Goal: Task Accomplishment & Management: Manage account settings

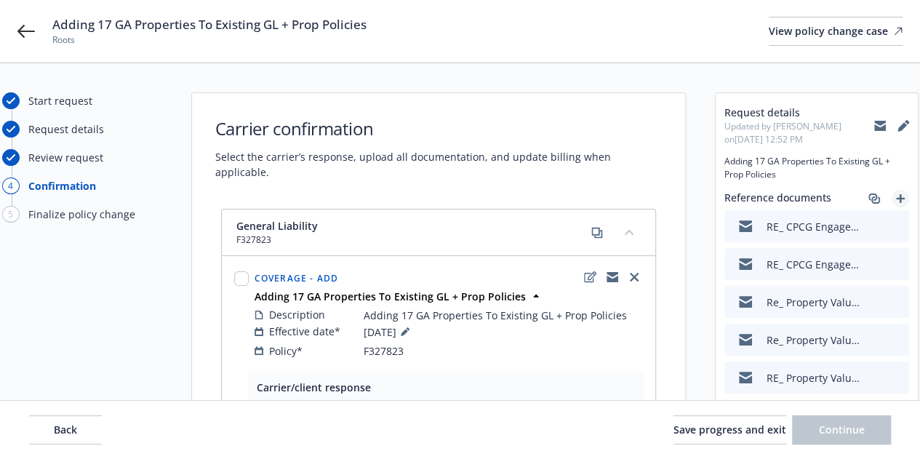
click at [898, 197] on icon "add" at bounding box center [900, 198] width 9 height 9
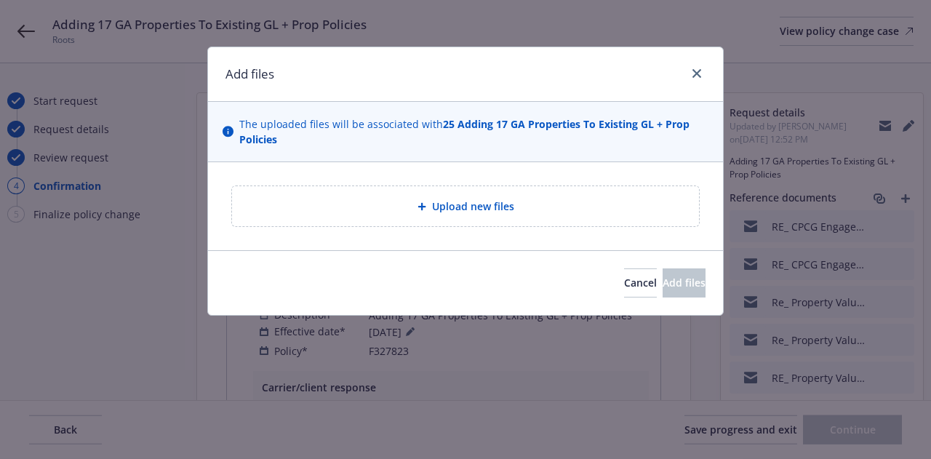
type textarea "x"
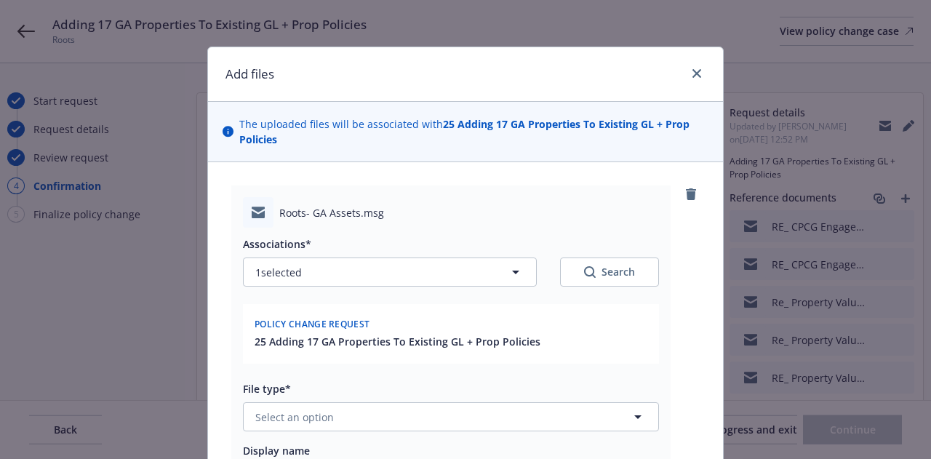
scroll to position [172, 0]
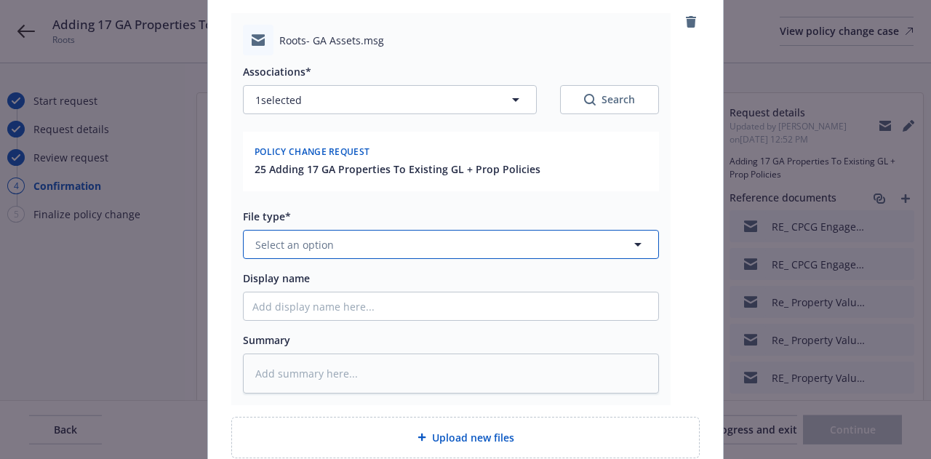
click at [536, 236] on button "Select an option" at bounding box center [451, 244] width 416 height 29
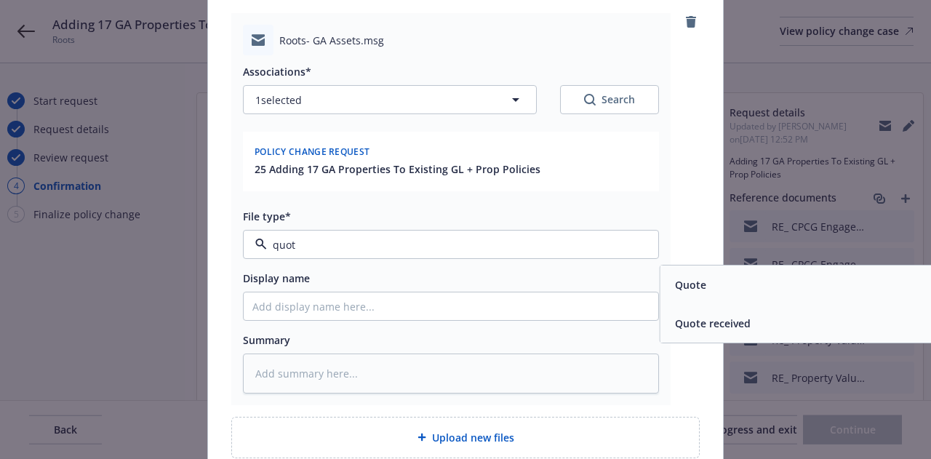
type input "quote"
click at [696, 282] on span "Quote" at bounding box center [690, 284] width 31 height 15
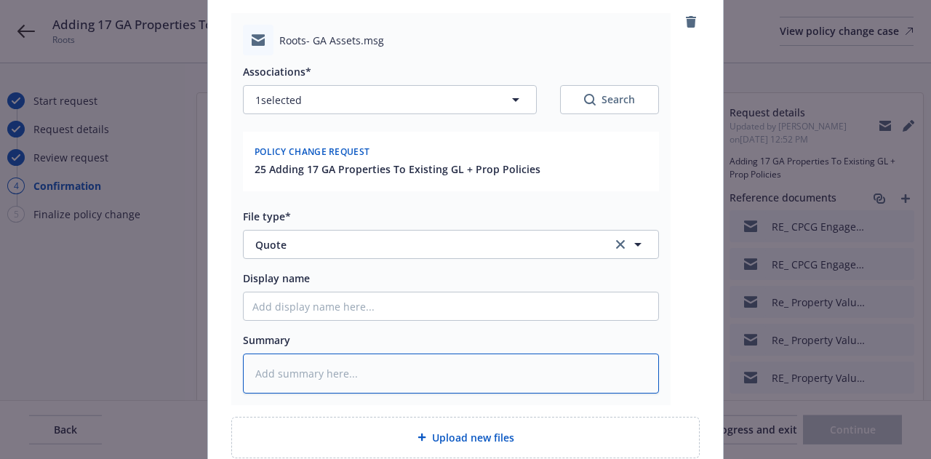
click at [444, 382] on textarea at bounding box center [451, 373] width 416 height 39
type textarea "x"
type textarea "E"
type textarea "x"
type textarea "EM"
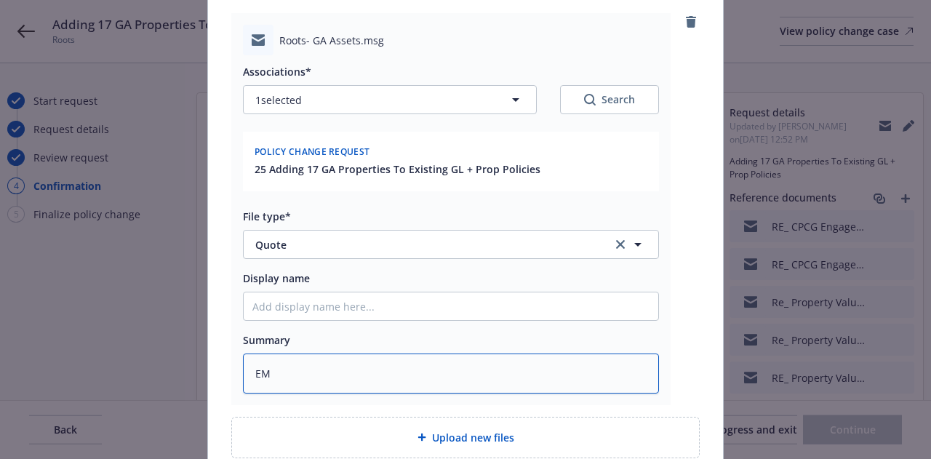
type textarea "x"
type textarea "EMT"
type textarea "x"
type textarea "EMT"
type textarea "x"
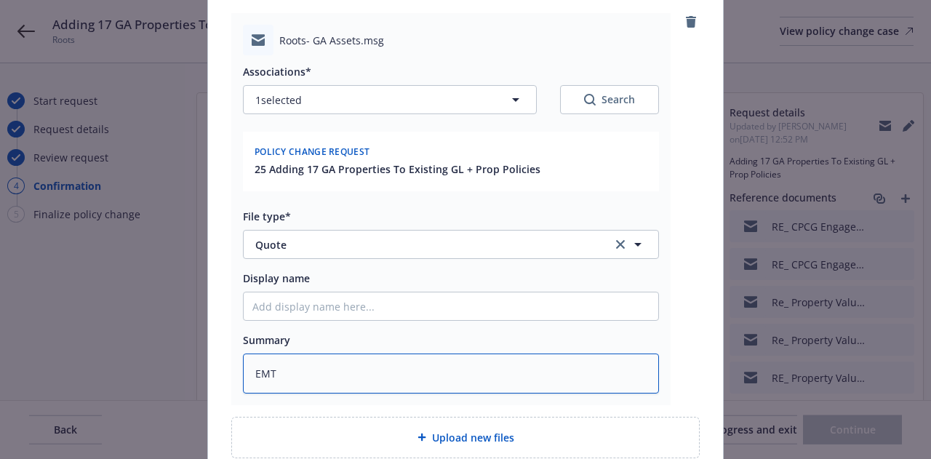
type textarea "EMT"
type textarea "x"
type textarea "EM"
type textarea "x"
type textarea "E"
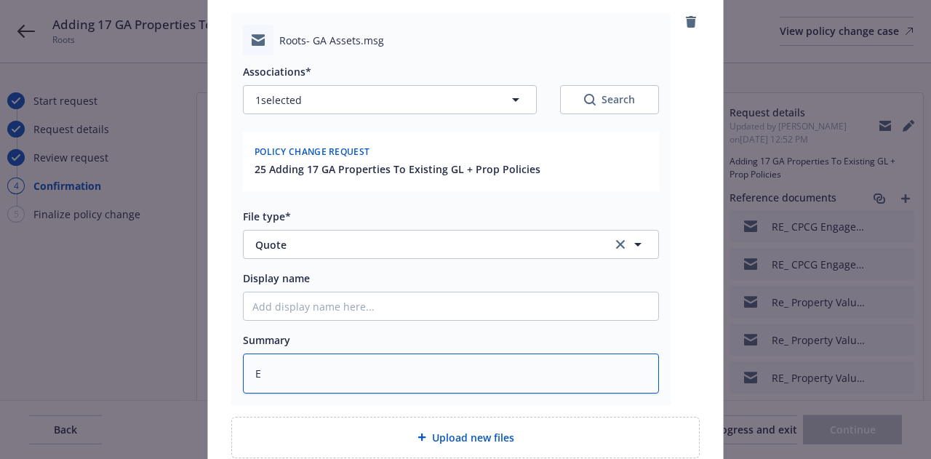
type textarea "x"
type textarea "L"
type textarea "x"
type textarea "La"
type textarea "x"
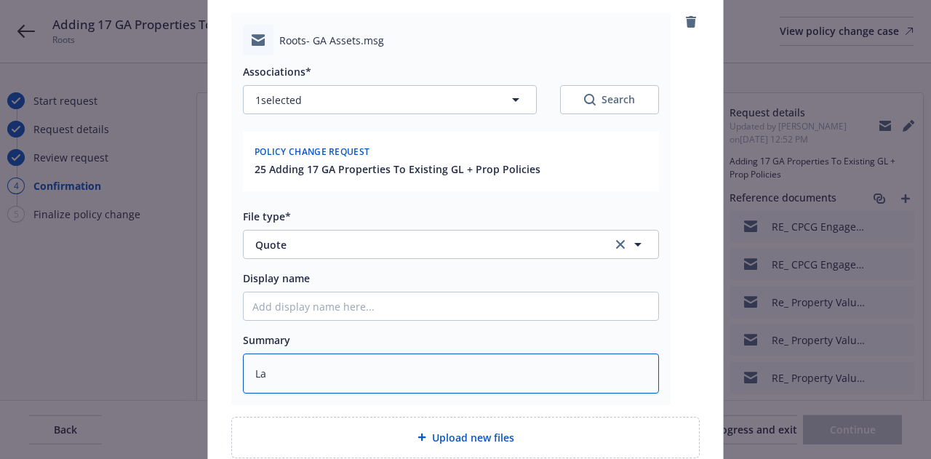
type textarea "Lau"
type textarea "x"
type textarea "Laur"
type textarea "x"
type textarea "Lauren"
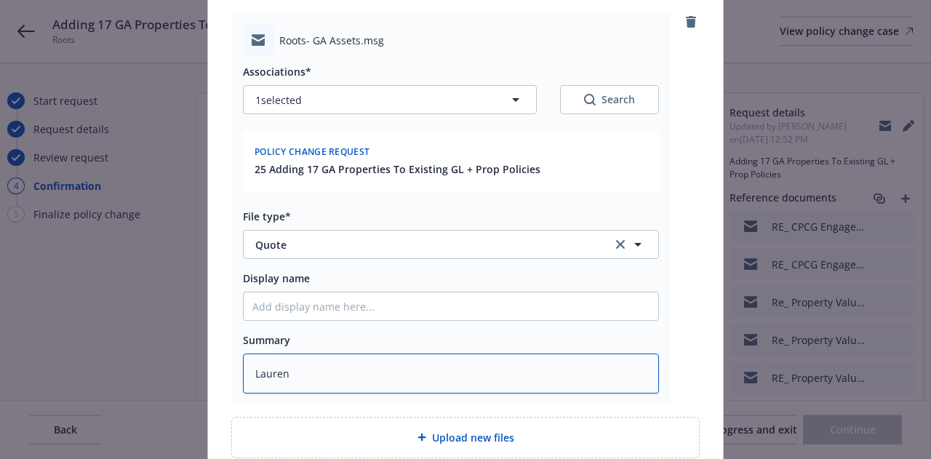
type textarea "x"
type textarea "Lauren"
type textarea "x"
type textarea "Lauren P"
type textarea "x"
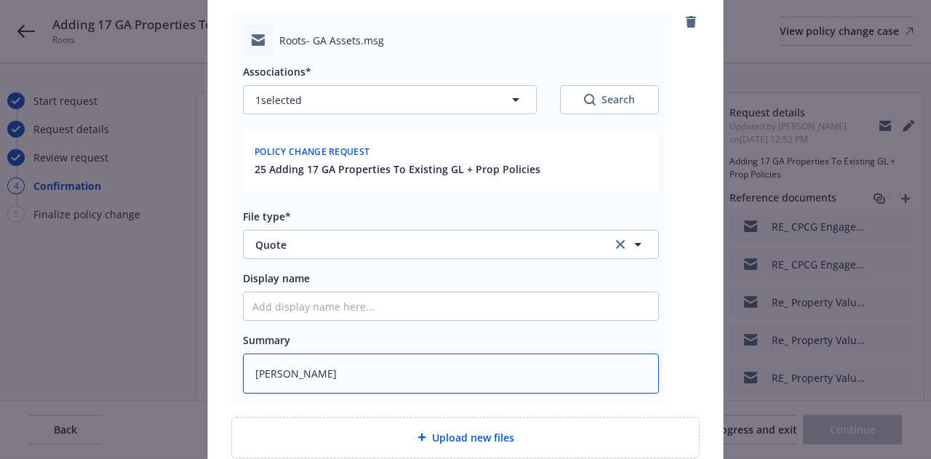
type textarea "Lauren P'"
type textarea "x"
type textarea "Lauren P's"
type textarea "x"
type textarea "Lauren P's"
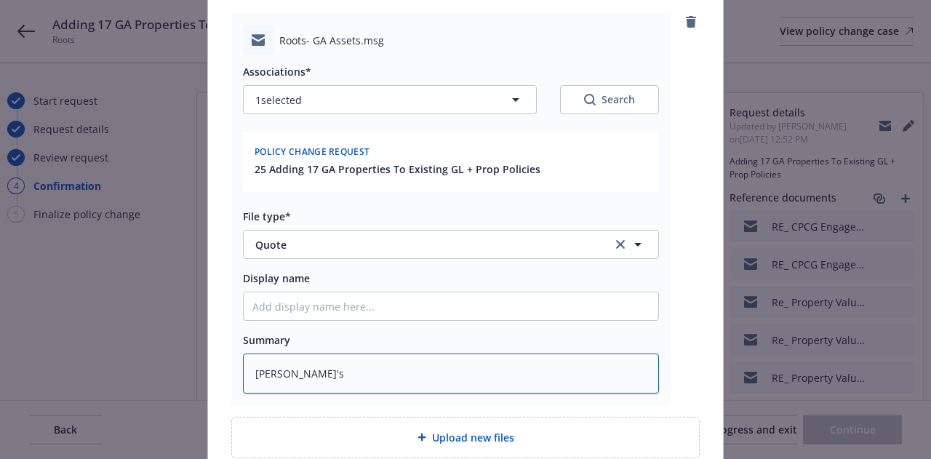
type textarea "x"
type textarea "Lauren P's EM"
type textarea "x"
type textarea "Lauren P's EMT"
type textarea "x"
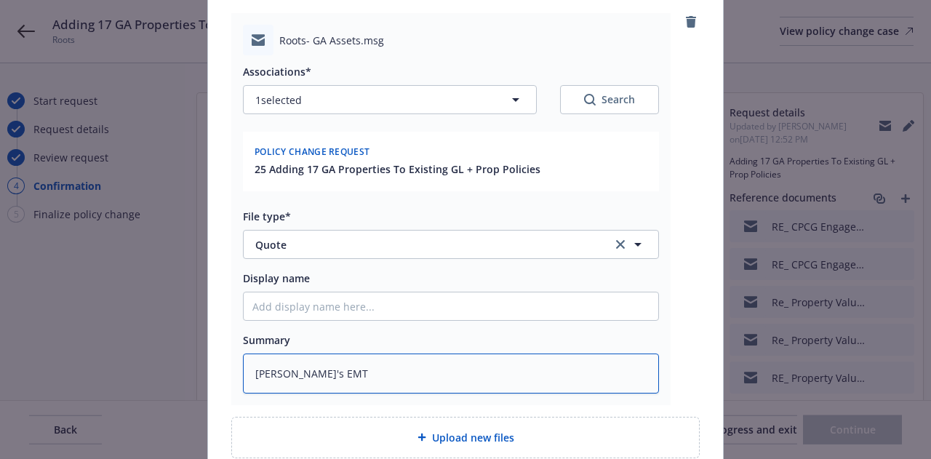
type textarea "Lauren P's EMT"
type textarea "x"
type textarea "Lauren P's EMT A"
type textarea "x"
type textarea "Lauren P's EMT Am"
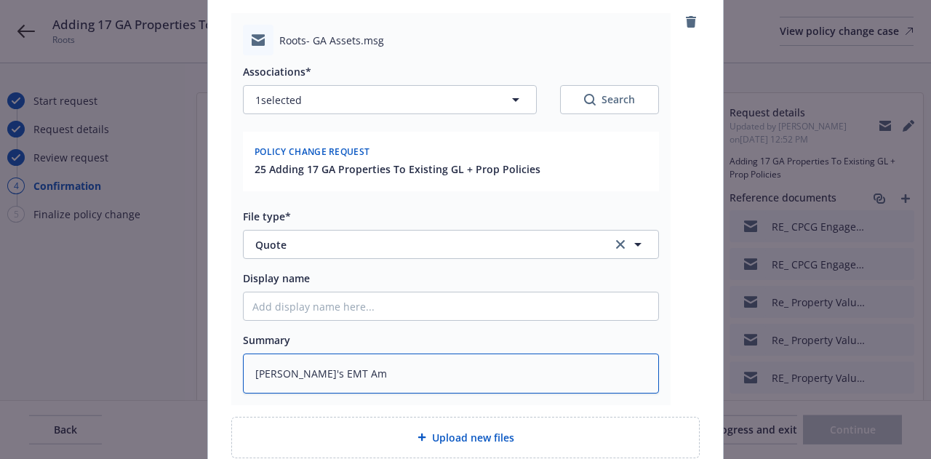
type textarea "x"
type textarea "Lauren P's EMT Amwi"
type textarea "x"
type textarea "Lauren P's EMT Amwin"
type textarea "x"
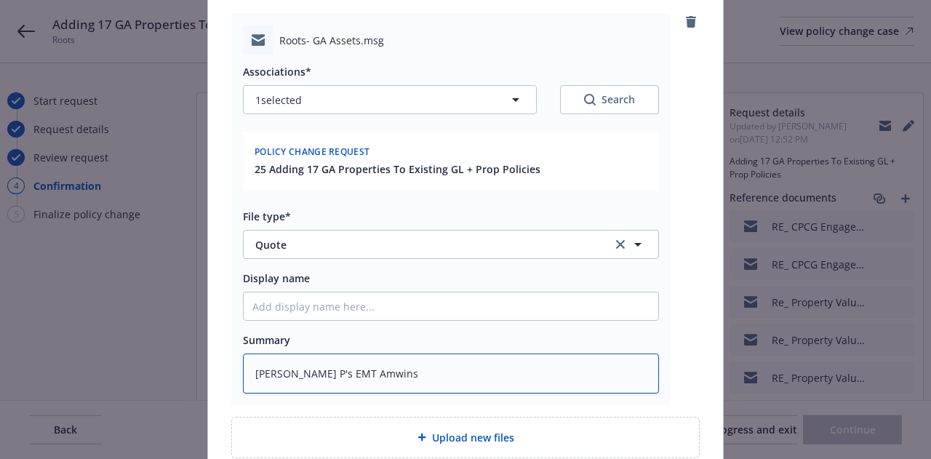
type textarea "Lauren P's EMT Amwins"
type textarea "x"
type textarea "Lauren P's EMT Amwins to"
type textarea "x"
type textarea "Lauren P's EMT Amwins to"
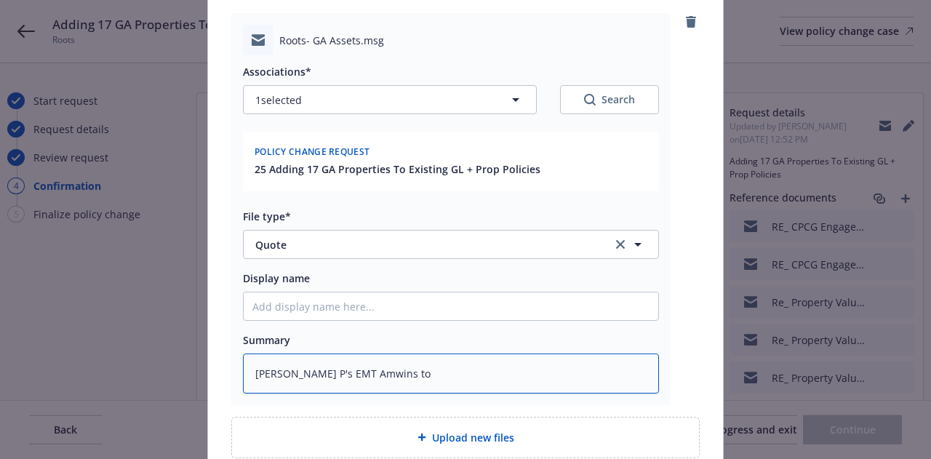
type textarea "x"
type textarea "Lauren P's EMT Amwins to s"
type textarea "x"
type textarea "Lauren P's EMT Amwins to se"
type textarea "x"
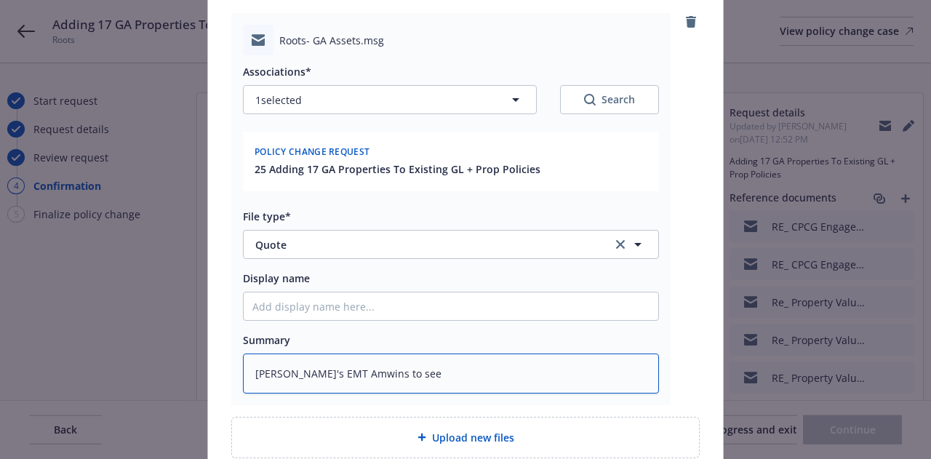
type textarea "Lauren P's EMT Amwins to see"
type textarea "x"
type textarea "Lauren P's EMT Amwins to see i"
type textarea "x"
type textarea "Lauren P's EMT Amwins to see if"
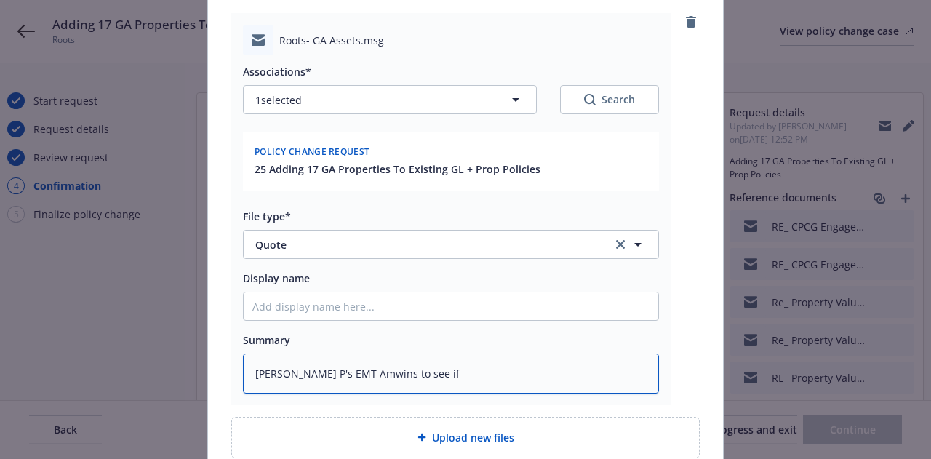
type textarea "x"
type textarea "Lauren P's EMT Amwins to see if"
type textarea "x"
type textarea "Lauren P's EMT Amwins to see if th"
type textarea "x"
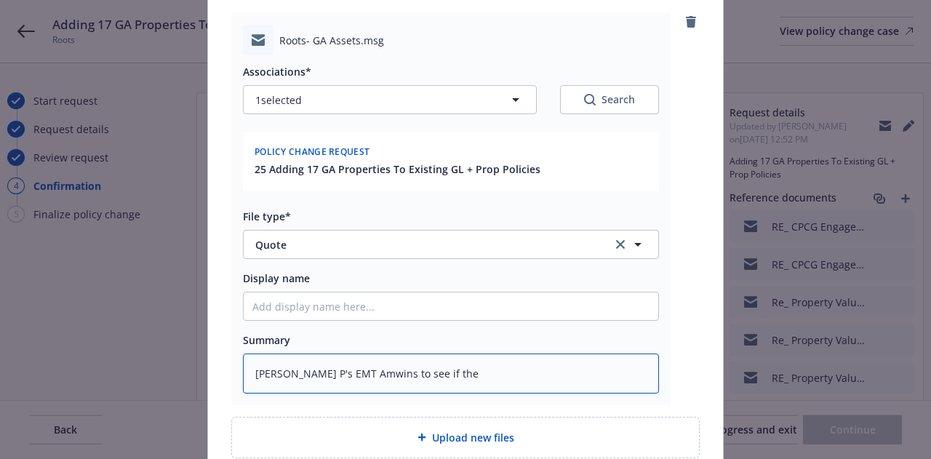
type textarea "Lauren P's EMT Amwins to see if they"
type textarea "x"
type textarea "Lauren P's EMT Amwins to see if they"
click at [345, 370] on textarea "Lauren P's EMT Amwins to see if they" at bounding box center [451, 373] width 416 height 39
type textarea "x"
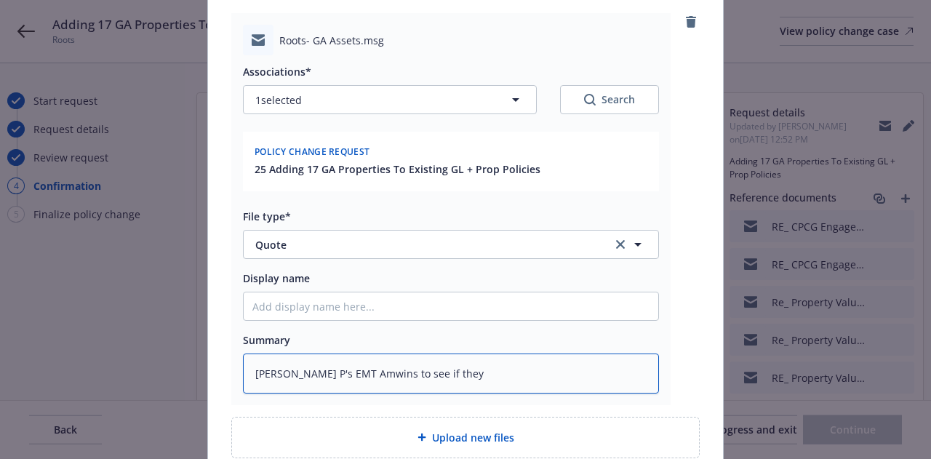
type textarea "Lauren P's EMT Amins to see if they"
type textarea "x"
type textarea "Lauren P's EMT AmWins to see if they"
click at [499, 372] on textarea "Lauren P's EMT AmWins to see if they" at bounding box center [451, 373] width 416 height 39
type textarea "x"
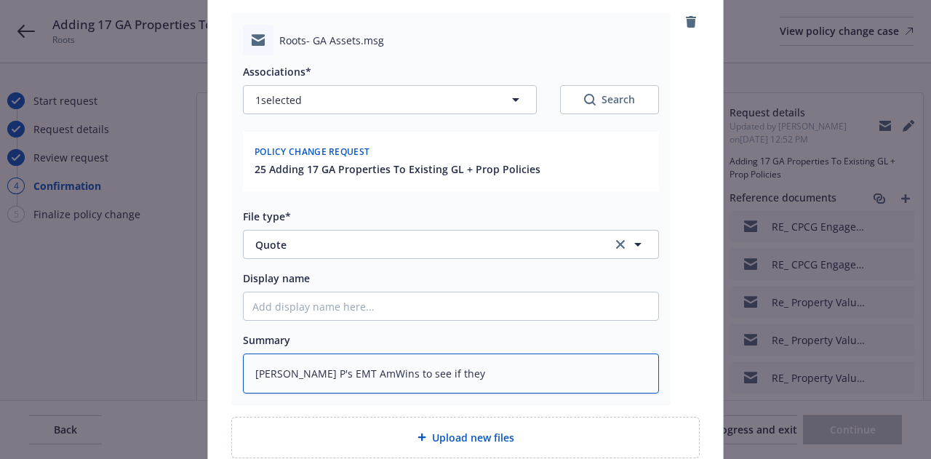
type textarea "Lauren P's EMT AmWins to see if they c"
type textarea "x"
type textarea "Lauren P's EMT AmWins to see if they ca"
type textarea "x"
type textarea "Lauren P's EMT AmWins to see if they ca"
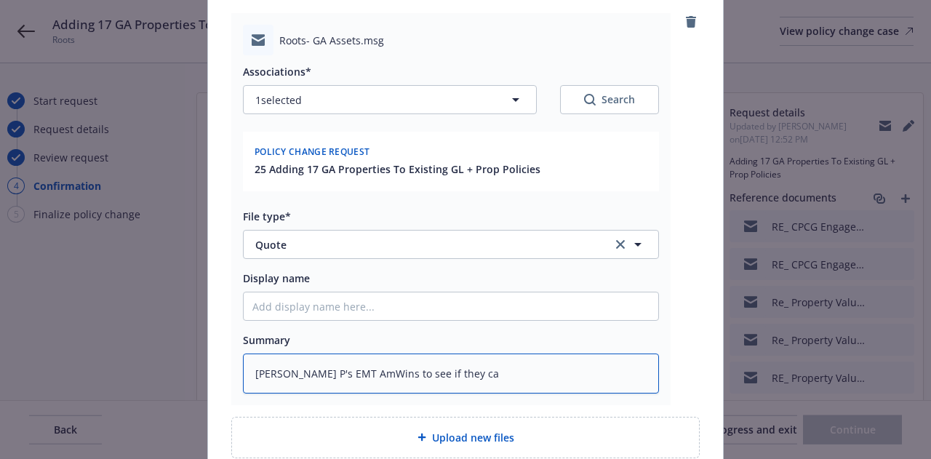
type textarea "x"
type textarea "Lauren P's EMT AmWins to see if they ca"
type textarea "x"
type textarea "Lauren P's EMT AmWins to see if they can"
type textarea "x"
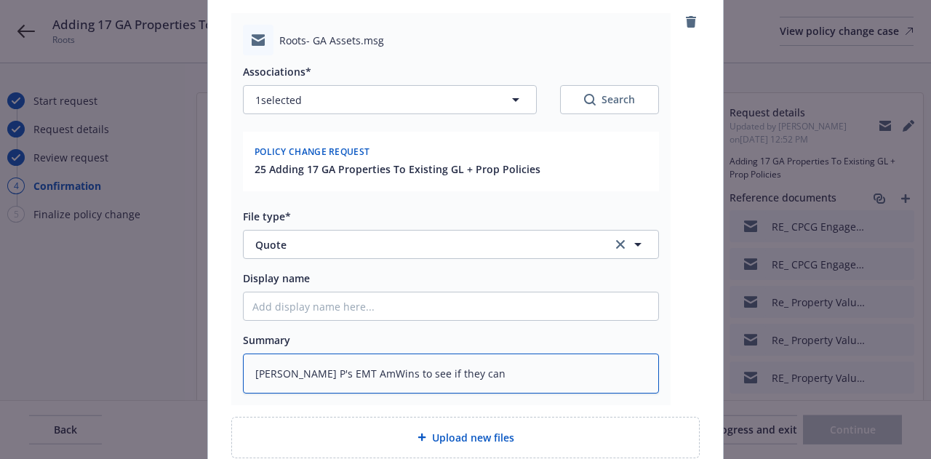
type textarea "Lauren P's EMT AmWins to see if they can"
type textarea "x"
type textarea "Lauren P's EMT AmWins to see if they can co"
type textarea "x"
type textarea "Lauren P's EMT AmWins to see if they can com"
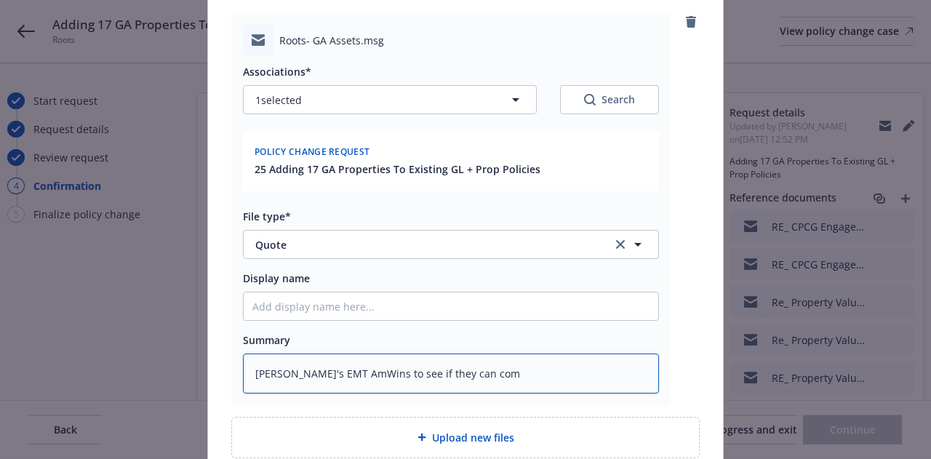
type textarea "x"
type textarea "Lauren P's EMT AmWins to see if they can come"
type textarea "x"
type textarea "Lauren P's EMT AmWins to see if they can comep"
type textarea "x"
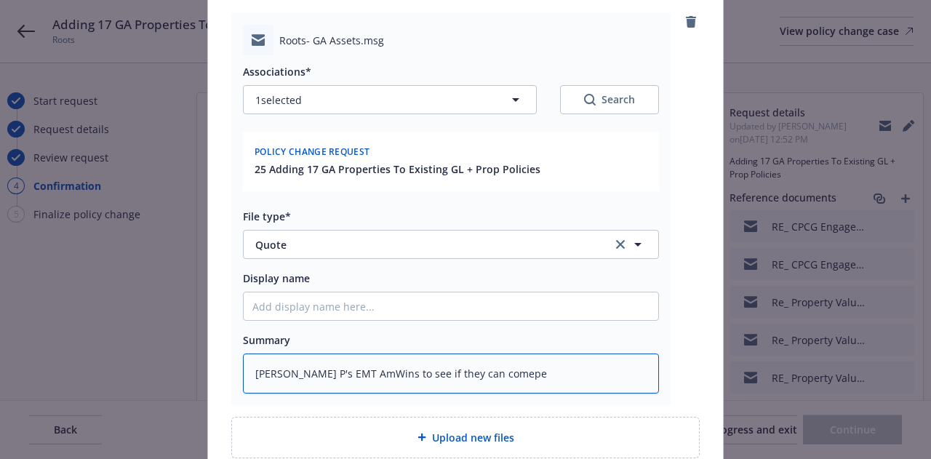
type textarea "Lauren P's EMT AmWins to see if they can comepet"
type textarea "x"
type textarea "Lauren P's EMT AmWins to see if they can comepete"
type textarea "x"
type textarea "Lauren P's EMT AmWins to see if they can comepete"
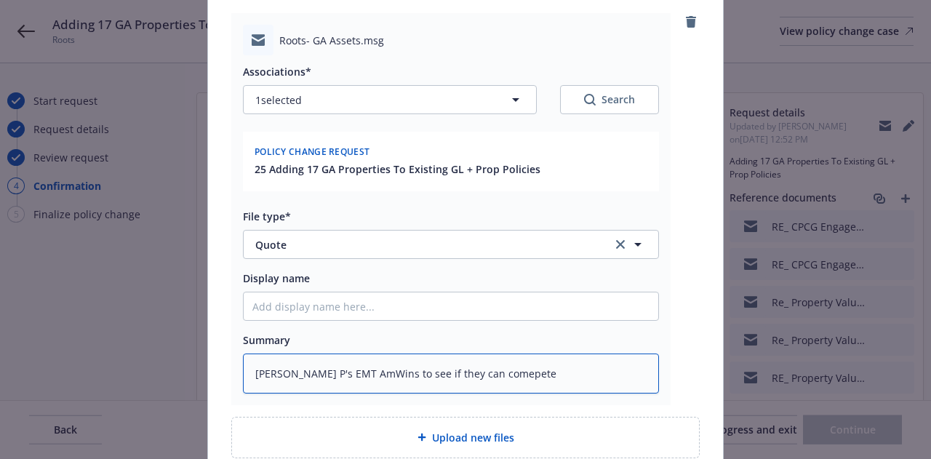
type textarea "x"
type textarea "Lauren P's EMT AmWins to see if they can comepete wi"
type textarea "x"
type textarea "Lauren P's EMT AmWins to see if they can comepete wit"
type textarea "x"
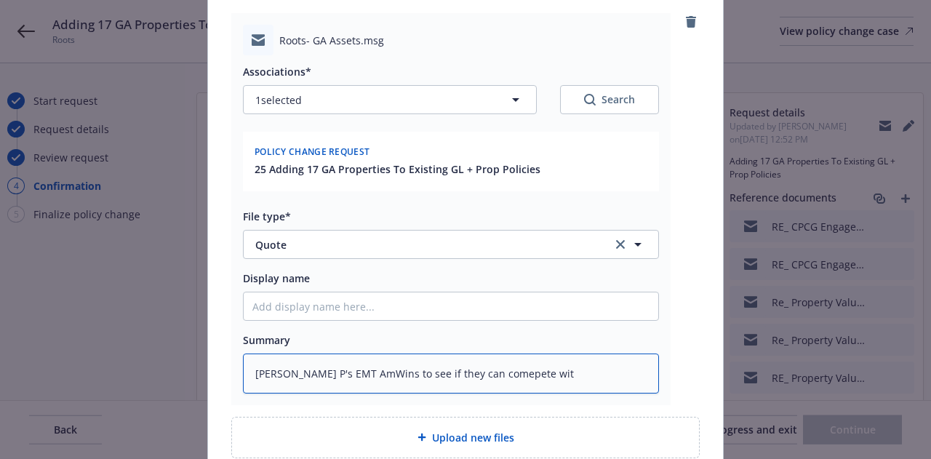
type textarea "Lauren P's EMT AmWins to see if they can comepete with"
type textarea "x"
type textarea "Lauren P's EMT AmWins to see if they can comepete with"
type textarea "x"
type textarea "Lauren P's EMT AmWins to see if they can comepete with"
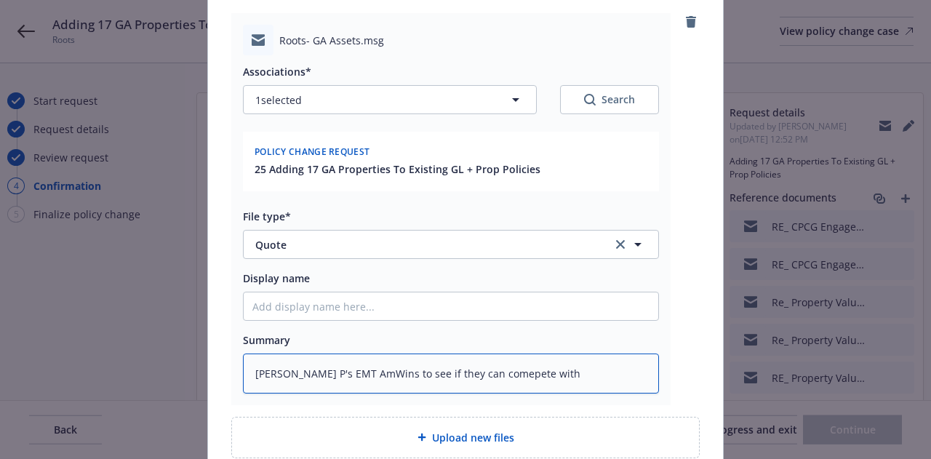
type textarea "x"
type textarea "Lauren P's EMT AmWins to see if they can comepete wit"
type textarea "x"
type textarea "Lauren P's EMT AmWins to see if they can comepete wi"
type textarea "x"
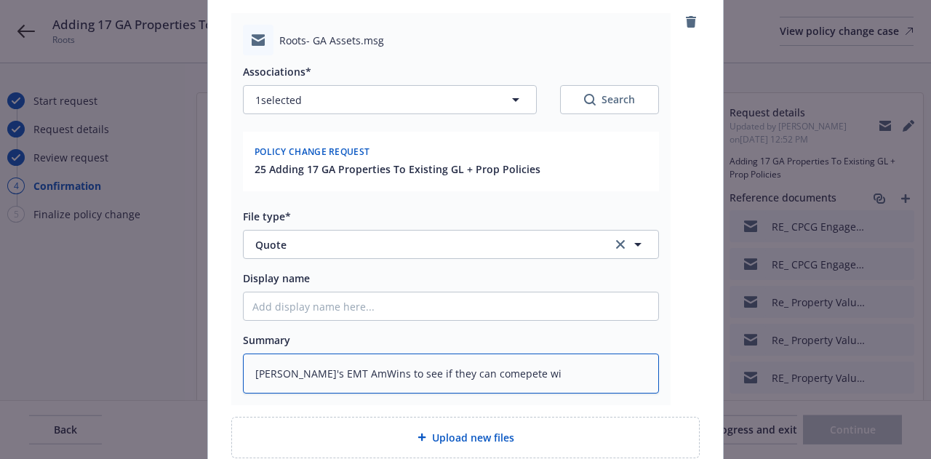
type textarea "Lauren P's EMT AmWins to see if they can comepete w"
type textarea "x"
type textarea "Lauren P's EMT AmWins to see if they can comepete"
type textarea "x"
type textarea "Lauren P's EMT AmWins to see if they can comepete"
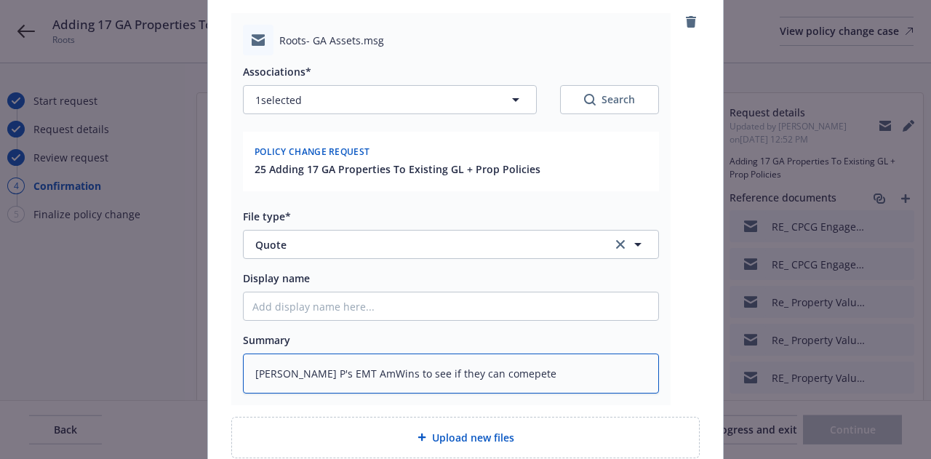
type textarea "x"
type textarea "Lauren P's EMT AmWins to see if they can comepet"
type textarea "x"
type textarea "Lauren P's EMT AmWins to see if they can comepe"
type textarea "x"
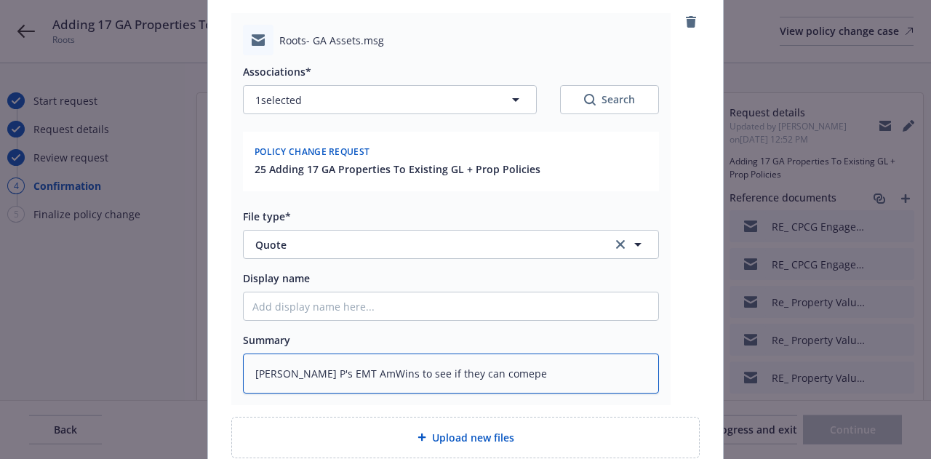
type textarea "Lauren P's EMT AmWins to see if they can comep"
type textarea "x"
type textarea "Lauren P's EMT AmWins to see if they can come"
type textarea "x"
type textarea "Lauren P's EMT AmWins to see if they can com"
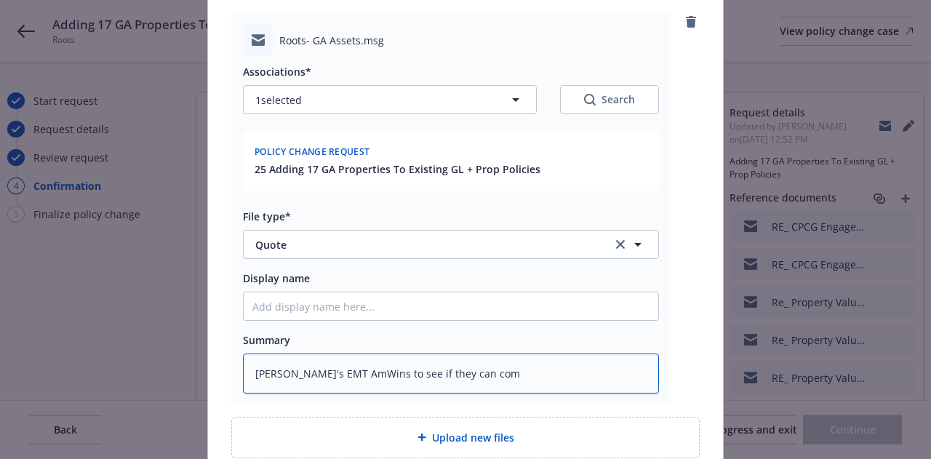
type textarea "x"
type textarea "Lauren P's EMT AmWins to see if they can comp"
type textarea "x"
type textarea "Lauren P's EMT AmWins to see if they can compet"
type textarea "x"
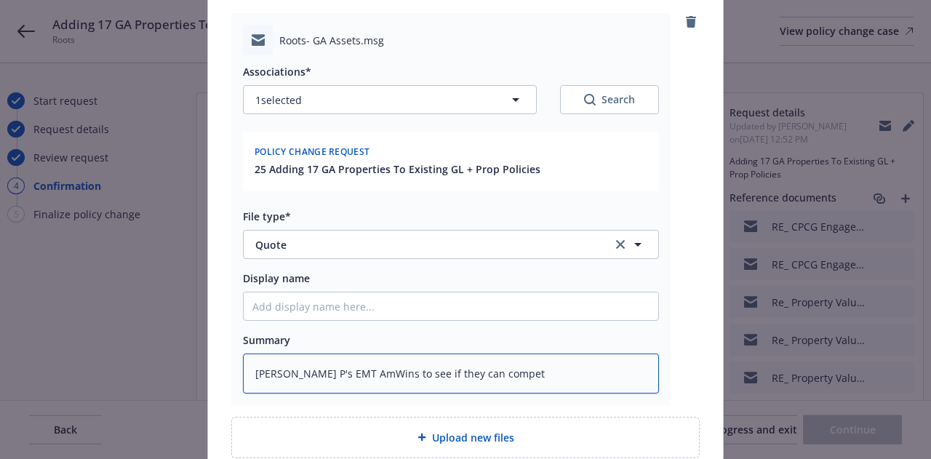
type textarea "Lauren P's EMT AmWins to see if they can compete"
type textarea "x"
type textarea "Lauren P's EMT AmWins to see if they can compete"
type textarea "x"
type textarea "Lauren P's EMT AmWins to see if they can compete w"
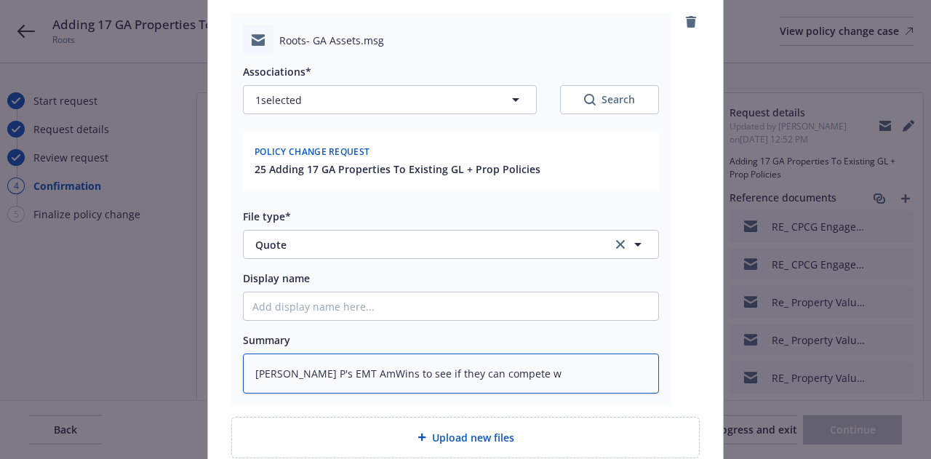
type textarea "x"
type textarea "Lauren P's EMT AmWins to see if they can compete wi"
type textarea "x"
type textarea "Lauren P's EMT AmWins to see if they can compete with"
type textarea "x"
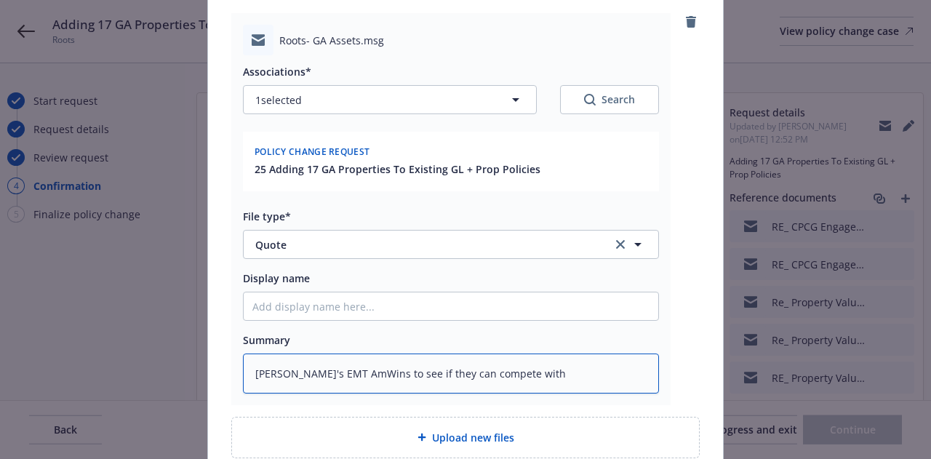
type textarea "Lauren P's EMT AmWins to see if they can compete with"
type textarea "x"
type textarea "Lauren P's EMT AmWins to see if they can compete with p"
type textarea "x"
type textarea "Lauren P's EMT AmWins to see if they can compete with pr"
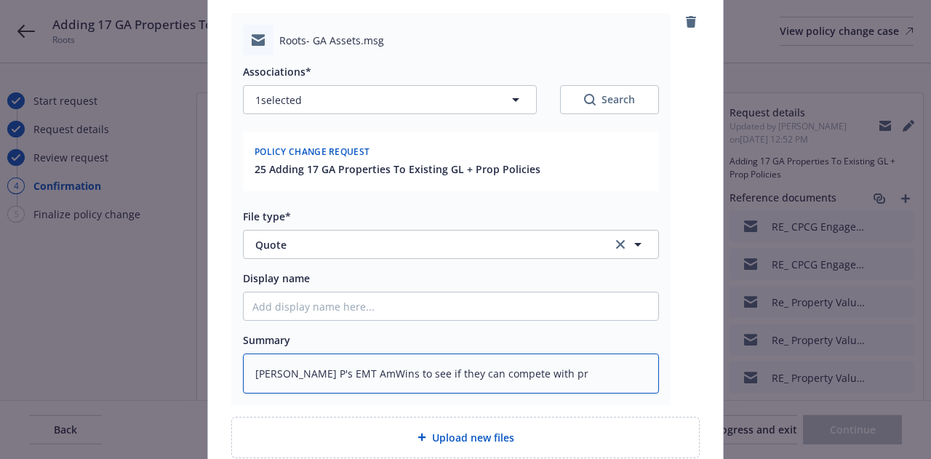
type textarea "x"
type textarea "Lauren P's EMT AmWins to see if they can compete with pri"
type textarea "x"
type textarea "Lauren P's EMT AmWins to see if they can compete with pric"
type textarea "x"
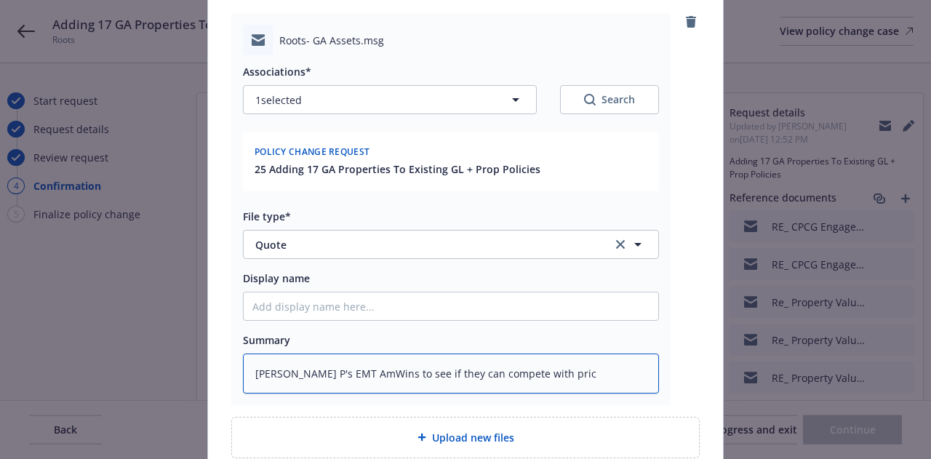
type textarea "Lauren P's EMT AmWins to see if they can compete with prici"
type textarea "x"
type textarea "Lauren P's EMT AmWins to see if they can compete with pricin"
type textarea "x"
type textarea "Lauren P's EMT AmWins to see if they can compete with pricing"
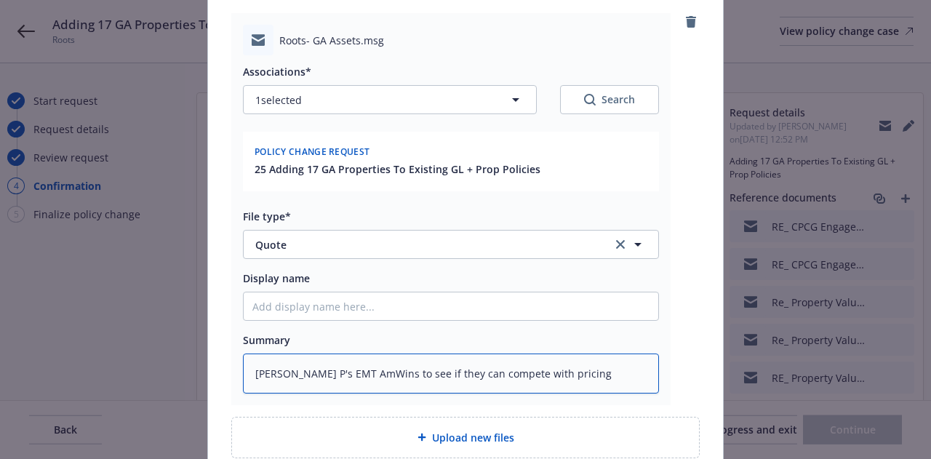
type textarea "x"
type textarea "Lauren P's EMT AmWins to see if they can compete with pricing"
type textarea "x"
type textarea "Lauren P's EMT AmWins to see if they can compete with pricing"
type textarea "x"
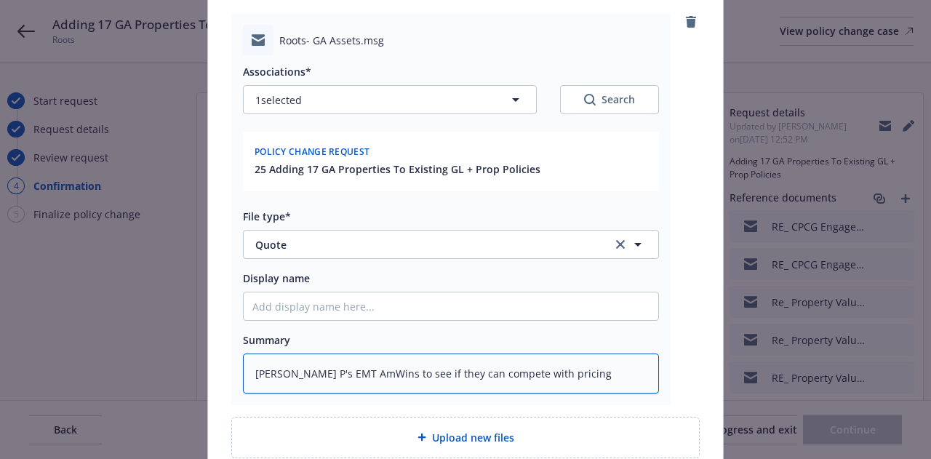
type textarea "Lauren P's EMT AmWins to see if they can compete with pricin"
type textarea "x"
type textarea "Lauren P's EMT AmWins to see if they can compete with prici"
type textarea "x"
type textarea "Lauren P's EMT AmWins to see if they can compete with pric"
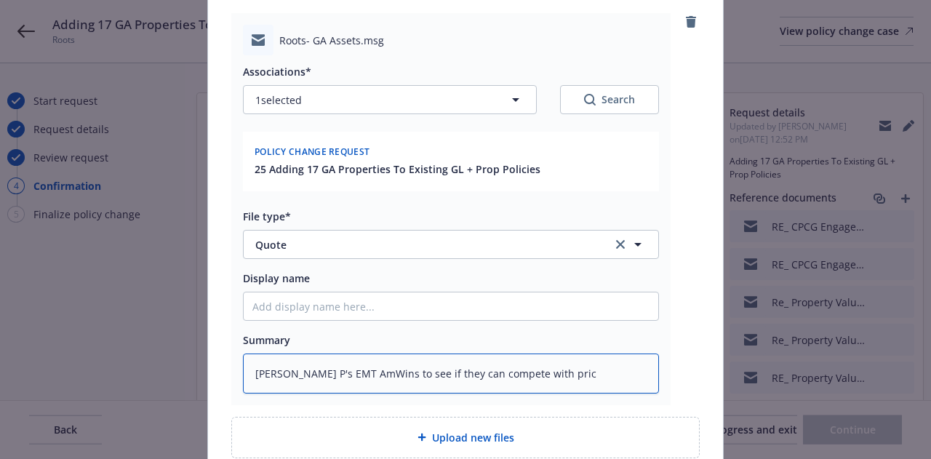
type textarea "x"
type textarea "Lauren P's EMT AmWins to see if they can compete with pri"
type textarea "x"
type textarea "Lauren P's EMT AmWins to see if they can compete with pr"
type textarea "x"
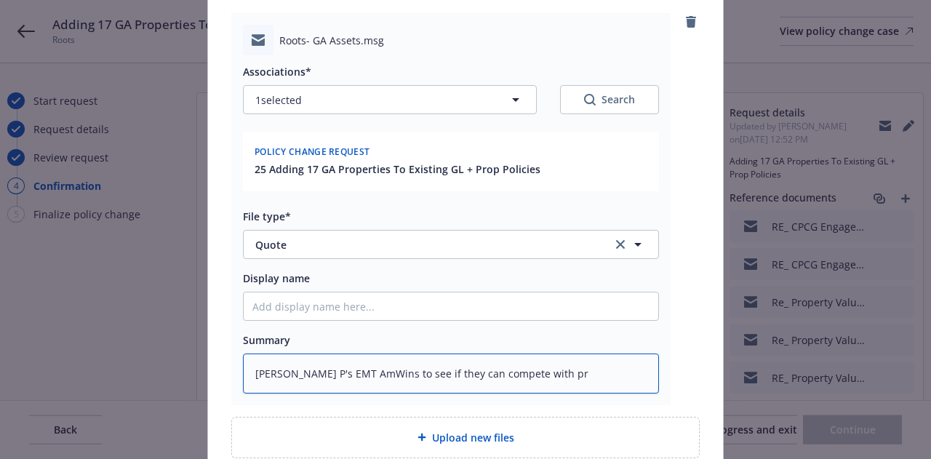
type textarea "Lauren P's EMT AmWins to see if they can compete with p"
type textarea "x"
type textarea "Lauren P's EMT AmWins to see if they can compete with"
type textarea "x"
type textarea "Lauren P's EMT AmWins to see if they can compete wit"
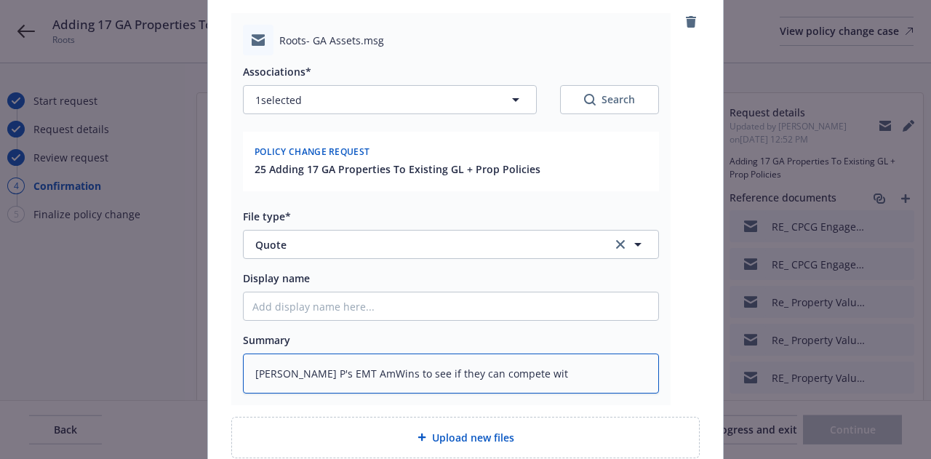
type textarea "x"
type textarea "Lauren P's EMT AmWins to see if they can compete with"
type textarea "x"
type textarea "Lauren P's EMT AmWins to see if they can compete with"
type textarea "x"
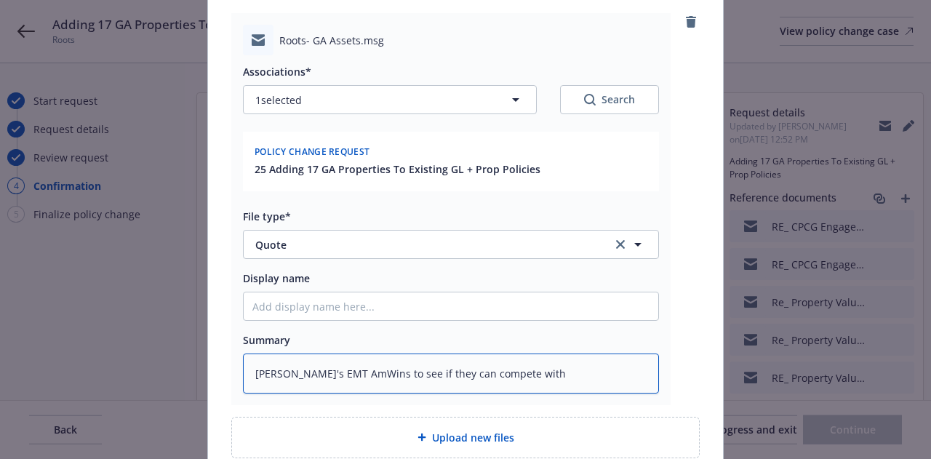
type textarea "Lauren P's EMT AmWins to see if they can compete with b"
type textarea "x"
type textarea "Lauren P's EMT AmWins to see if they can compete with be"
type textarea "x"
type textarea "Lauren P's EMT AmWins to see if they can compete with bet"
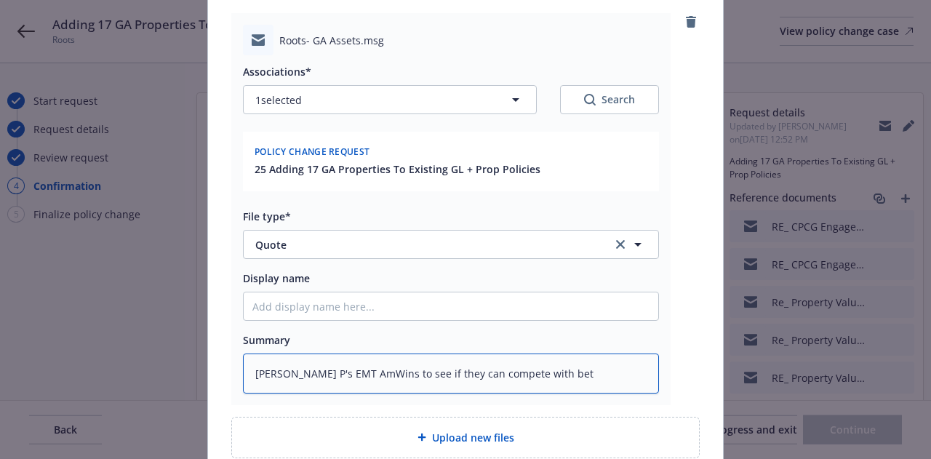
type textarea "x"
type textarea "Lauren P's EMT AmWins to see if they can compete with bett"
type textarea "x"
type textarea "Lauren P's EMT AmWins to see if they can compete with bette"
type textarea "x"
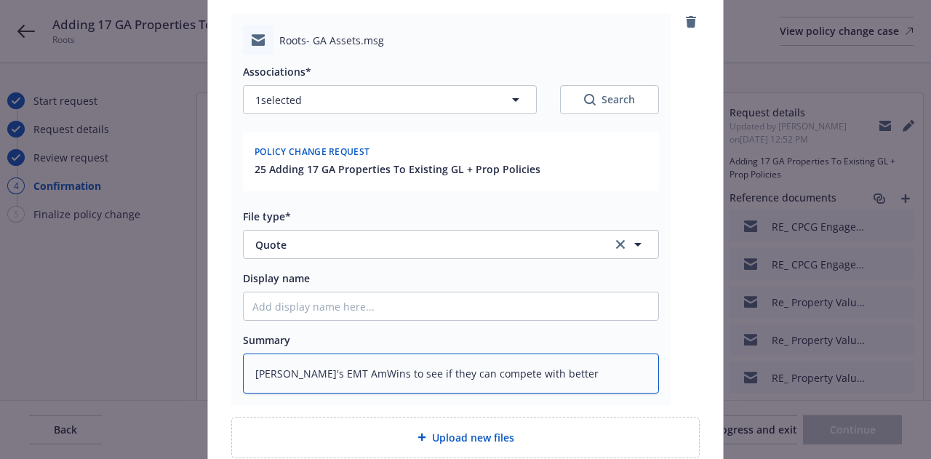
type textarea "Lauren P's EMT AmWins to see if they can compete with better"
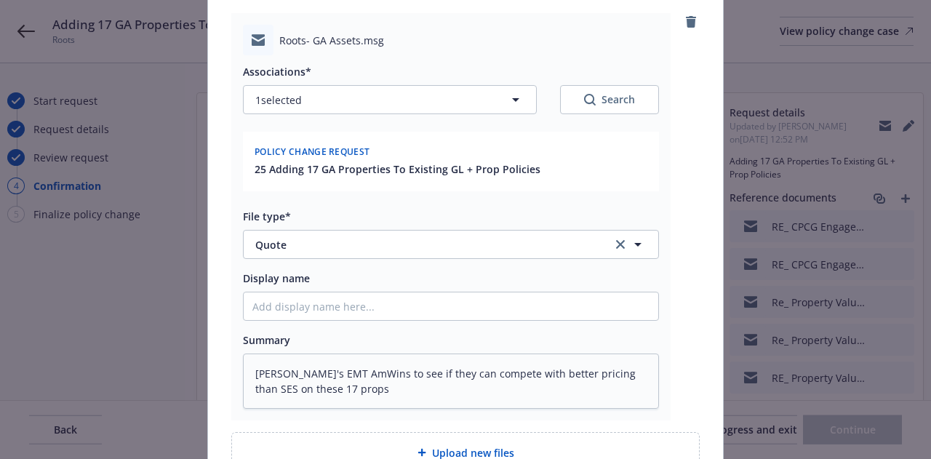
scroll to position [320, 0]
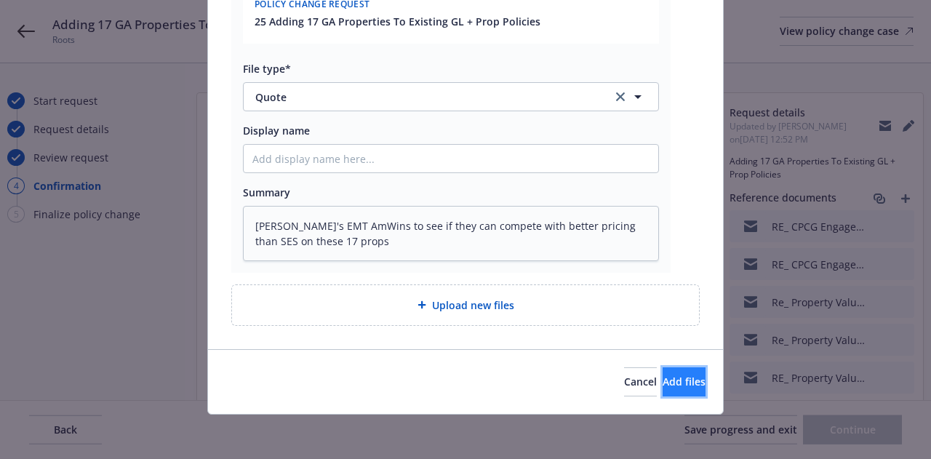
click at [685, 374] on button "Add files" at bounding box center [684, 381] width 43 height 29
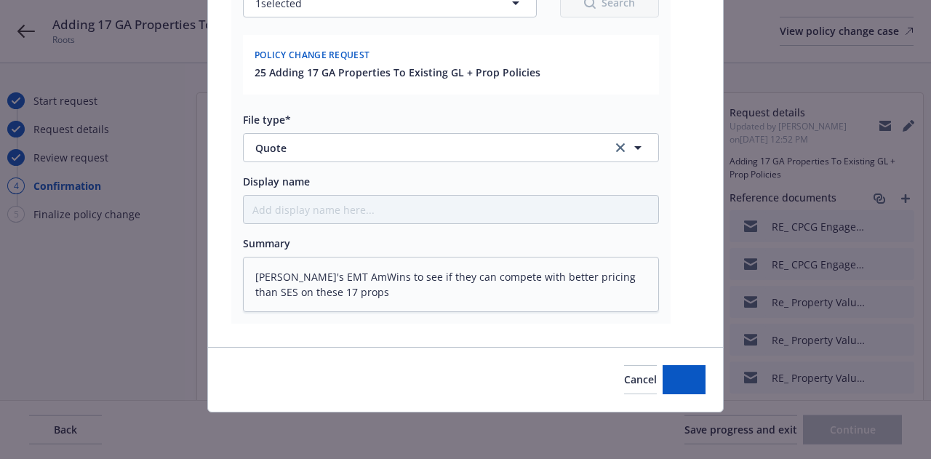
scroll to position [268, 0]
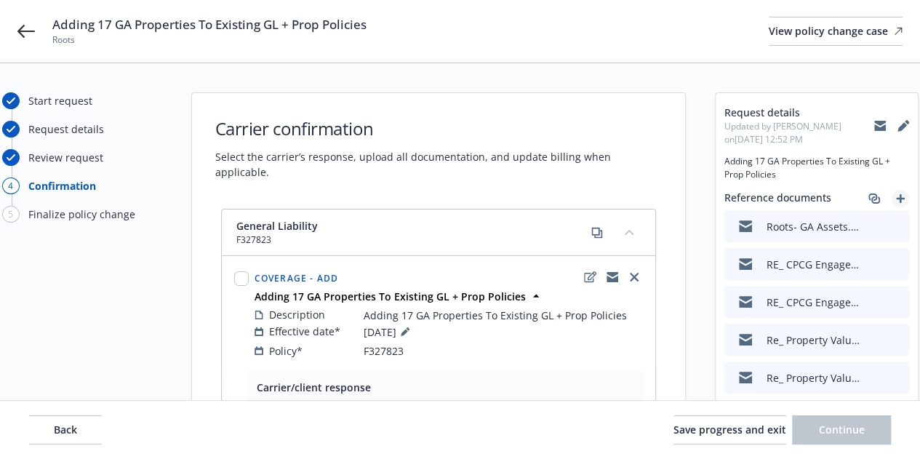
click at [899, 194] on icon "add" at bounding box center [900, 198] width 9 height 9
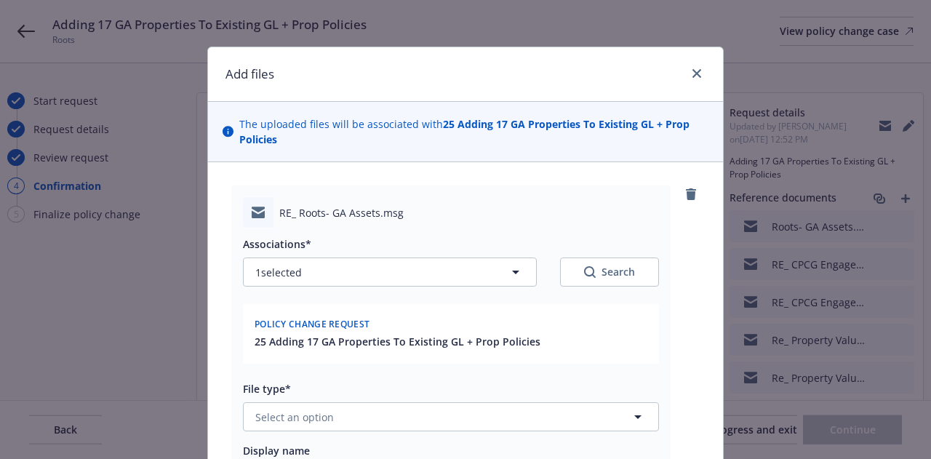
scroll to position [305, 0]
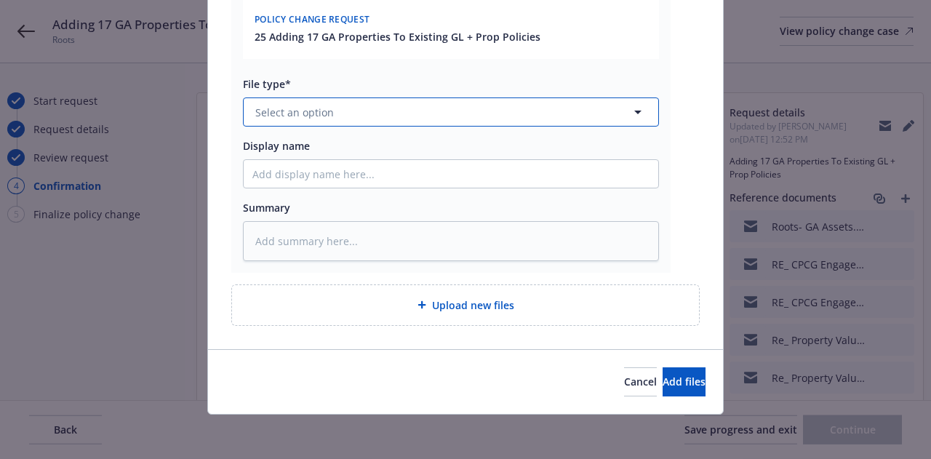
click at [552, 111] on button "Select an option" at bounding box center [451, 112] width 416 height 29
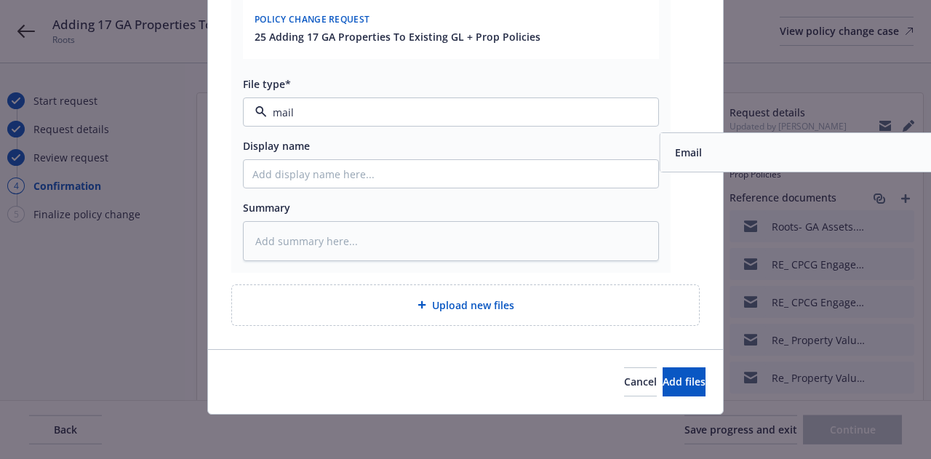
click at [704, 159] on div "Email" at bounding box center [867, 152] width 397 height 21
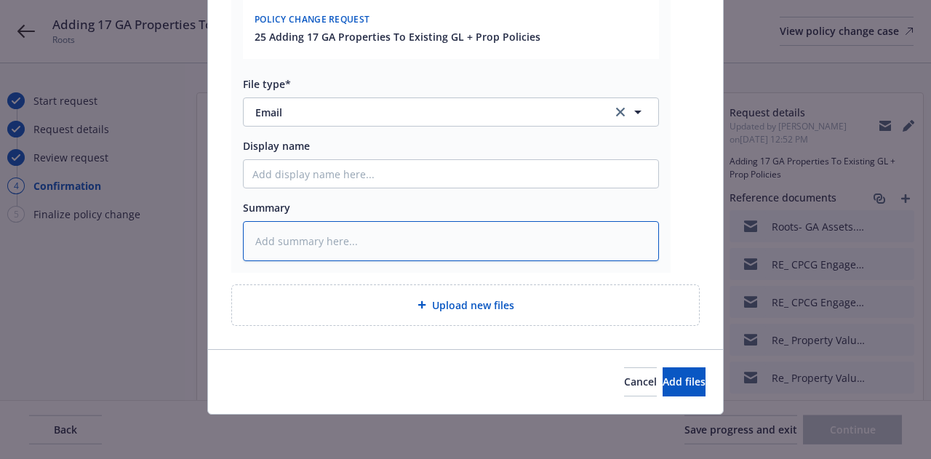
click at [513, 246] on textarea at bounding box center [451, 240] width 416 height 39
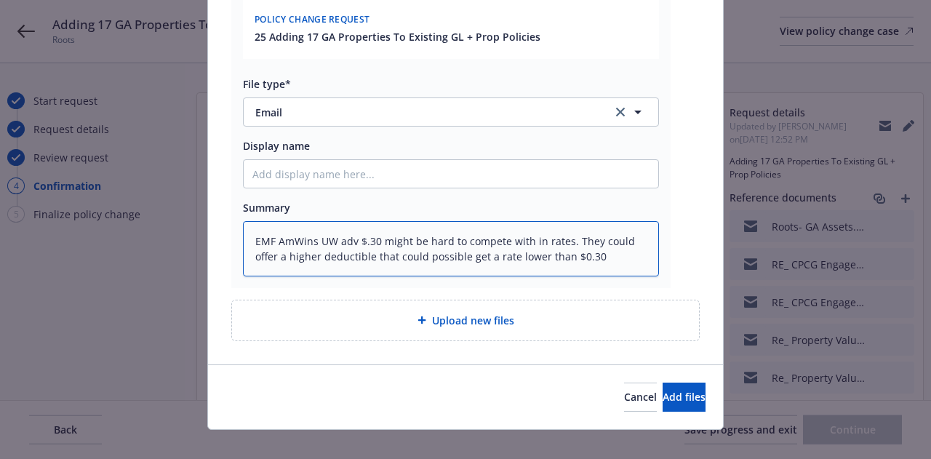
click at [357, 236] on textarea "EMF AmWins UW adv $.30 might be hard to compete with in rates. They could offer…" at bounding box center [451, 248] width 416 height 55
click at [608, 263] on textarea "EMF AmWins UW adv $0.30 might be hard to compete with in rates. They could offe…" at bounding box center [451, 248] width 416 height 55
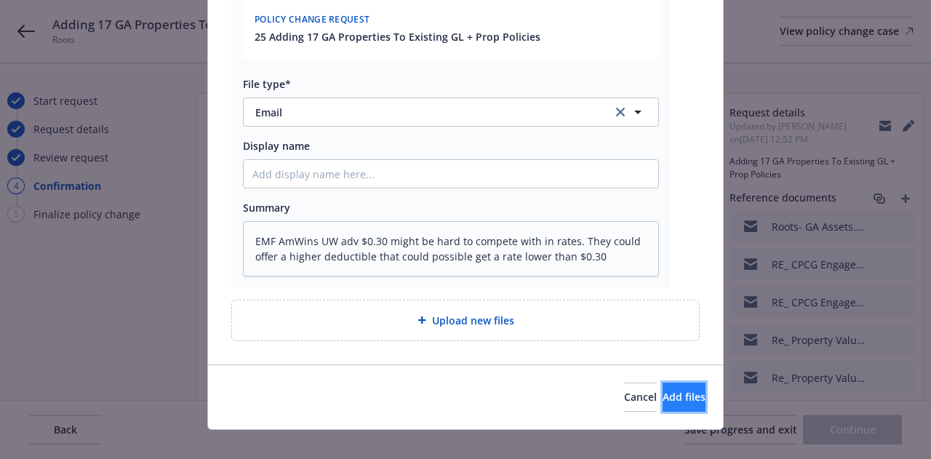
click at [668, 394] on span "Add files" at bounding box center [684, 397] width 43 height 14
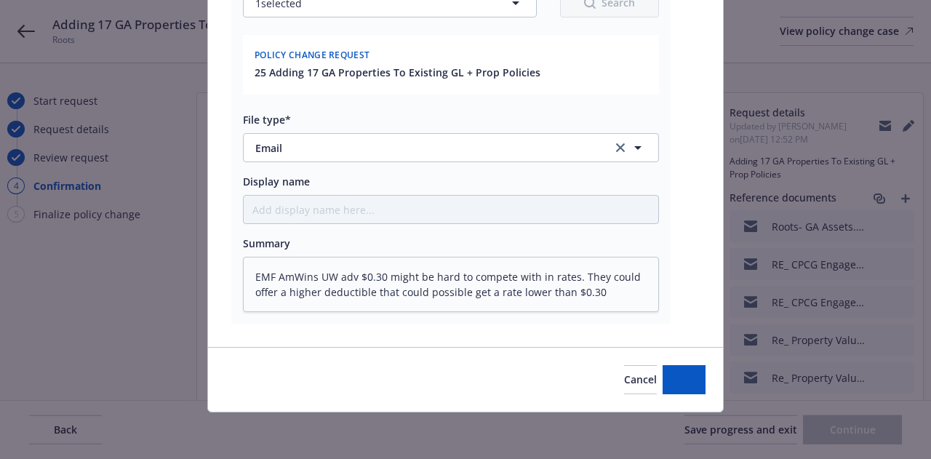
scroll to position [268, 0]
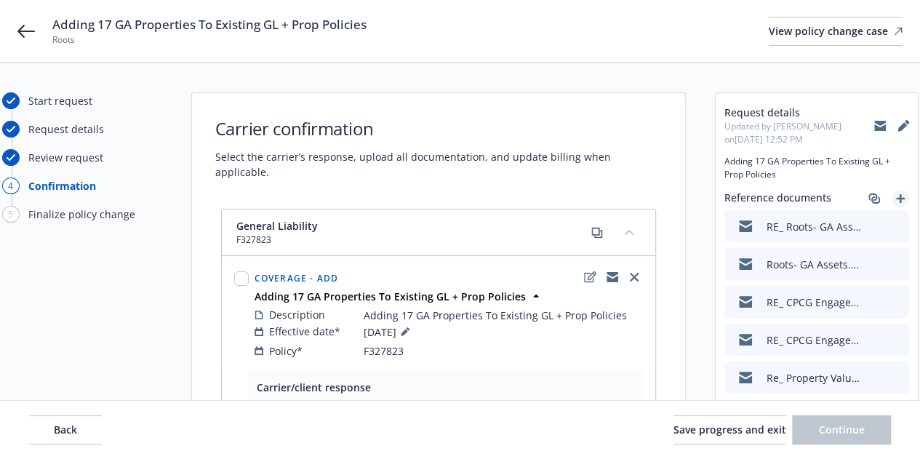
click at [903, 195] on icon "add" at bounding box center [900, 198] width 9 height 9
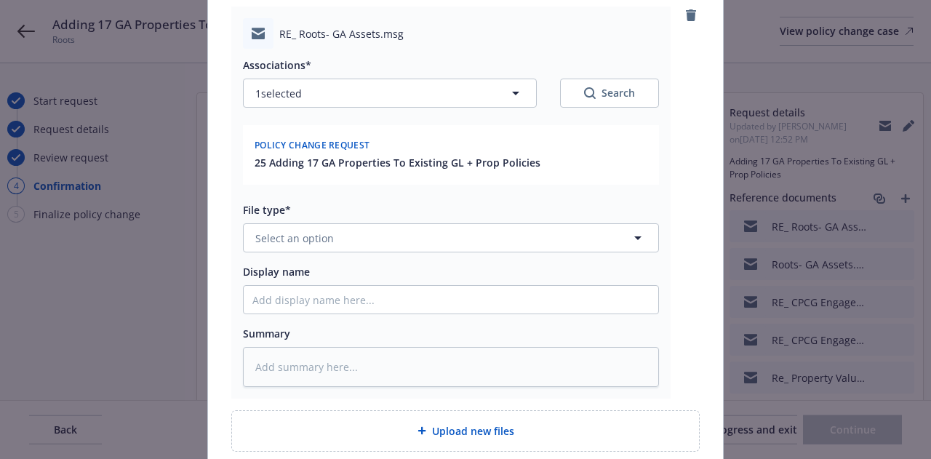
scroll to position [215, 0]
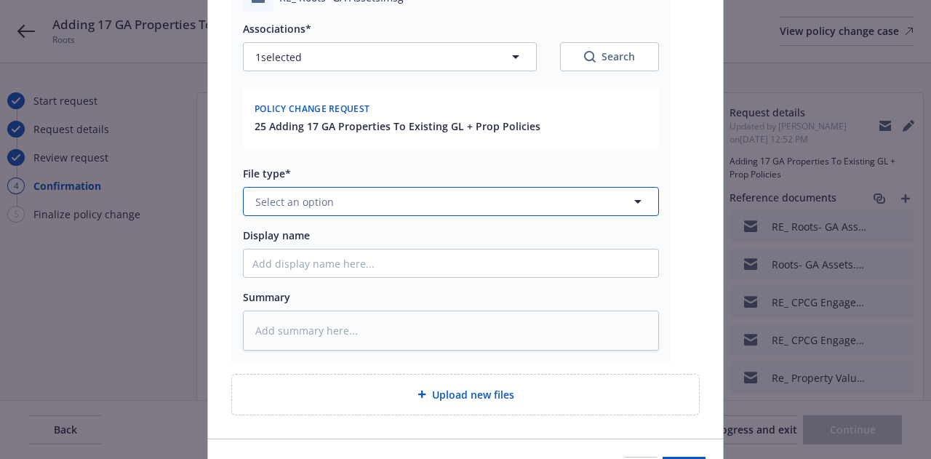
click at [544, 202] on button "Select an option" at bounding box center [451, 201] width 416 height 29
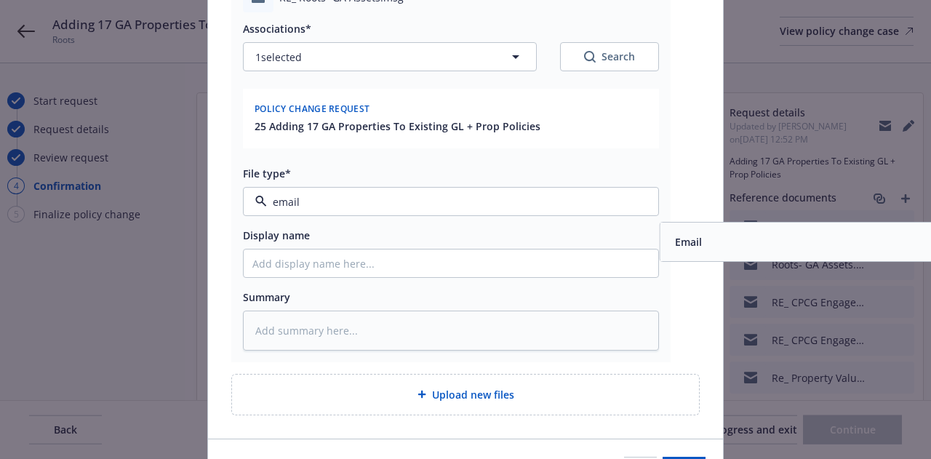
click at [714, 245] on div "Email" at bounding box center [867, 241] width 397 height 21
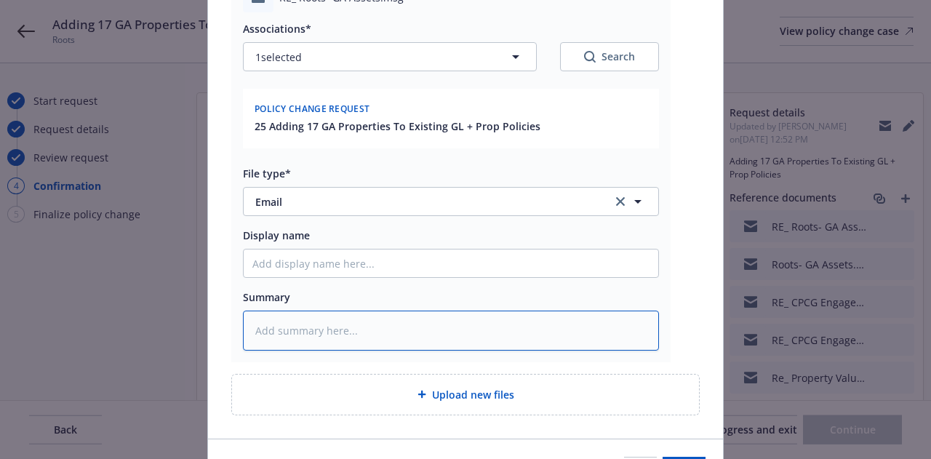
click at [511, 314] on textarea at bounding box center [451, 330] width 416 height 39
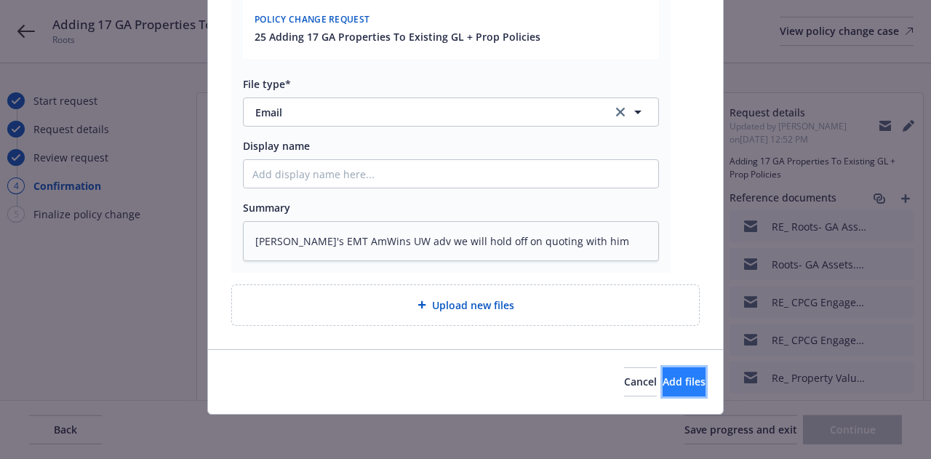
click at [663, 388] on button "Add files" at bounding box center [684, 381] width 43 height 29
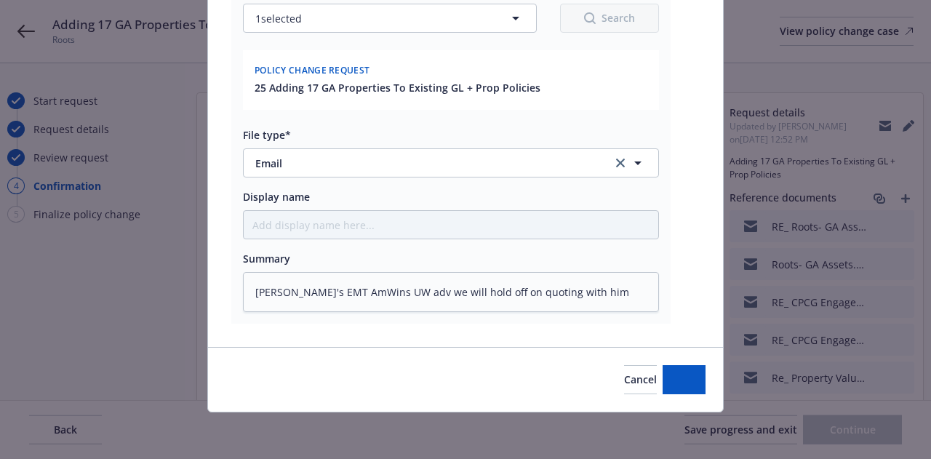
scroll to position [252, 0]
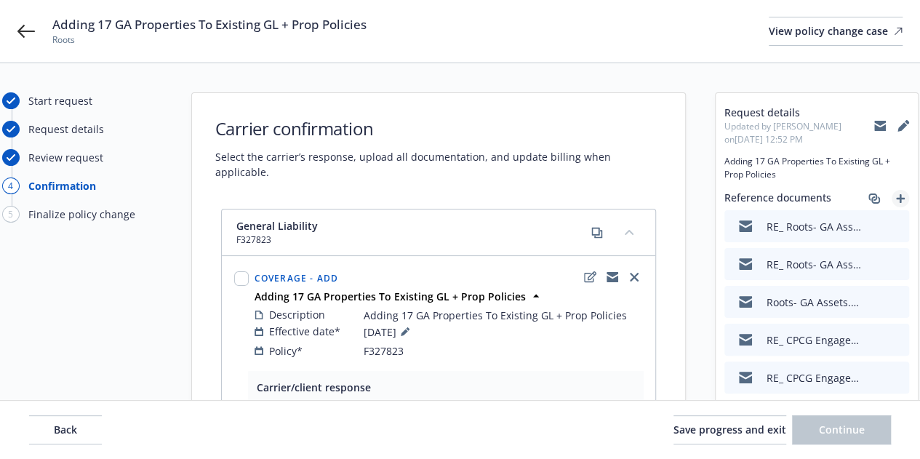
click at [902, 202] on icon "add" at bounding box center [900, 198] width 9 height 9
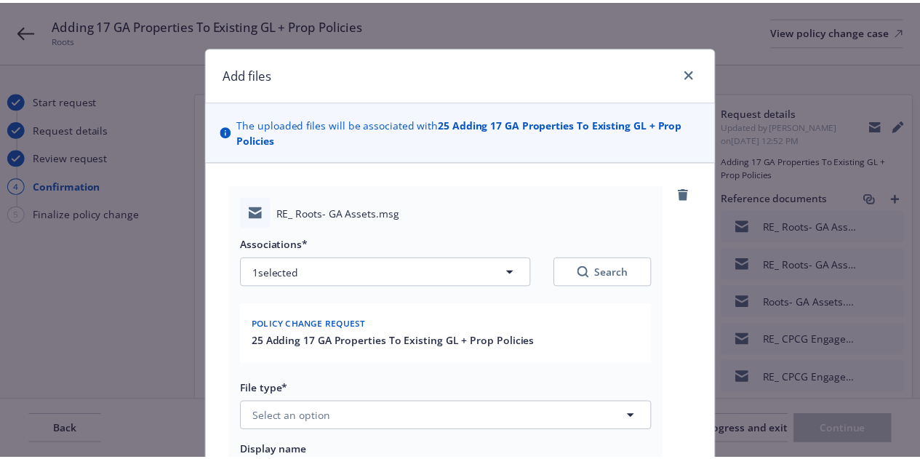
scroll to position [229, 0]
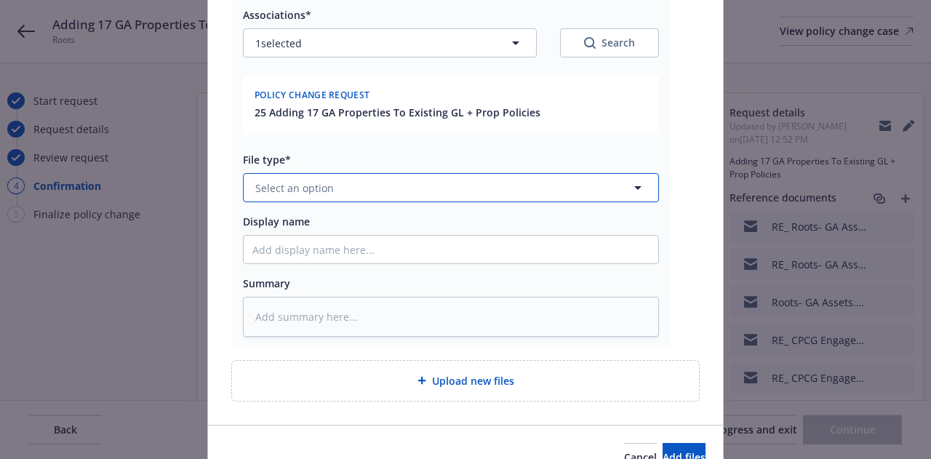
click at [492, 186] on button "Select an option" at bounding box center [451, 187] width 416 height 29
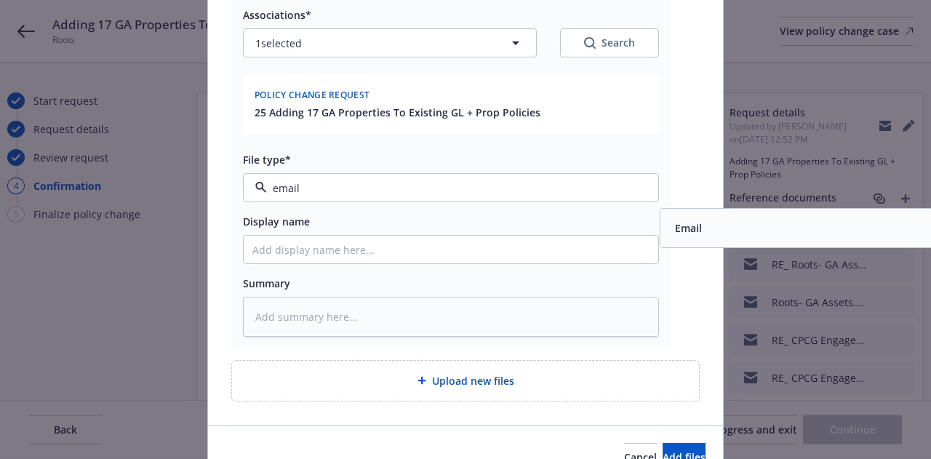
click at [710, 232] on div "Email" at bounding box center [867, 228] width 397 height 21
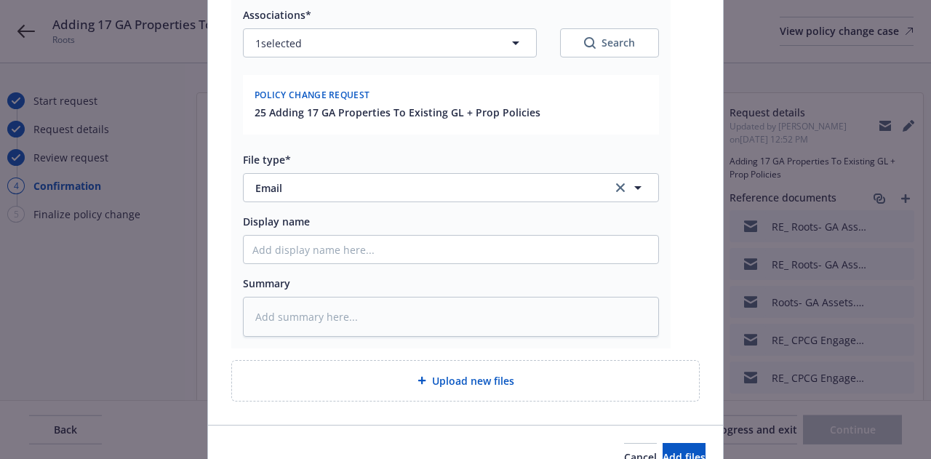
click at [486, 347] on div "RE_ Roots- GA Assets.msg Associations* 1 selected Search Policy change request …" at bounding box center [465, 178] width 469 height 445
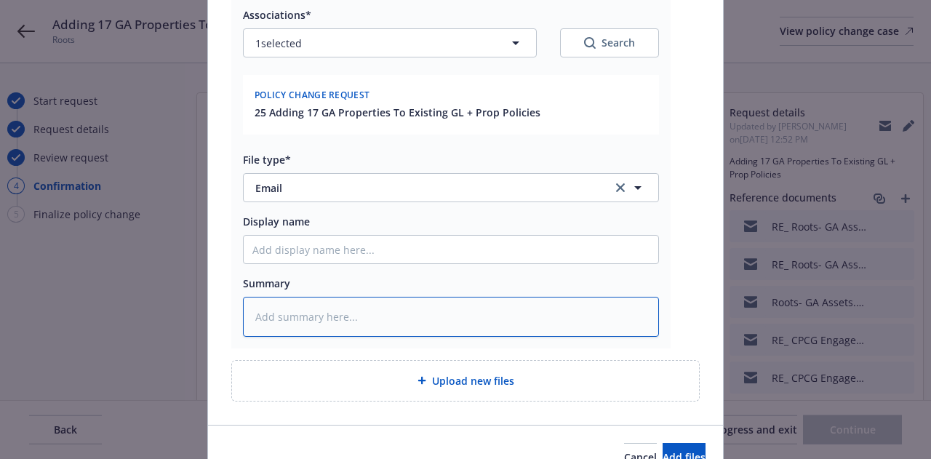
click at [485, 322] on textarea at bounding box center [451, 316] width 416 height 39
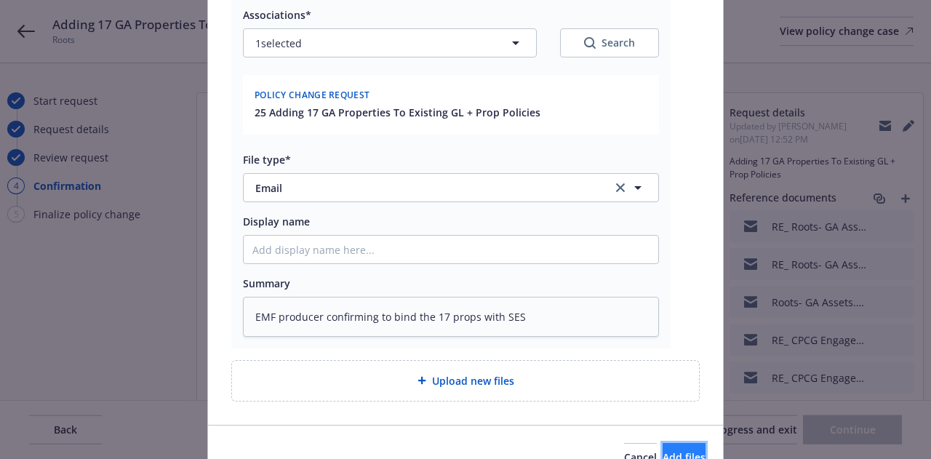
click at [685, 451] on button "Add files" at bounding box center [684, 457] width 43 height 29
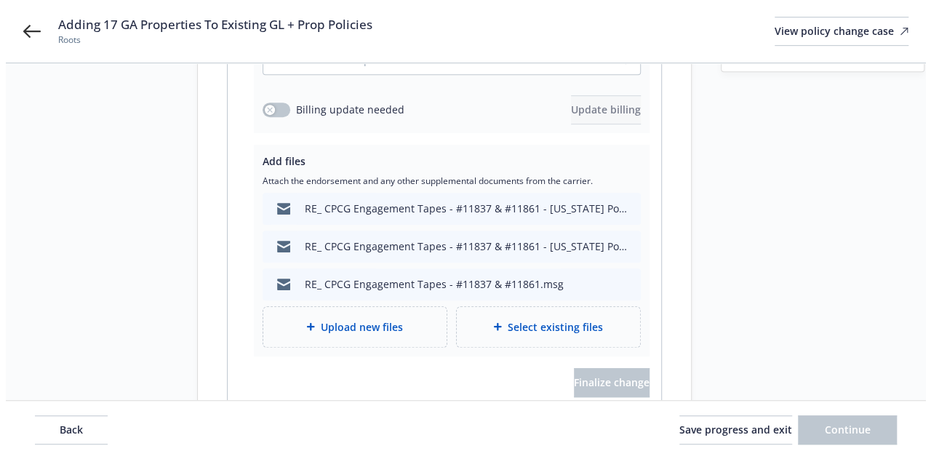
scroll to position [344, 0]
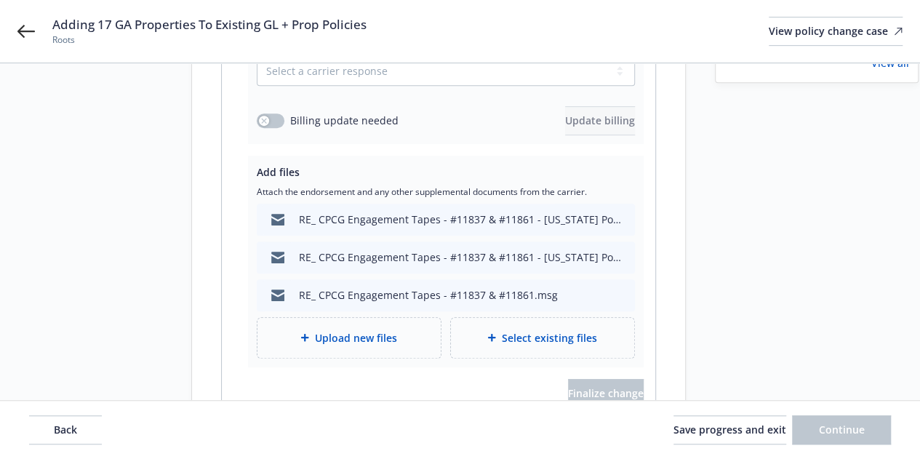
click at [369, 330] on span "Upload new files" at bounding box center [356, 337] width 82 height 15
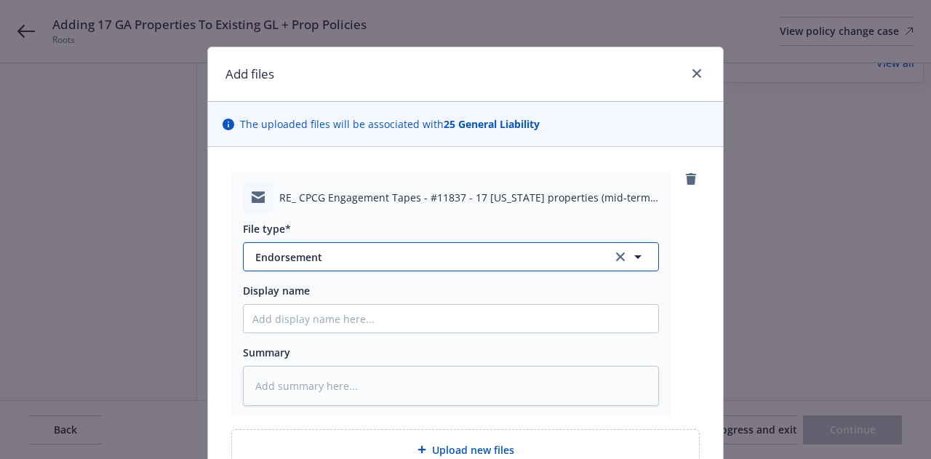
click at [504, 252] on span "Endorsement" at bounding box center [423, 257] width 337 height 15
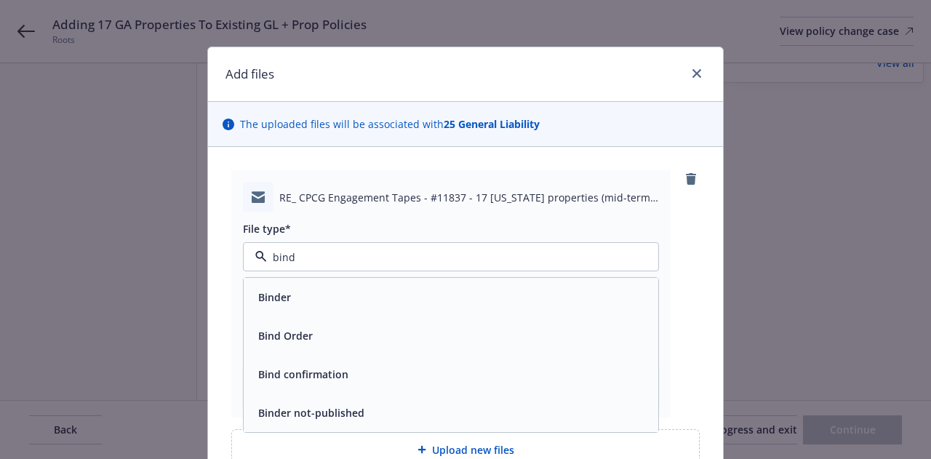
click at [550, 322] on div "Bind Order" at bounding box center [451, 336] width 415 height 39
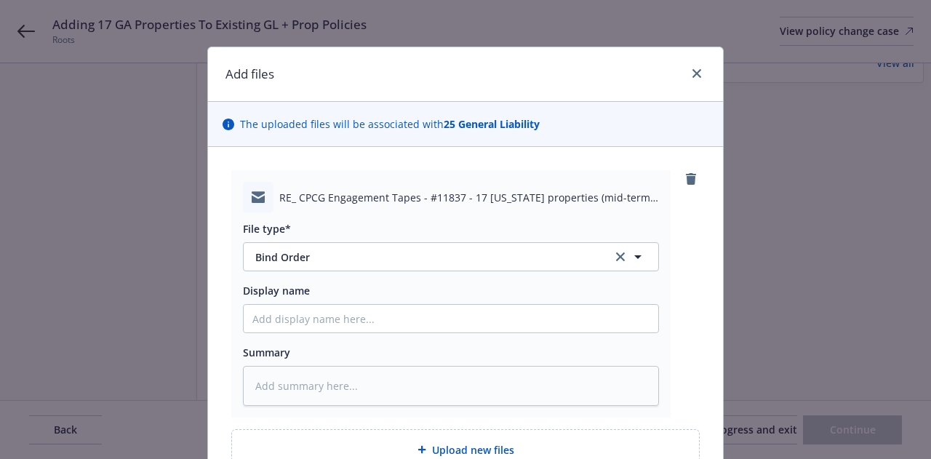
scroll to position [145, 0]
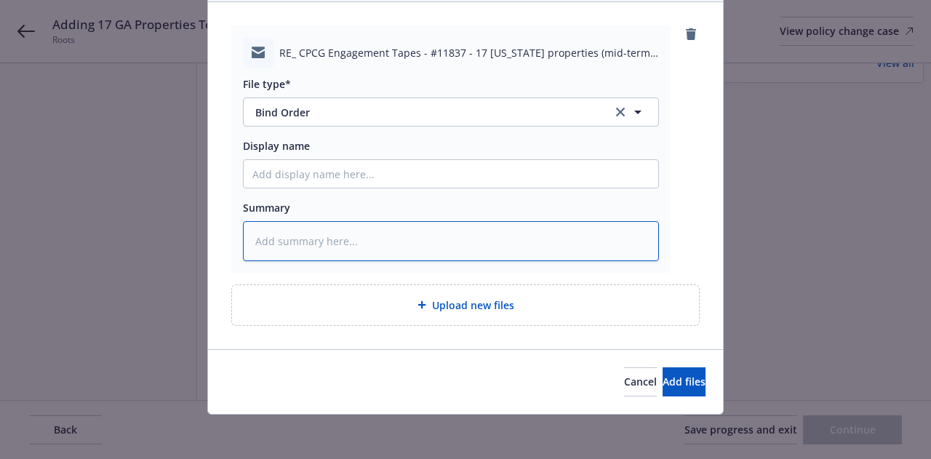
drag, startPoint x: 562, startPoint y: 234, endPoint x: 565, endPoint y: 226, distance: 8.5
click at [565, 226] on textarea at bounding box center [451, 240] width 416 height 39
drag, startPoint x: 565, startPoint y: 226, endPoint x: 185, endPoint y: 268, distance: 382.8
click at [185, 268] on div "Add files The uploaded files will be associated with 25 General Liability RE_ C…" at bounding box center [465, 229] width 931 height 459
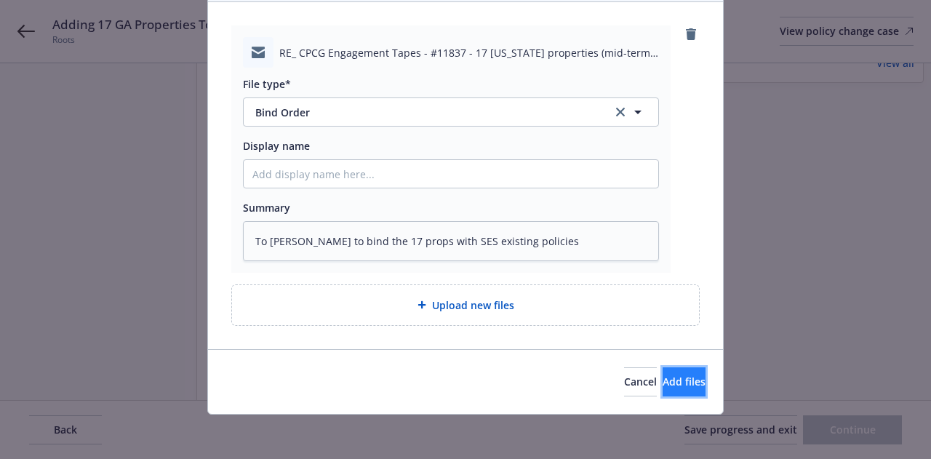
click at [679, 381] on button "Add files" at bounding box center [684, 381] width 43 height 29
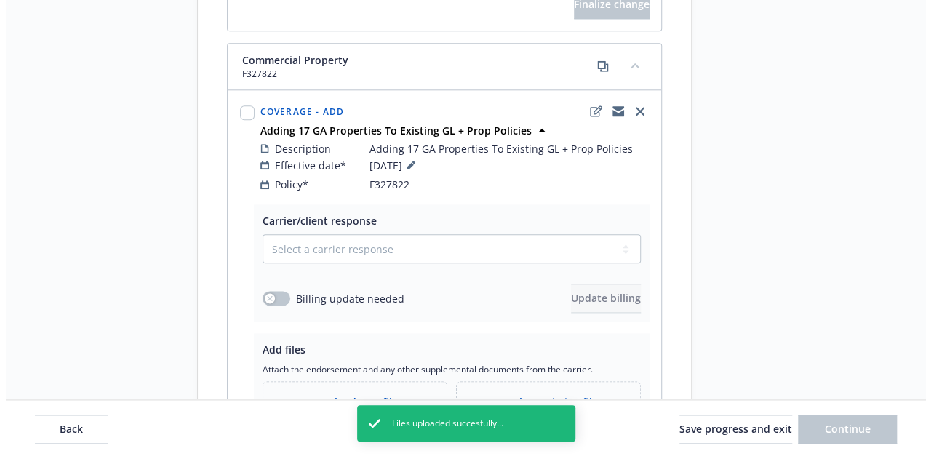
scroll to position [902, 0]
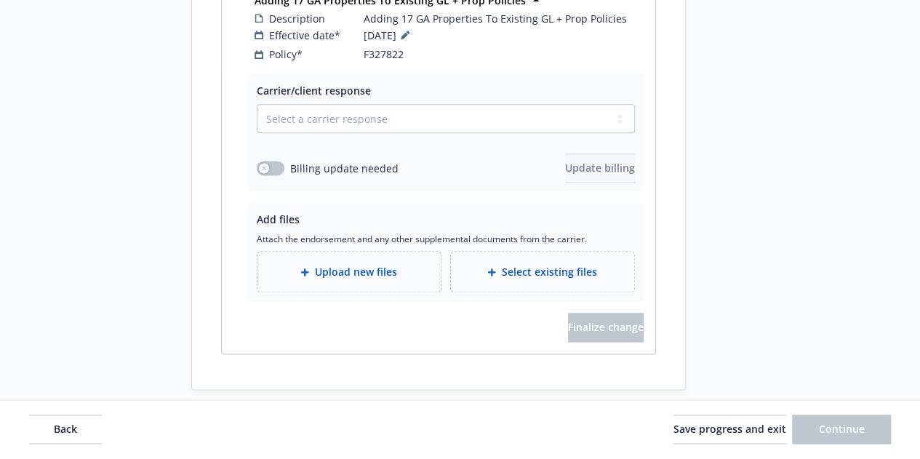
click at [406, 263] on div "Upload new files" at bounding box center [349, 271] width 160 height 17
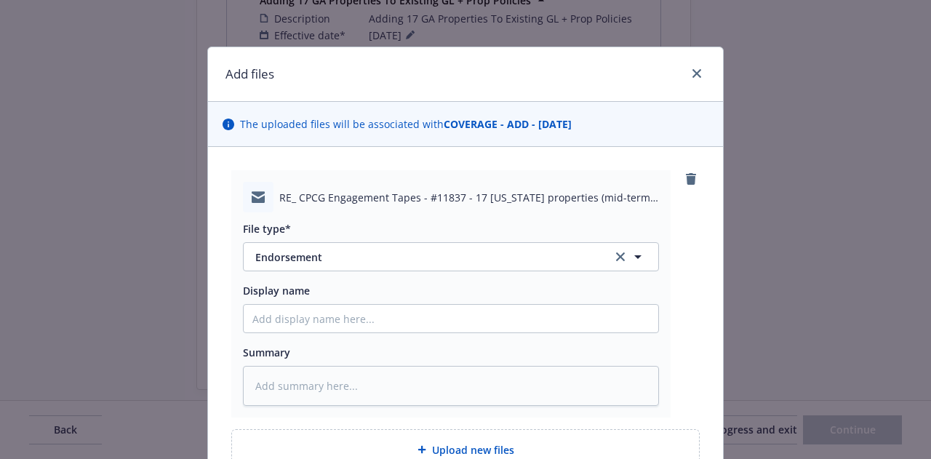
click at [432, 204] on span "RE_ CPCG Engagement Tapes - #11837 - 17 [US_STATE] properties (mid-term add).msg" at bounding box center [469, 197] width 380 height 15
click at [458, 255] on span "Endorsement" at bounding box center [423, 257] width 337 height 15
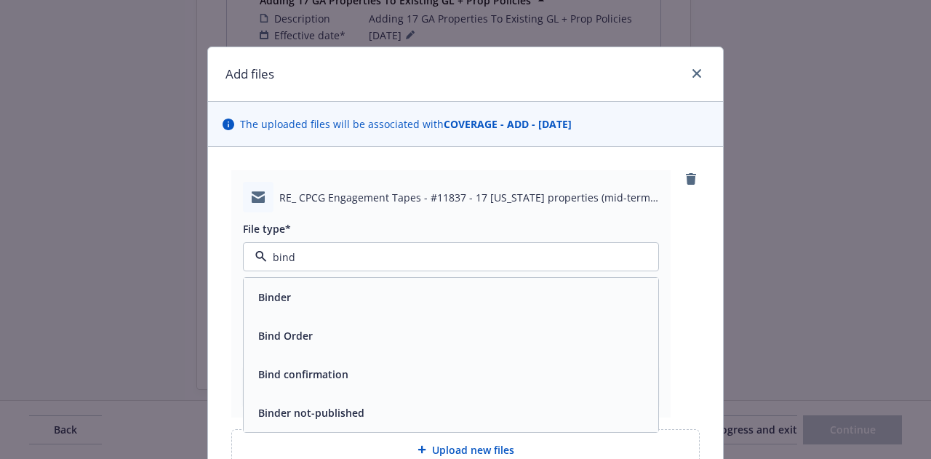
click at [397, 350] on div "Bind Order" at bounding box center [451, 336] width 415 height 39
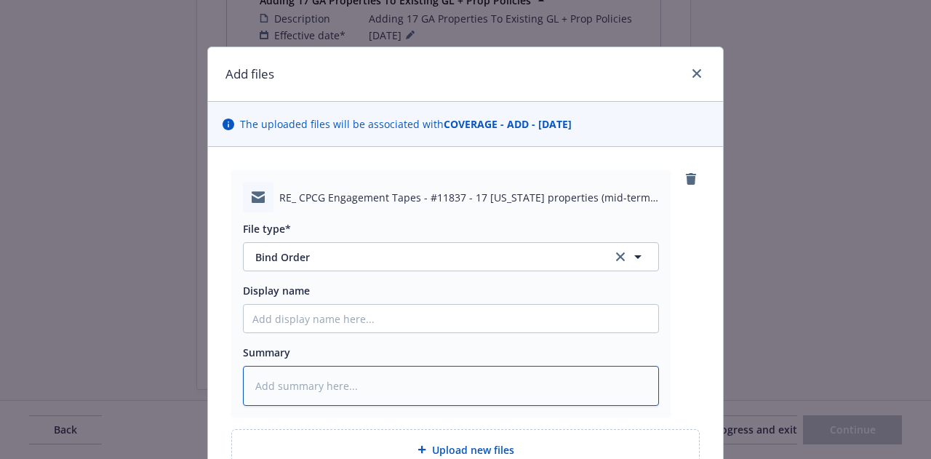
click at [420, 382] on textarea at bounding box center [451, 385] width 416 height 39
paste textarea "To [PERSON_NAME] to bind the 17 props with SES existing policies"
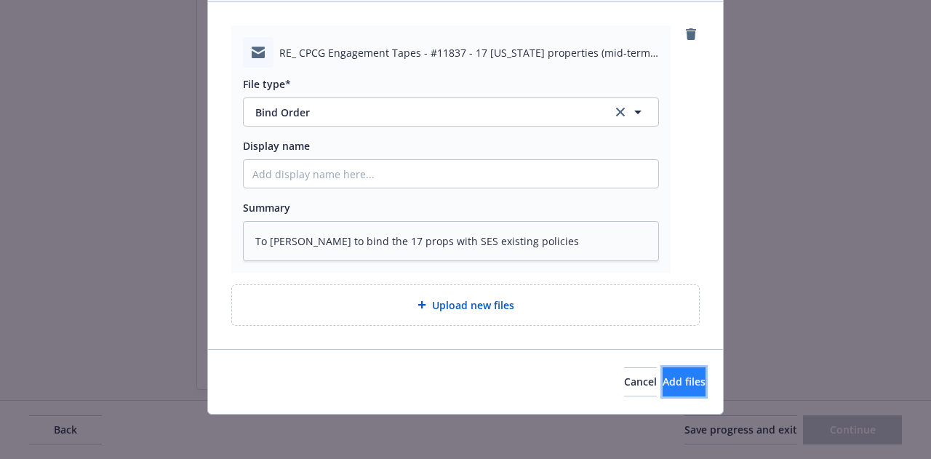
click at [687, 381] on button "Add files" at bounding box center [684, 381] width 43 height 29
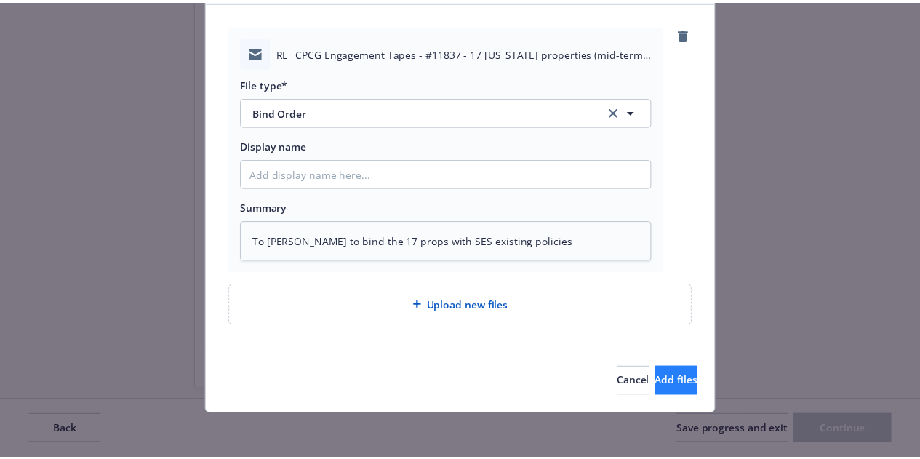
scroll to position [92, 0]
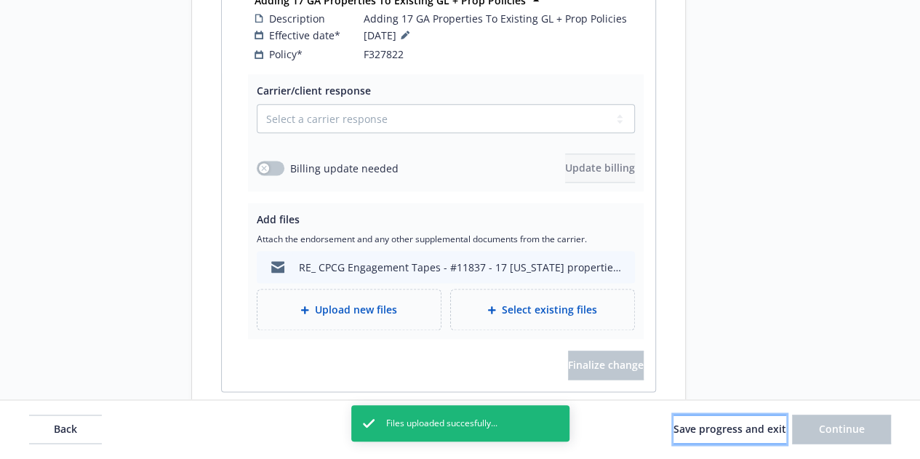
click at [737, 429] on span "Save progress and exit" at bounding box center [730, 430] width 113 height 14
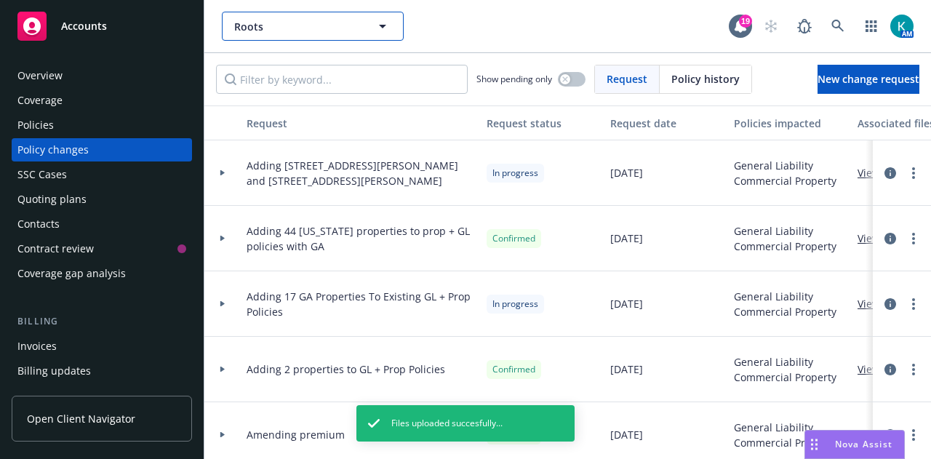
click at [285, 17] on button "Roots" at bounding box center [313, 26] width 182 height 29
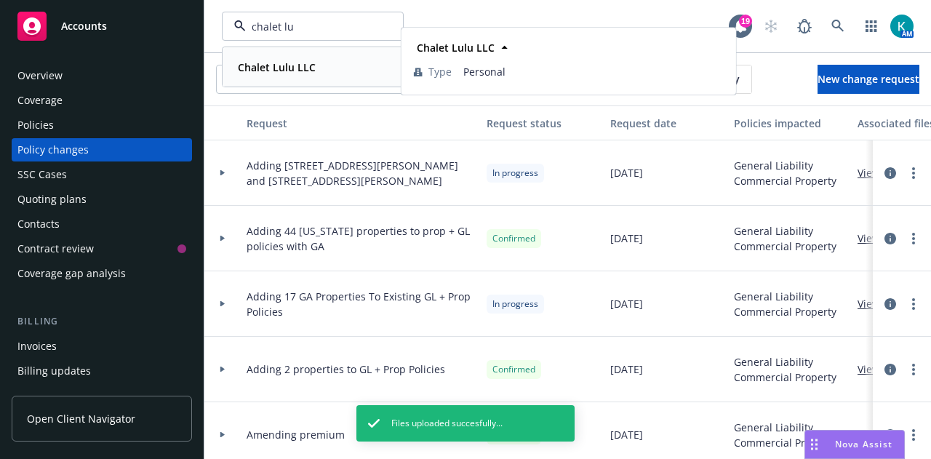
click at [338, 72] on div "Chalet Lulu LLC" at bounding box center [313, 67] width 162 height 21
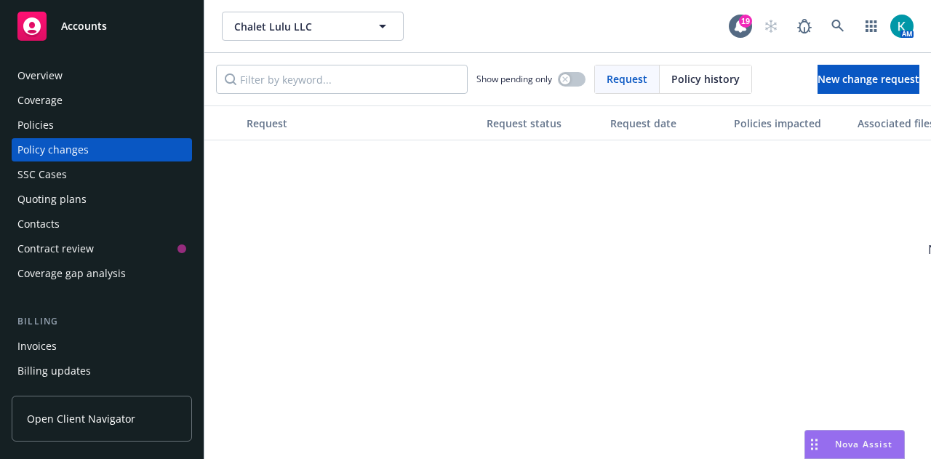
click at [155, 133] on div "Policies" at bounding box center [101, 125] width 169 height 23
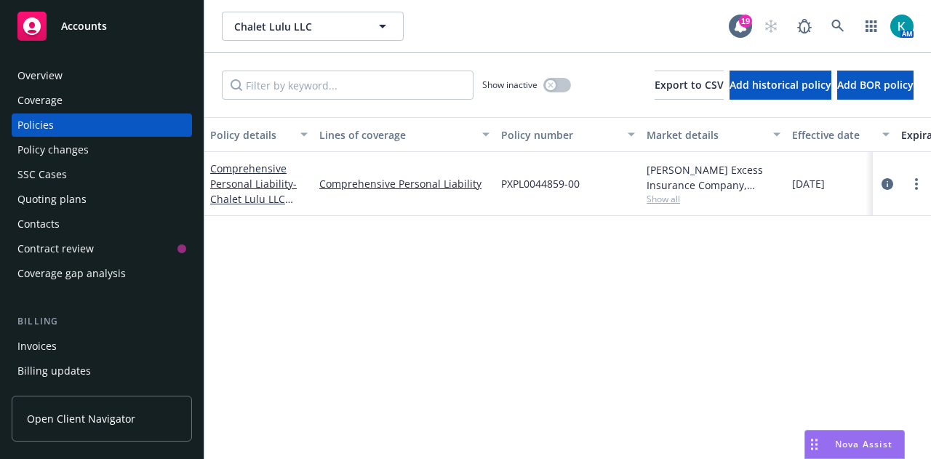
click at [130, 206] on div "Quoting plans" at bounding box center [101, 199] width 169 height 23
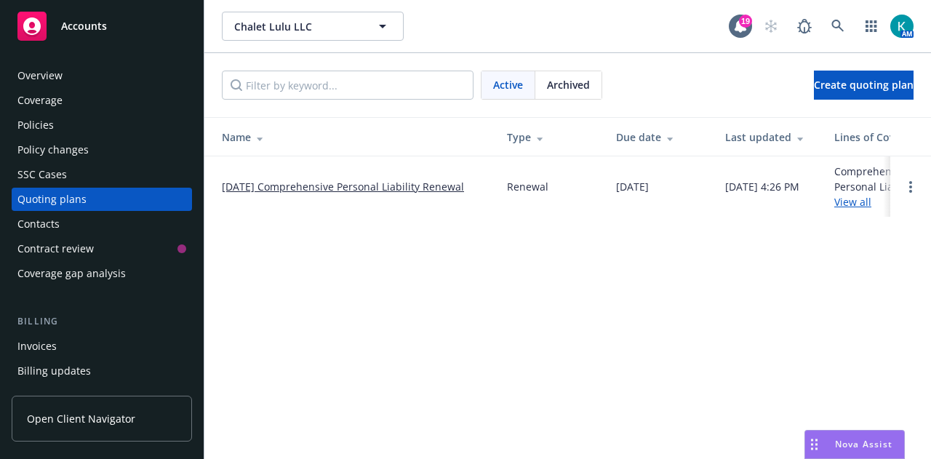
click at [333, 180] on link "09/05/25 Comprehensive Personal Liability Renewal" at bounding box center [343, 186] width 242 height 15
click at [592, 82] on div "Archived" at bounding box center [569, 85] width 66 height 28
click at [402, 188] on link "09/16/2024: Comprehensive Personal Liability" at bounding box center [322, 186] width 201 height 15
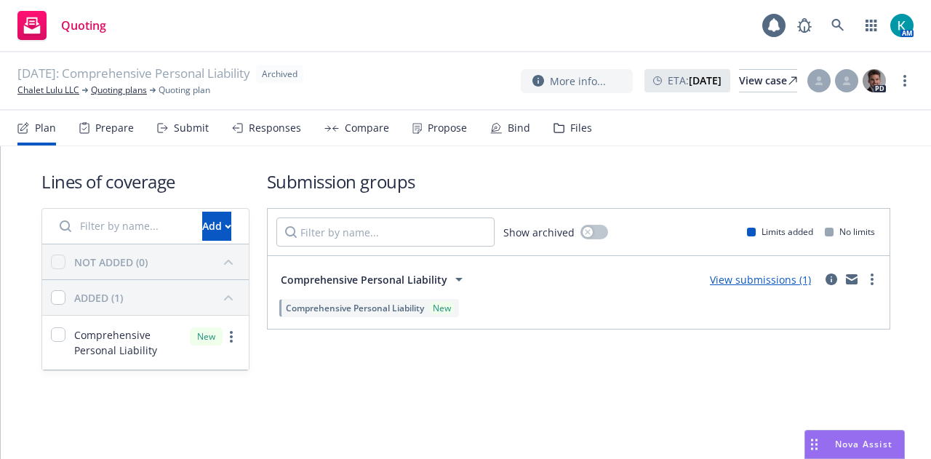
click at [580, 127] on div "Files" at bounding box center [581, 128] width 22 height 12
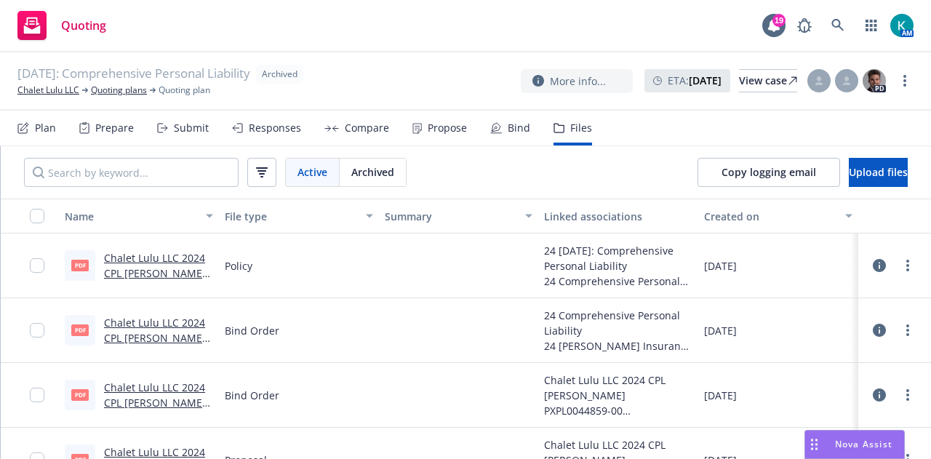
click at [170, 387] on link "Chalet Lulu LLC 2024 CPL Hudson PXPL0044859-00.pdf" at bounding box center [155, 403] width 102 height 44
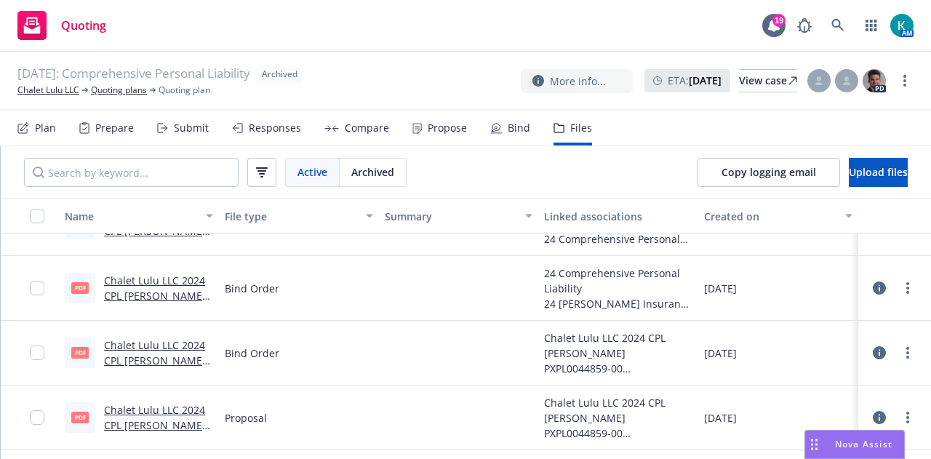
scroll to position [41, 0]
click at [136, 285] on link "Chalet Lulu LLC 2024 CPL Hudson PXPL0044859-00.pdf" at bounding box center [155, 297] width 102 height 44
click at [64, 89] on link "Chalet Lulu LLC" at bounding box center [48, 90] width 62 height 13
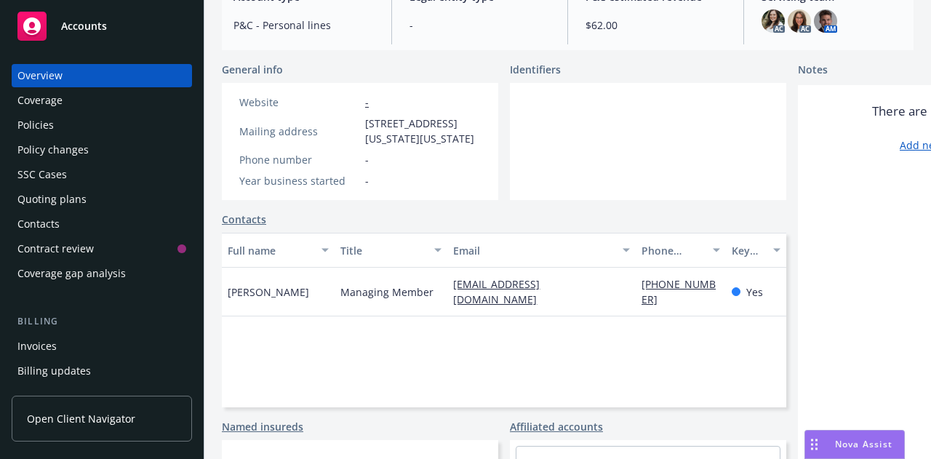
scroll to position [183, 0]
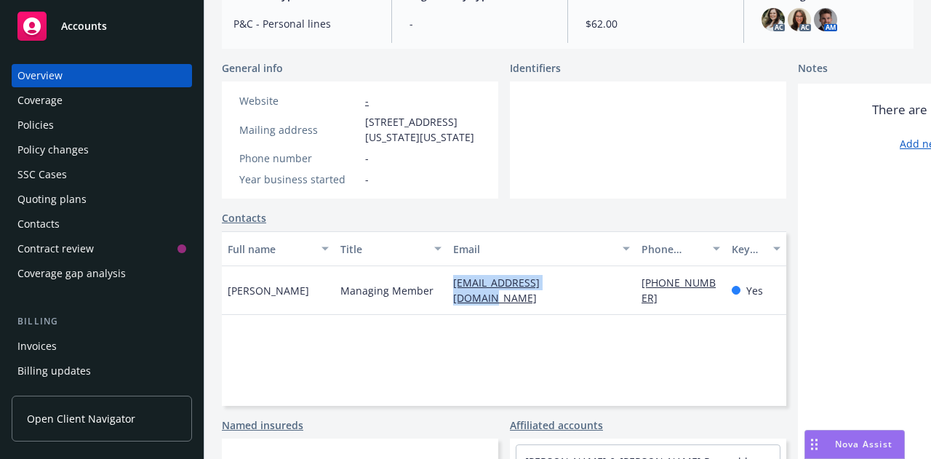
drag, startPoint x: 447, startPoint y: 283, endPoint x: 580, endPoint y: 311, distance: 136.2
click at [580, 311] on div "chaletluluny@gmail.com" at bounding box center [542, 290] width 188 height 49
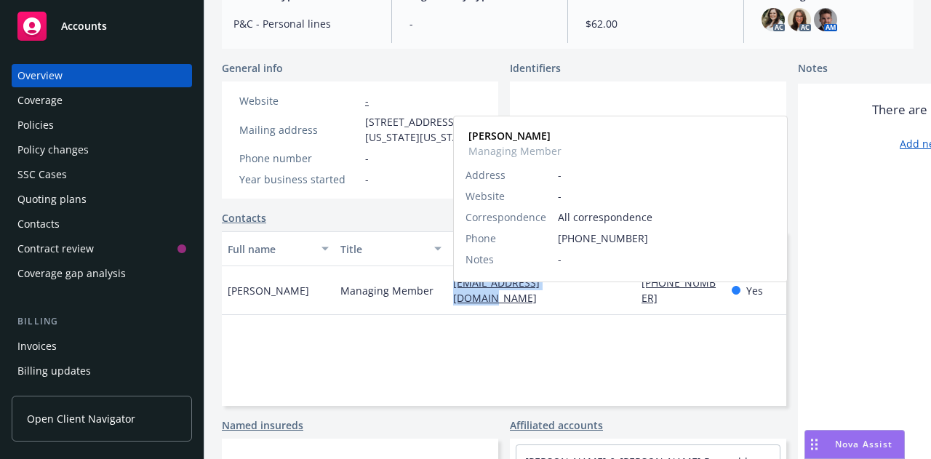
copy link "chaletluluny@gmail.com"
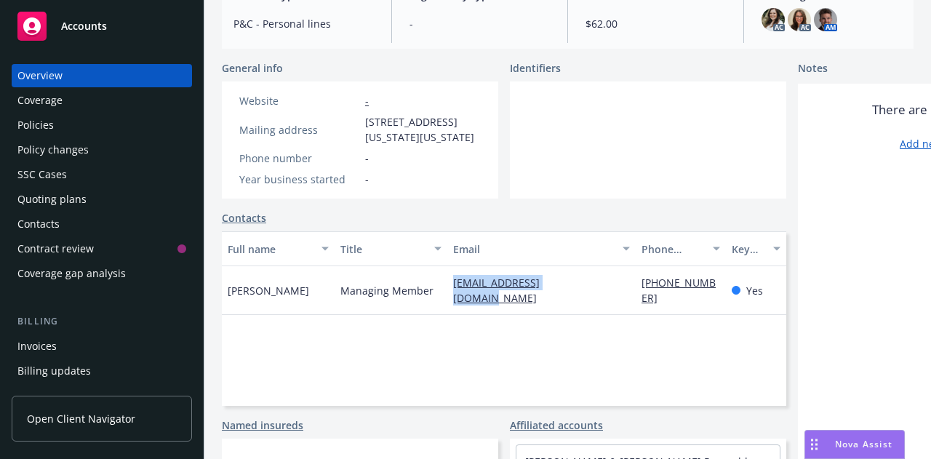
click at [71, 130] on div "Policies" at bounding box center [101, 125] width 169 height 23
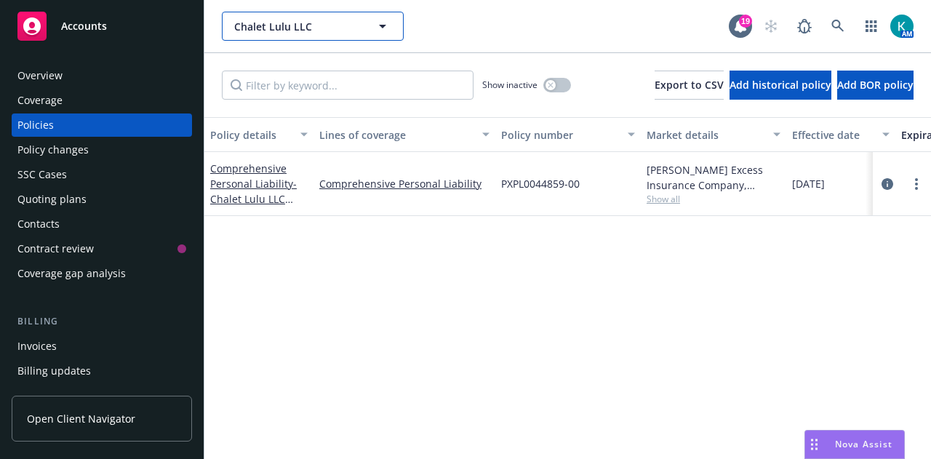
click at [330, 32] on span "Chalet Lulu LLC" at bounding box center [297, 26] width 126 height 15
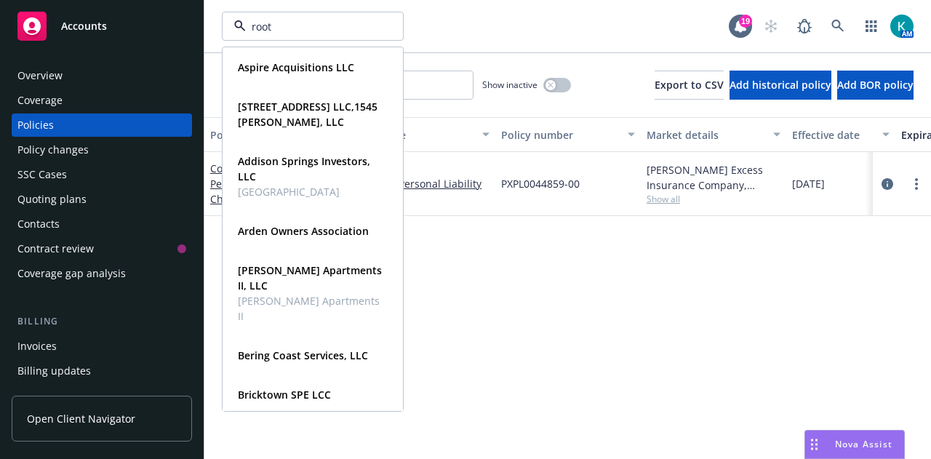
type input "roots"
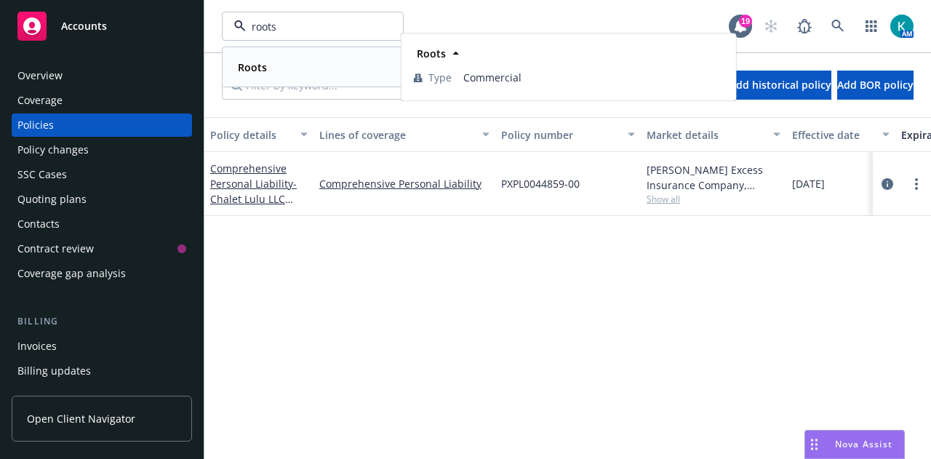
click at [330, 59] on div "Roots" at bounding box center [313, 67] width 162 height 21
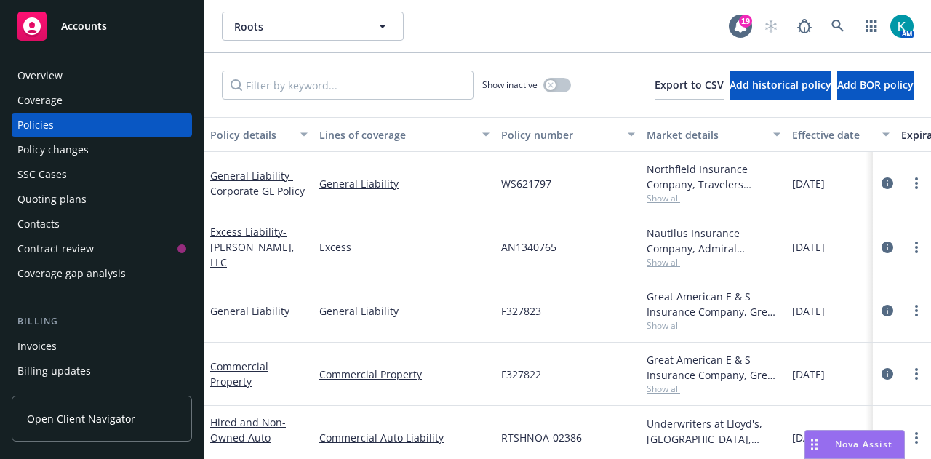
click at [132, 198] on div "Quoting plans" at bounding box center [101, 199] width 169 height 23
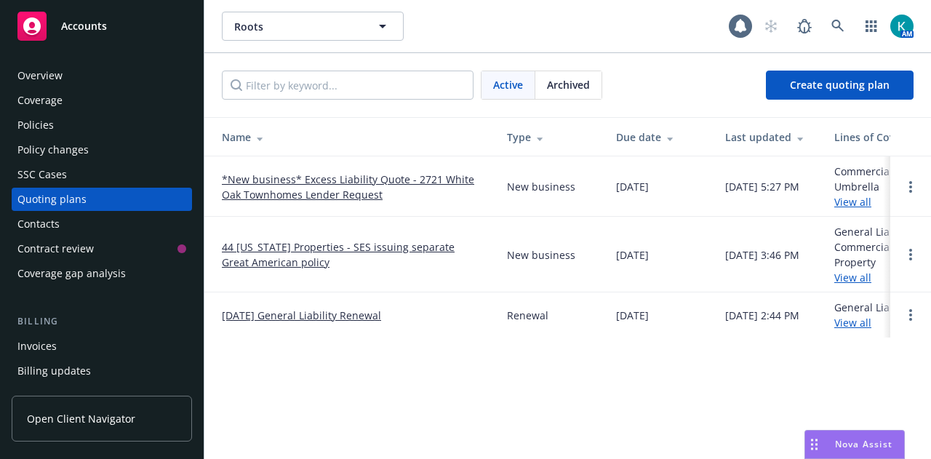
click at [132, 153] on div "Policy changes" at bounding box center [101, 149] width 169 height 23
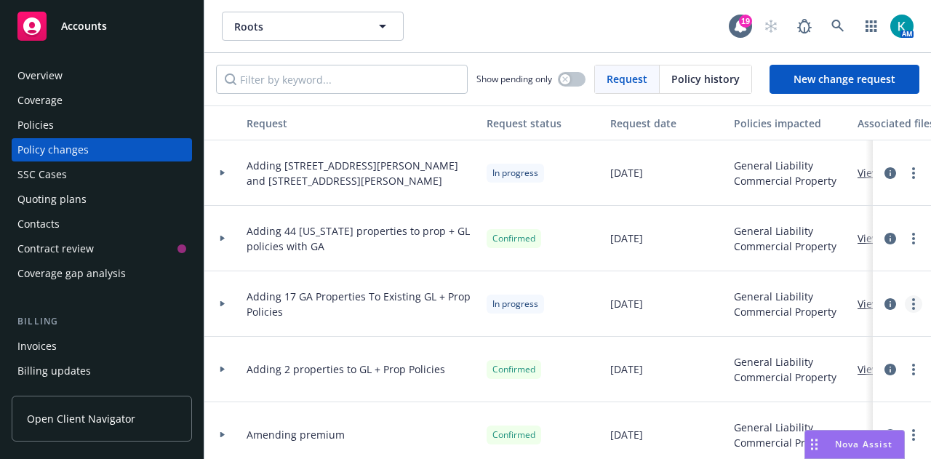
click at [905, 306] on link "more" at bounding box center [913, 303] width 17 height 17
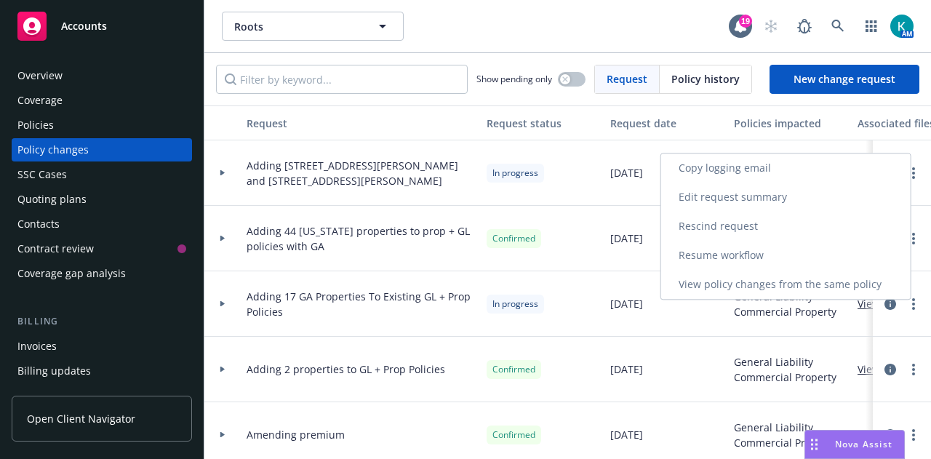
click at [796, 245] on link "Resume workflow" at bounding box center [786, 255] width 250 height 29
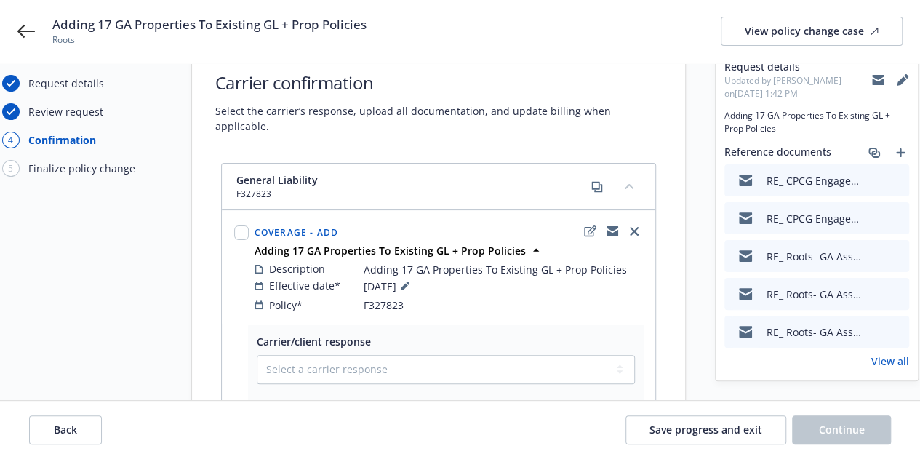
scroll to position [52, 0]
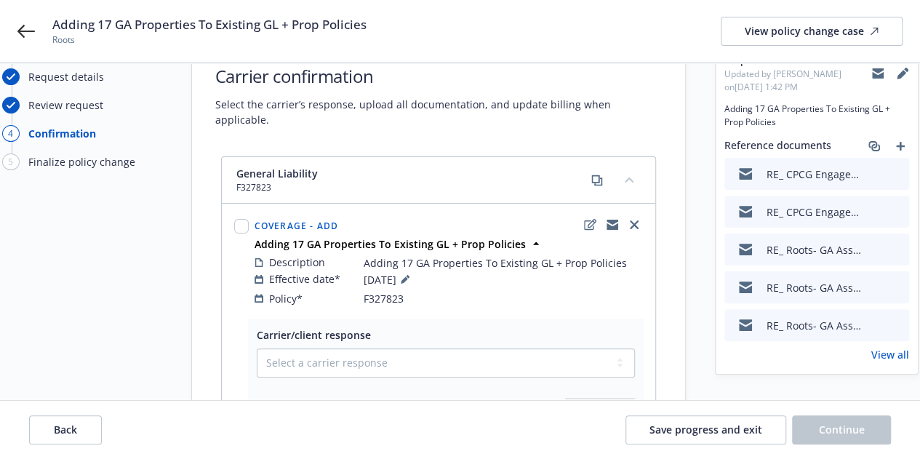
click at [892, 357] on link "View all" at bounding box center [891, 354] width 38 height 15
click at [707, 439] on button "Save progress and exit" at bounding box center [706, 429] width 161 height 29
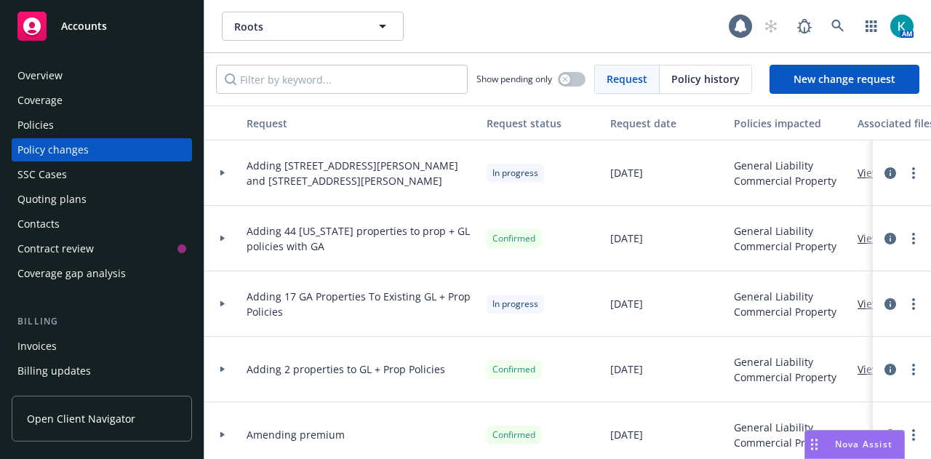
click at [129, 135] on div "Policies" at bounding box center [101, 125] width 169 height 23
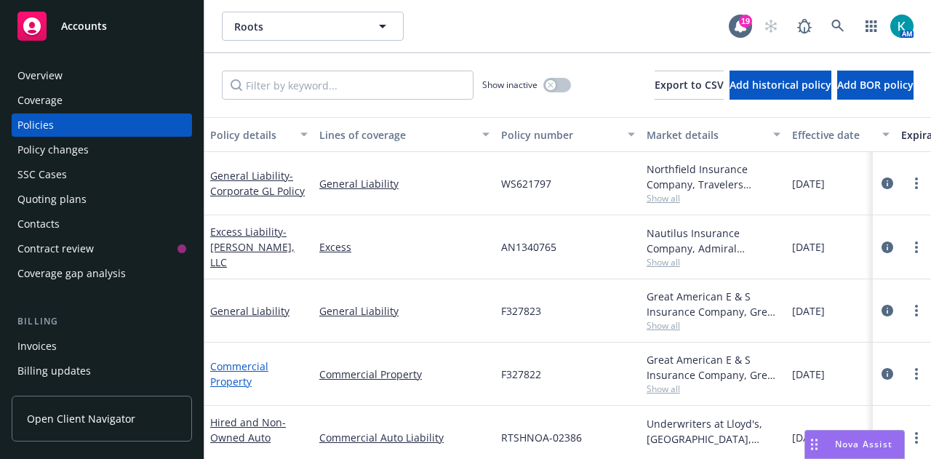
click at [259, 365] on link "Commercial Property" at bounding box center [239, 373] width 58 height 29
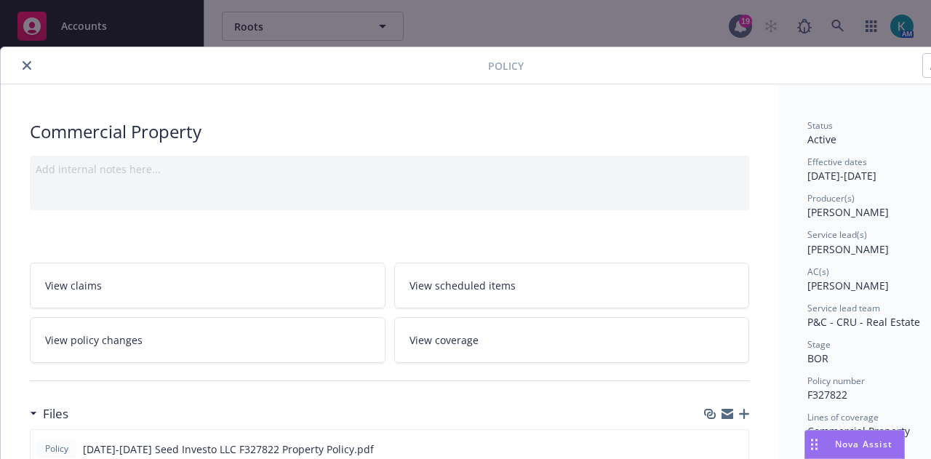
scroll to position [44, 0]
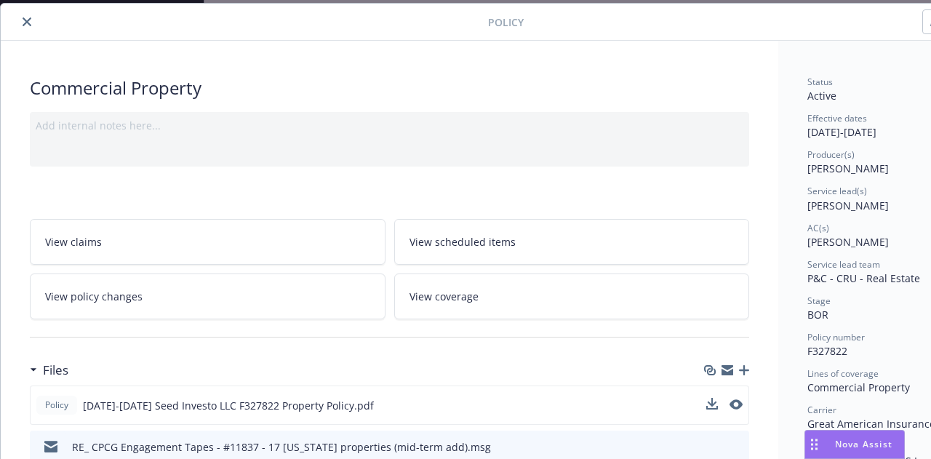
click at [738, 394] on div "Policy 2025-2026 Seed Investo LLC F327822 Property Policy.pdf" at bounding box center [390, 405] width 720 height 39
click at [736, 405] on icon "preview file" at bounding box center [734, 404] width 13 height 10
click at [748, 369] on icon "button" at bounding box center [744, 370] width 10 height 10
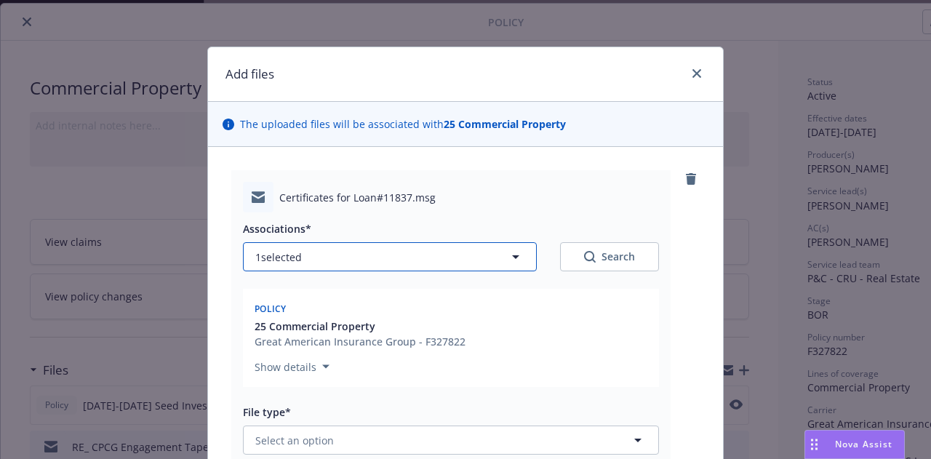
click at [402, 258] on button "1 selected" at bounding box center [390, 256] width 294 height 29
type textarea "x"
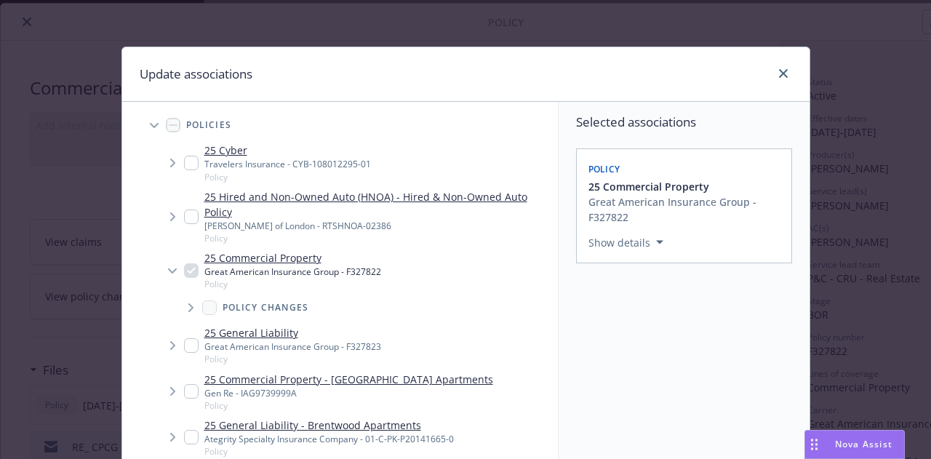
click at [185, 346] on input "Tree Example" at bounding box center [191, 345] width 15 height 15
checkbox input "true"
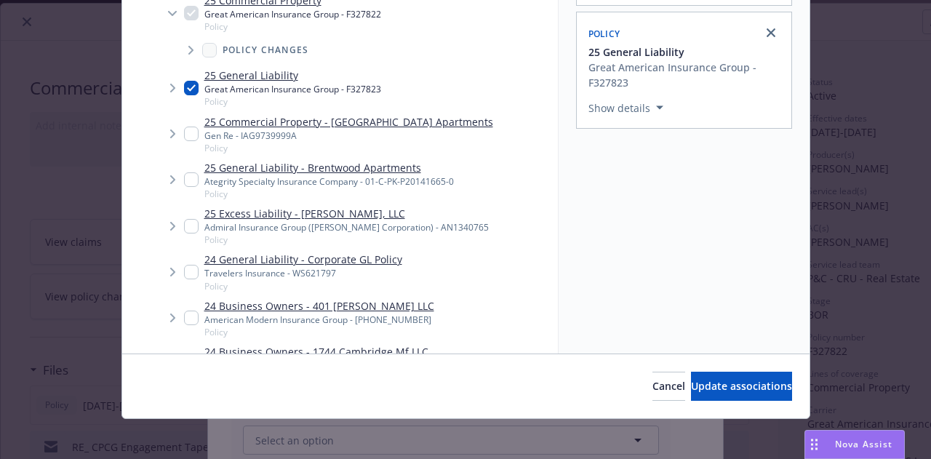
scroll to position [263, 0]
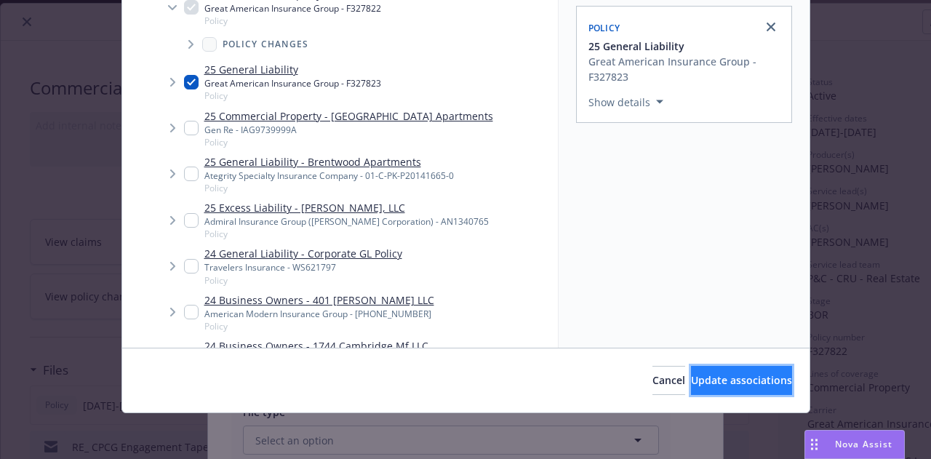
click at [722, 374] on span "Update associations" at bounding box center [741, 380] width 101 height 14
type textarea "x"
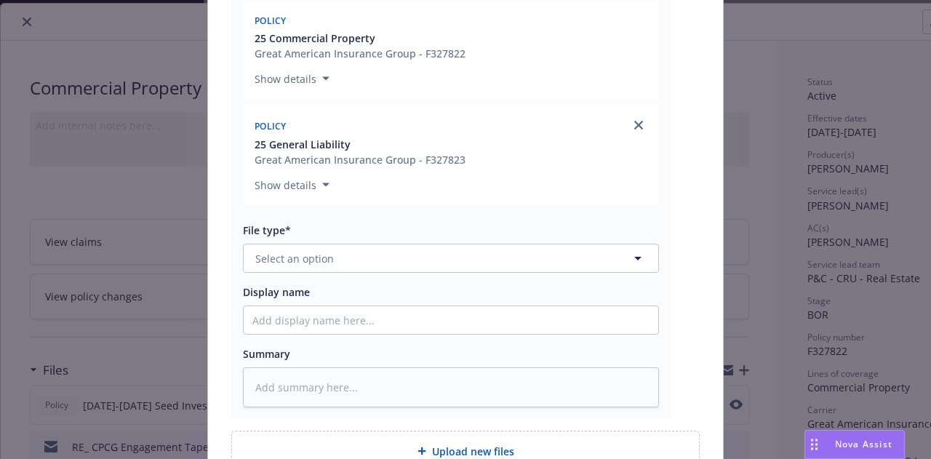
scroll to position [290, 0]
click at [584, 252] on button "Select an option" at bounding box center [451, 256] width 416 height 29
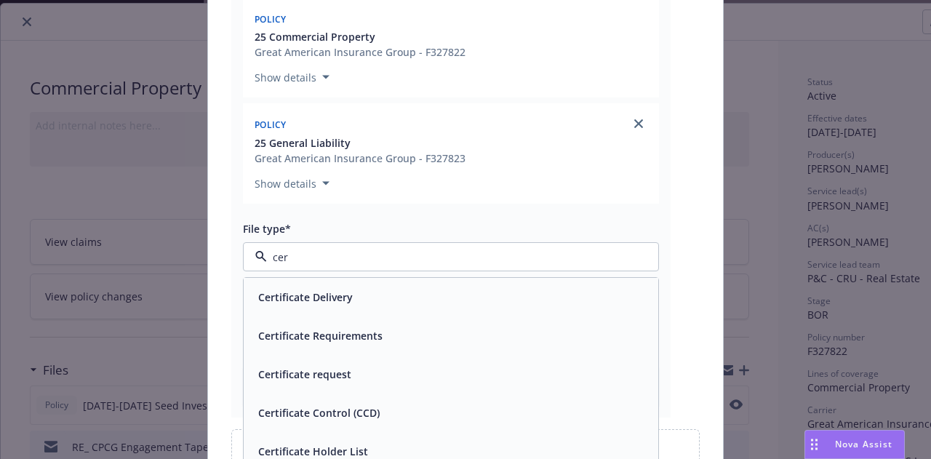
type input "cert"
click at [540, 297] on div "Certificate Delivery" at bounding box center [450, 297] width 397 height 21
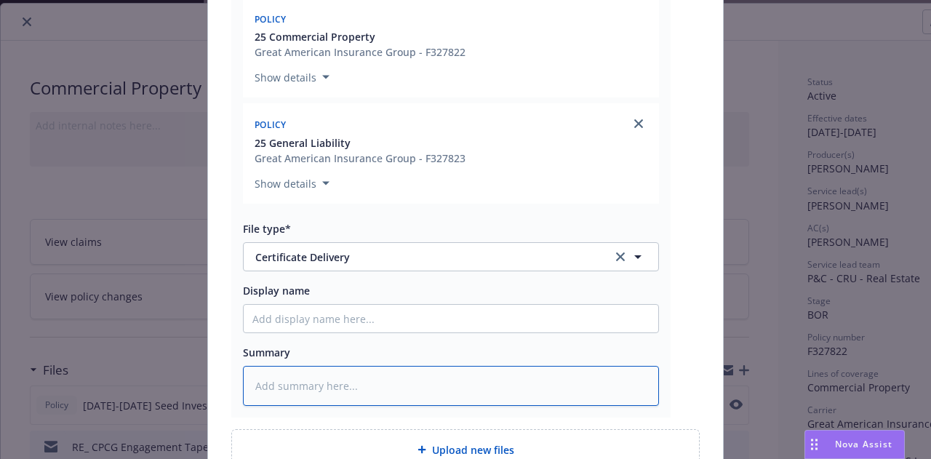
click at [456, 370] on textarea at bounding box center [451, 385] width 416 height 39
type textarea "x"
type textarea "E"
type textarea "x"
type textarea "EO"
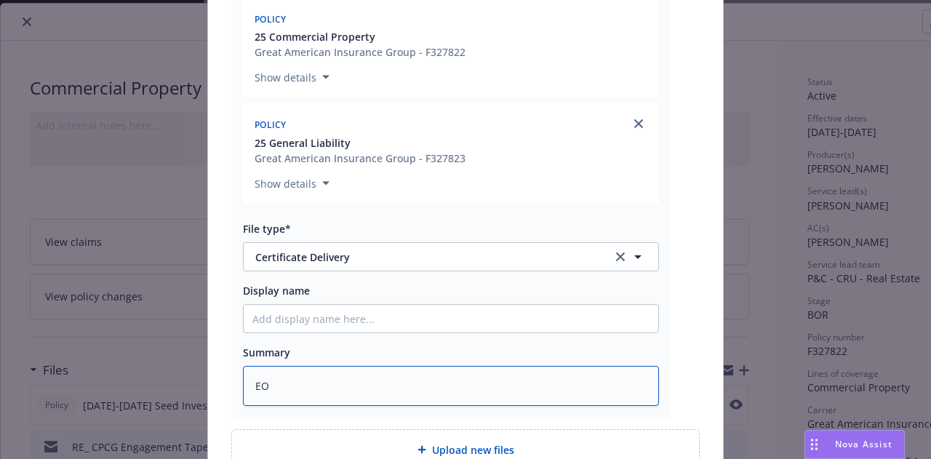
type textarea "x"
type textarea "EOI"
type textarea "x"
type textarea "EOI"
type textarea "x"
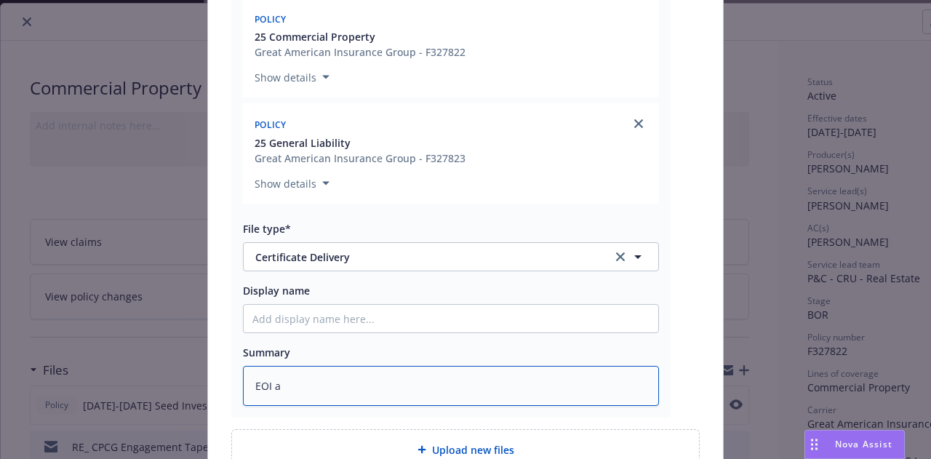
type textarea "EOI an"
type textarea "x"
type textarea "EOI and"
type textarea "x"
type textarea "EOI and C"
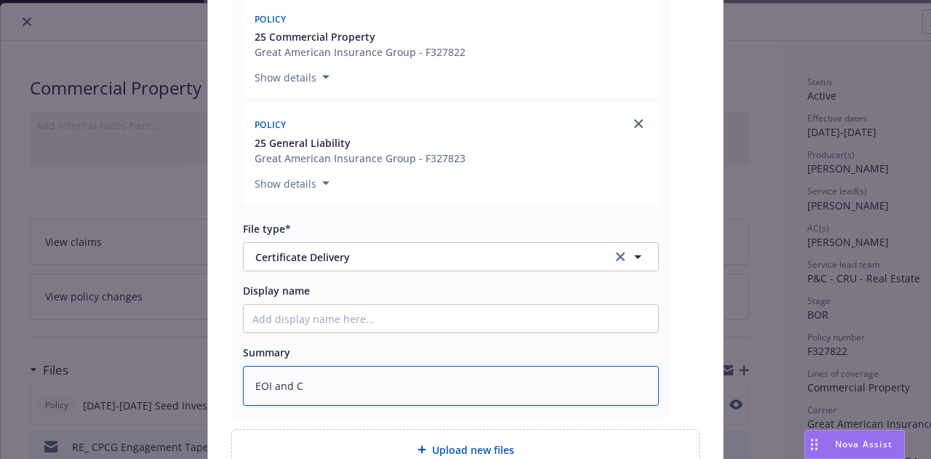
type textarea "x"
type textarea "EOI and COI"
type textarea "x"
type textarea "EOI and COI"
type textarea "x"
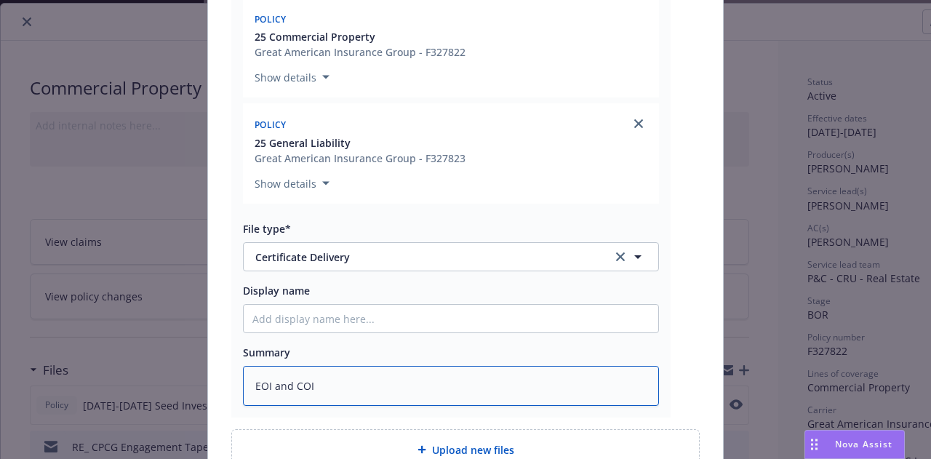
type textarea "EOI and COI M"
type textarea "x"
type textarea "EOI and COI ME"
type textarea "x"
type textarea "EOI and COI M"
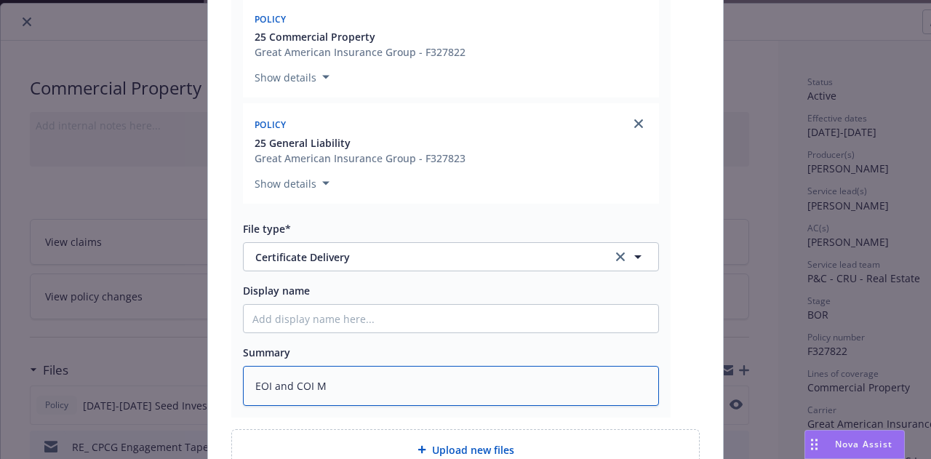
type textarea "x"
type textarea "EOI and COI"
type textarea "x"
type textarea "EOI and COI E"
type textarea "x"
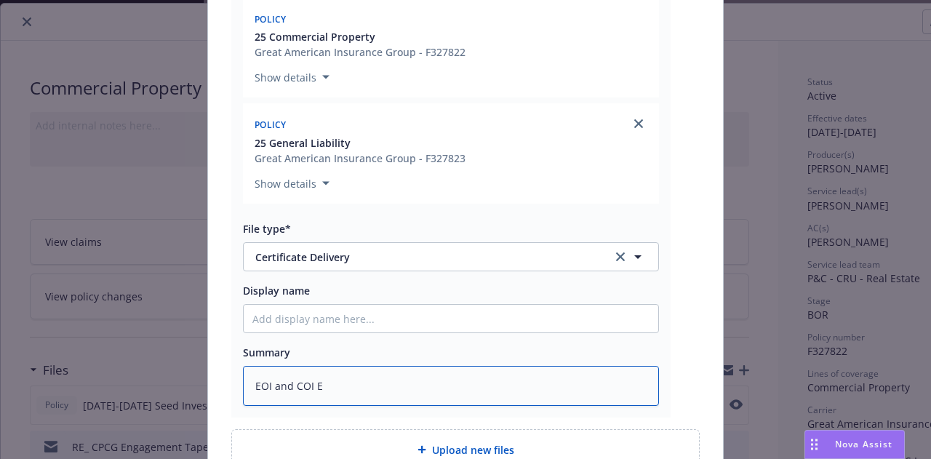
type textarea "EOI and COI EM"
type textarea "x"
type textarea "EOI and COI EMT"
type textarea "x"
type textarea "EOI and COI EMT"
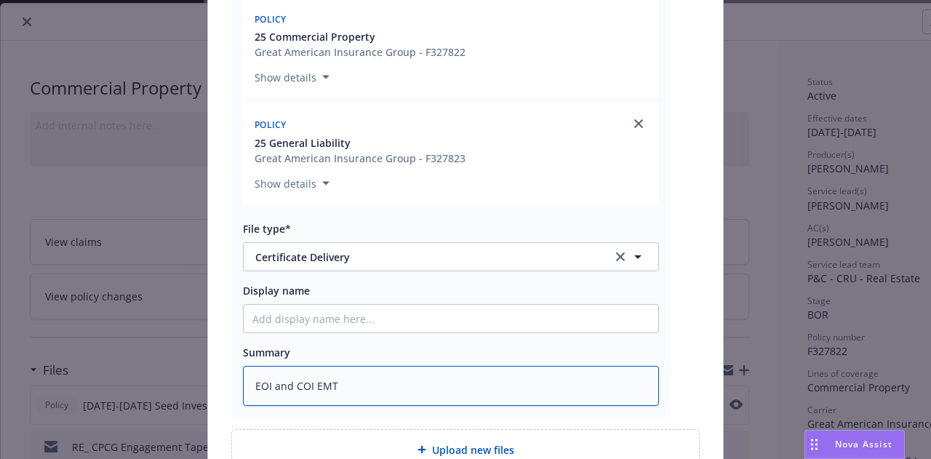
type textarea "x"
type textarea "EOI and COI EMT l"
type textarea "x"
type textarea "EOI and COI EMT le"
type textarea "x"
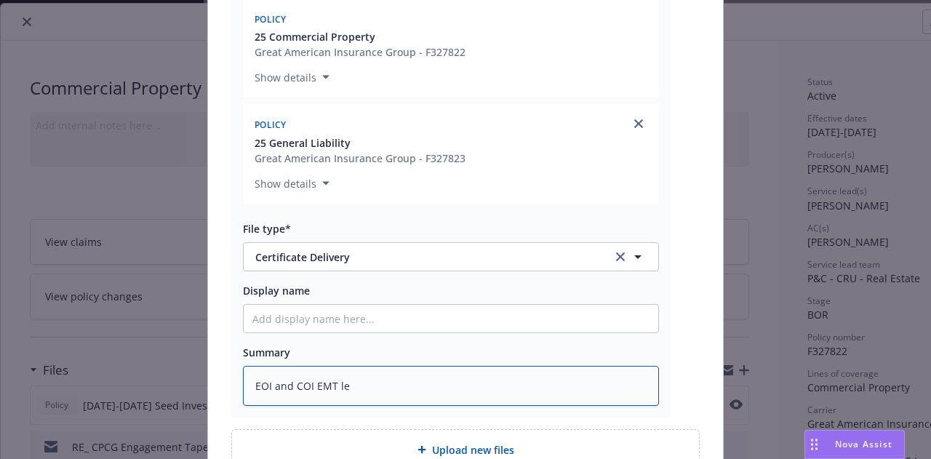
type textarea "EOI and COI EMT len"
type textarea "x"
type textarea "EOI and COI EMT lend"
type textarea "x"
type textarea "EOI and COI EMT lende"
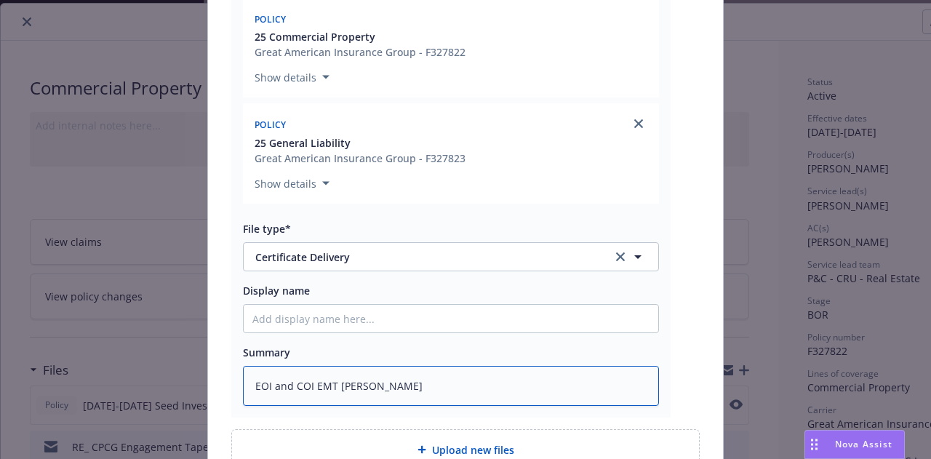
type textarea "x"
type textarea "EOI and COI EMT lender"
type textarea "x"
type textarea "EOI and COI EMT lender"
type textarea "x"
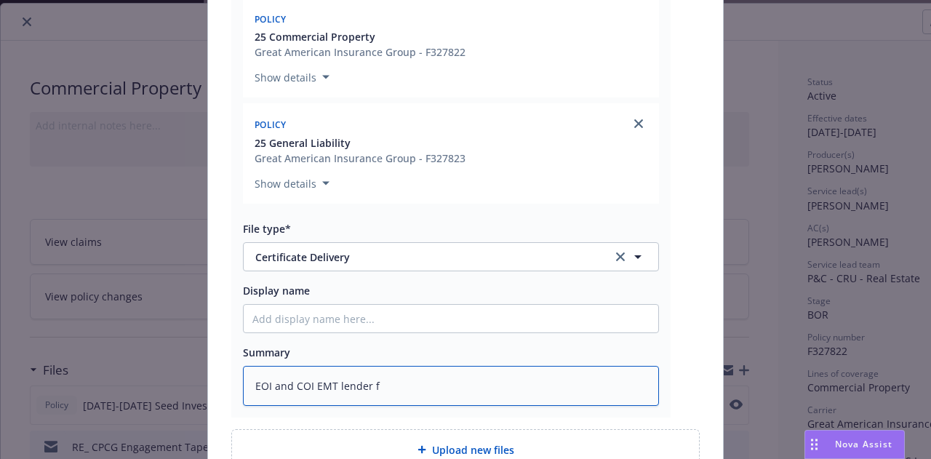
type textarea "EOI and COI EMT lender fo"
type textarea "x"
type textarea "EOI and COI EMT lender for"
type textarea "x"
type textarea "EOI and COI EMT lender for"
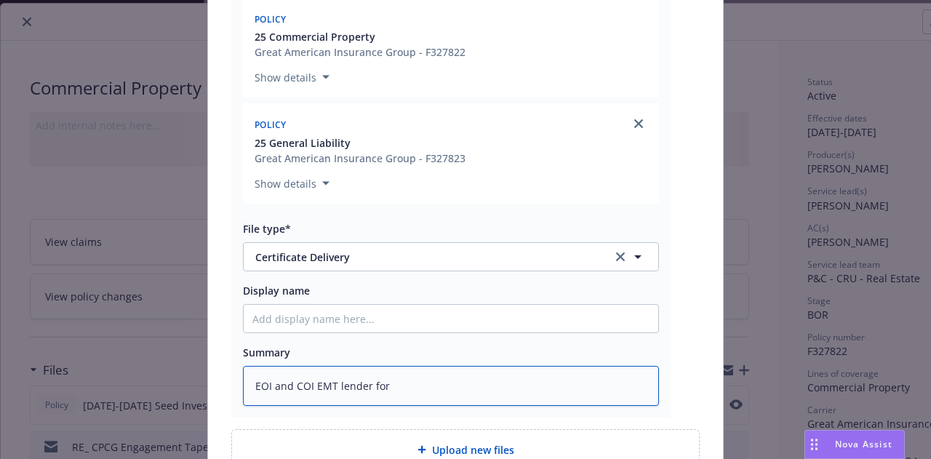
type textarea "x"
type textarea "EOI and COI EMT lender for 1"
type textarea "x"
type textarea "EOI and COI EMT lender for 17"
type textarea "x"
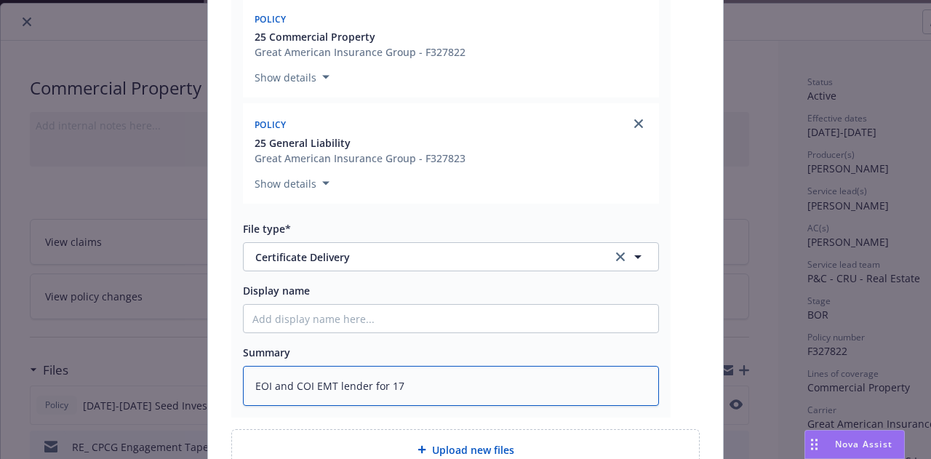
type textarea "EOI and COI EMT lender for 17"
type textarea "x"
type textarea "EOI and COI EMT lender for 17 G"
type textarea "x"
type textarea "EOI and COI EMT lender for 17 GA"
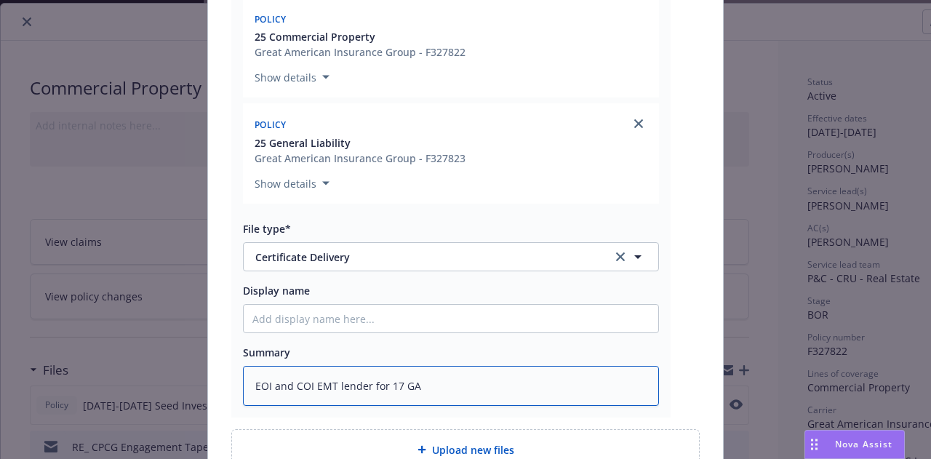
type textarea "x"
type textarea "EOI and COI EMT lender for 17 GA"
type textarea "x"
type textarea "EOI and COI EMT lender for 17 GA p"
type textarea "x"
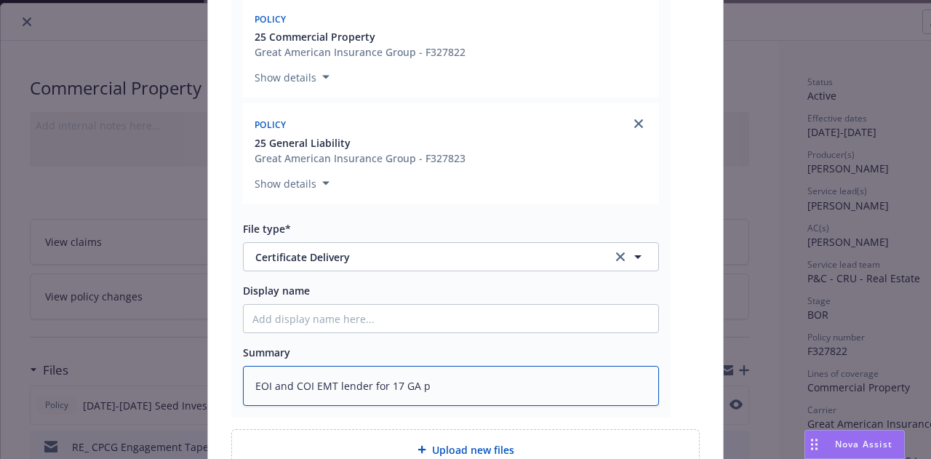
type textarea "EOI and COI EMT lender for 17 GA pr"
type textarea "x"
type textarea "EOI and COI EMT lender for 17 GA pro"
type textarea "x"
type textarea "EOI and COI EMT lender for 17 GA prop"
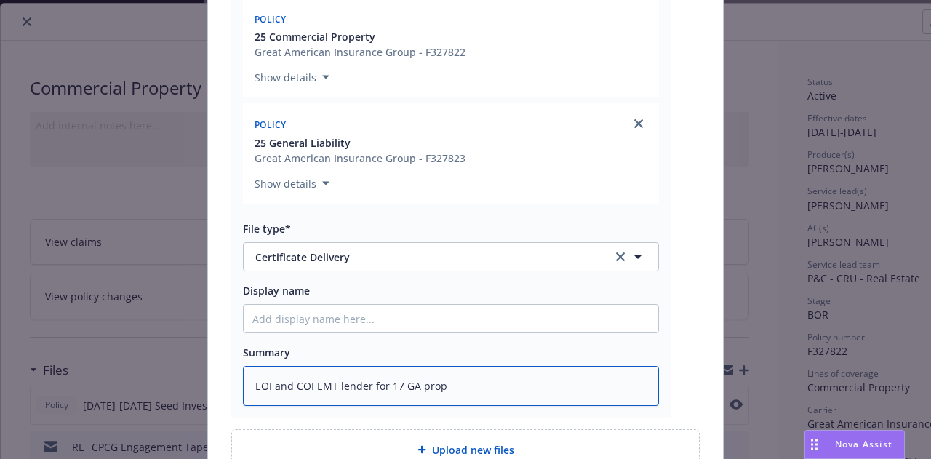
type textarea "x"
type textarea "EOI and COI EMT lender for 17 GA prope"
type textarea "x"
type textarea "EOI and COI EMT lender for 17 GA proper"
type textarea "x"
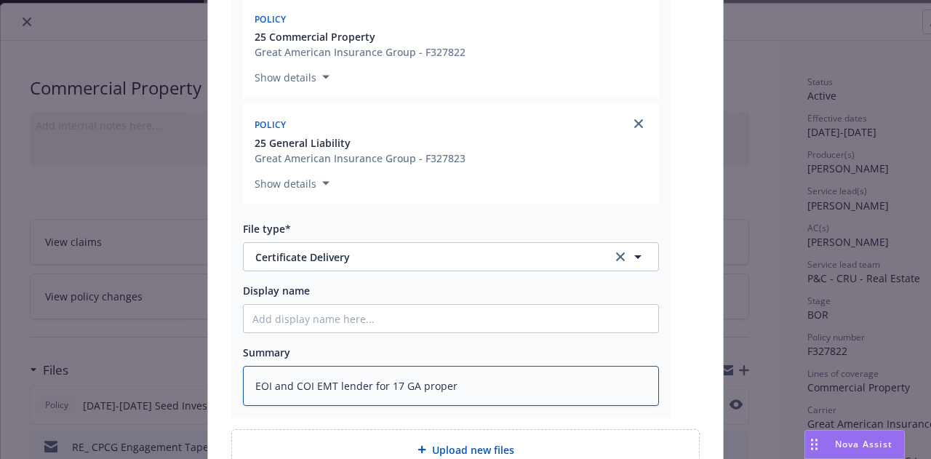
type textarea "EOI and COI EMT lender for 17 GA propert"
type textarea "x"
type textarea "EOI and COI EMT lender for 17 GA properti"
type textarea "x"
type textarea "EOI and COI EMT lender for 17 GA propertie"
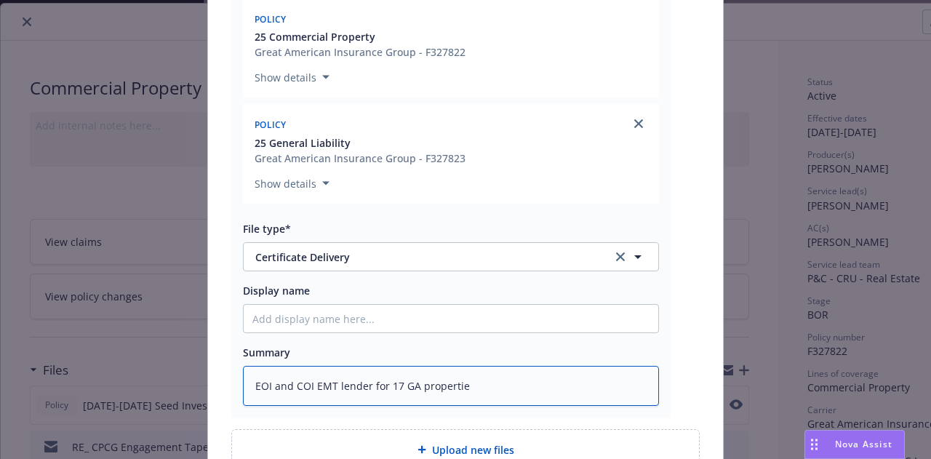
type textarea "x"
type textarea "EOI and COI EMT lender for 17 GA properties"
type textarea "x"
type textarea "EOI and COI EMT lender for 17 GA properties l"
type textarea "x"
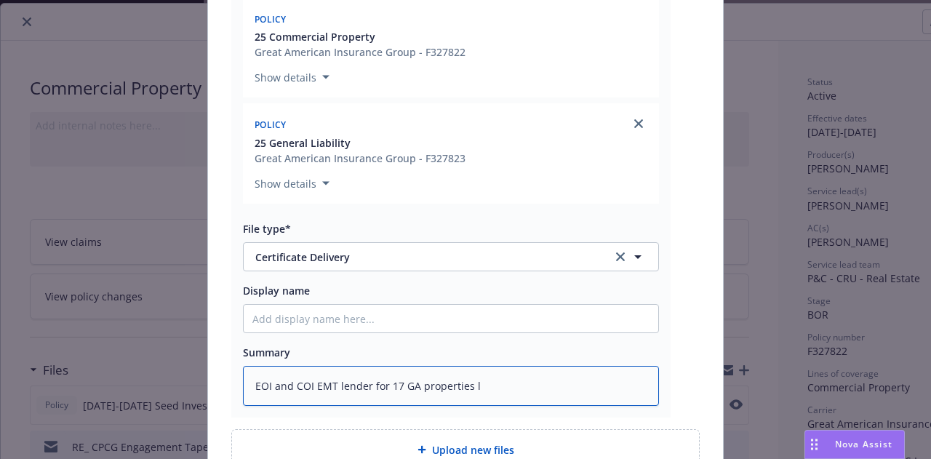
type textarea "EOI and COI EMT lender for 17 GA properties lo"
type textarea "x"
type textarea "EOI and COI EMT lender for 17 GA properties los"
type textarea "x"
type textarea "EOI and COI EMT lender for 17 GA properties losi"
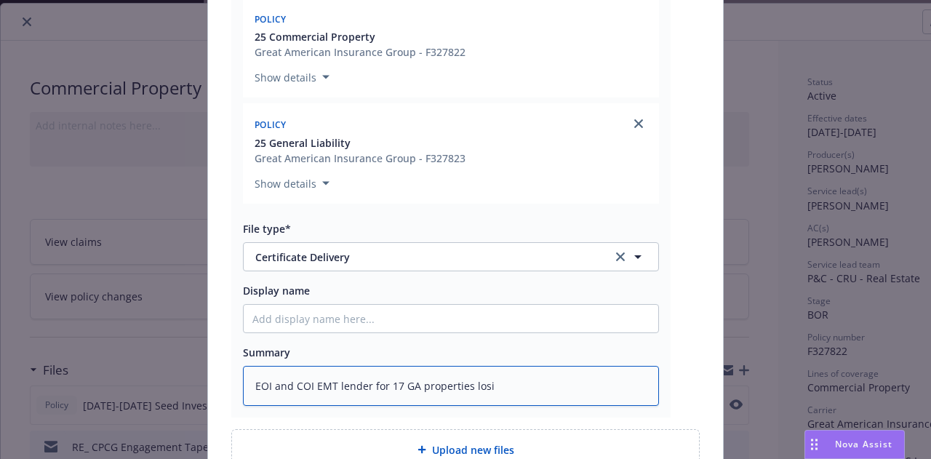
type textarea "x"
type textarea "EOI and COI EMT lender for 17 GA properties los"
type textarea "x"
type textarea "EOI and COI EMT lender for 17 GA properties lo"
type textarea "x"
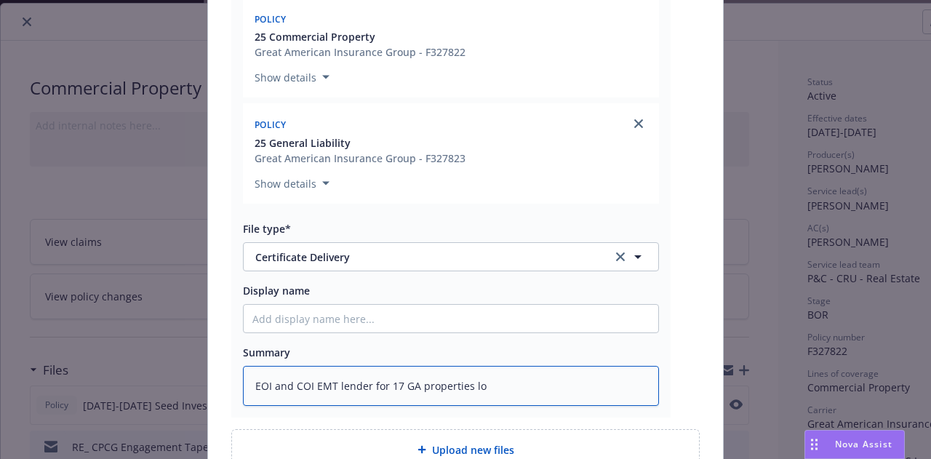
type textarea "EOI and COI EMT lender for 17 GA properties l"
type textarea "x"
type textarea "EOI and COI EMT lender for 17 GA properties c"
type textarea "x"
type textarea "EOI and COI EMT lender for 17 GA properties cl"
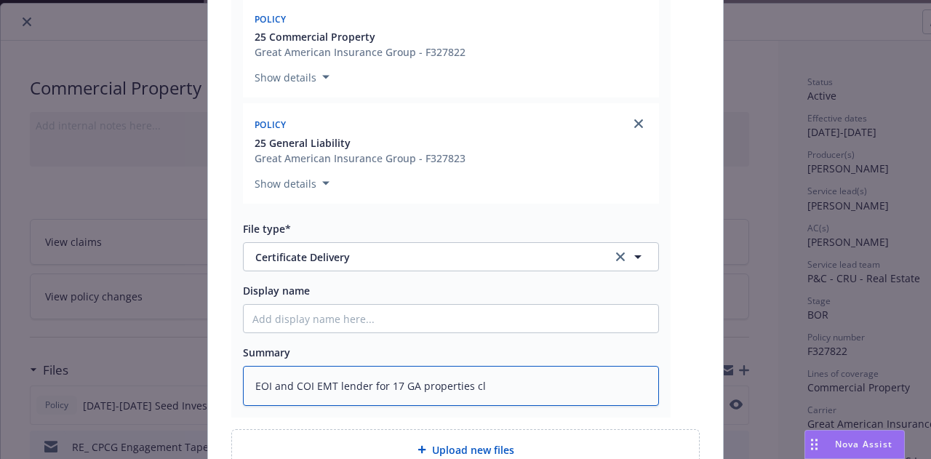
type textarea "x"
type textarea "EOI and COI EMT lender for 17 GA properties clo"
type textarea "x"
type textarea "EOI and COI EMT lender for 17 GA properties clos"
type textarea "x"
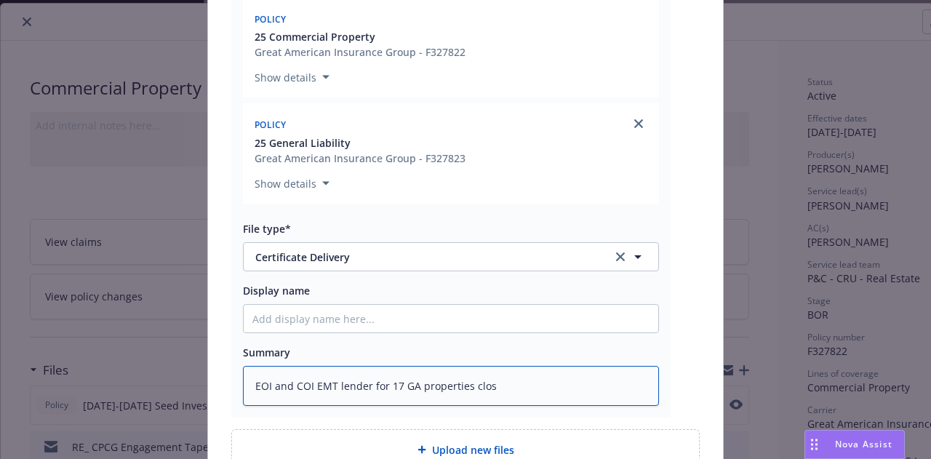
type textarea "EOI and COI EMT lender for 17 GA properties closi"
type textarea "x"
type textarea "EOI and COI EMT lender for 17 GA properties closin"
type textarea "x"
type textarea "EOI and COI EMT lender for 17 GA properties closing"
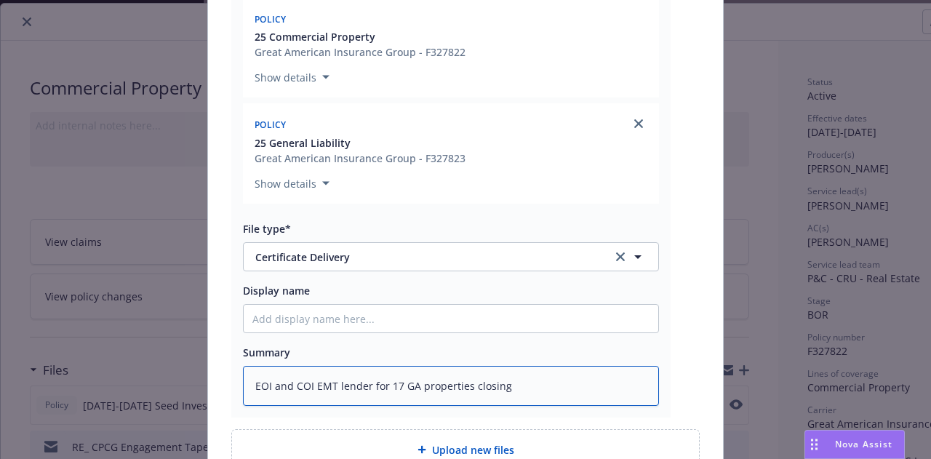
type textarea "x"
type textarea "EOI and COI EMT lender for 17 GA properties closing 9"
type textarea "x"
type textarea "EOI and COI EMT lender for 17 GA properties closing 9/"
type textarea "x"
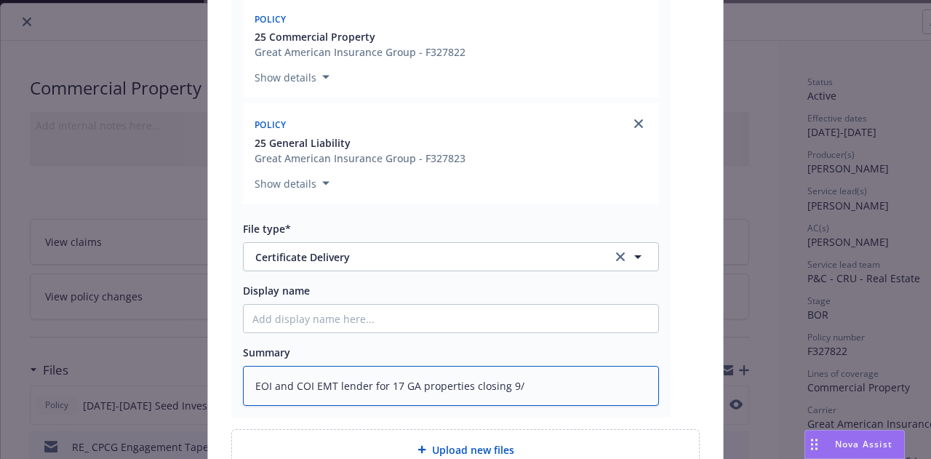
type textarea "EOI and COI EMT lender for 17 GA properties closing 9/3"
type textarea "x"
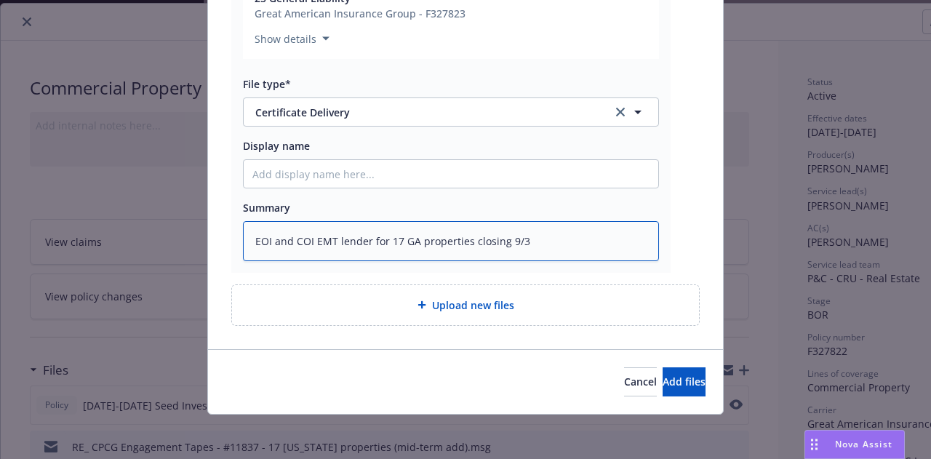
drag, startPoint x: 545, startPoint y: 231, endPoint x: 129, endPoint y: 228, distance: 416.2
click at [129, 228] on div "Add files The uploaded files will be associated with 25 Commercial Property Cer…" at bounding box center [465, 229] width 931 height 459
type textarea "EOI and COI EMT lender for 17 GA properties closing 9/3"
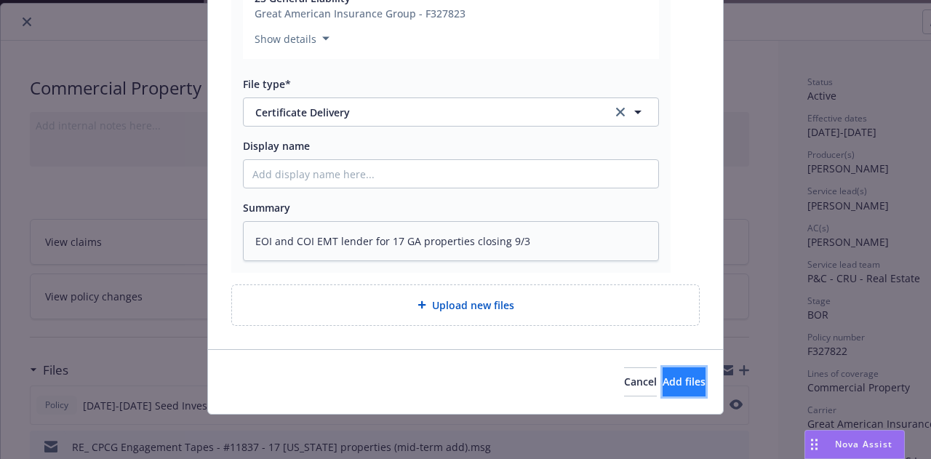
click at [687, 370] on button "Add files" at bounding box center [684, 381] width 43 height 29
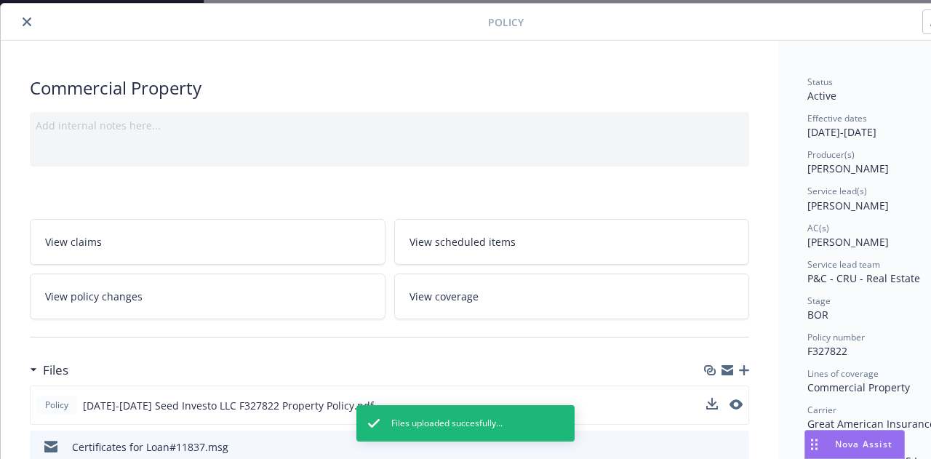
click at [25, 23] on icon "close" at bounding box center [27, 21] width 9 height 9
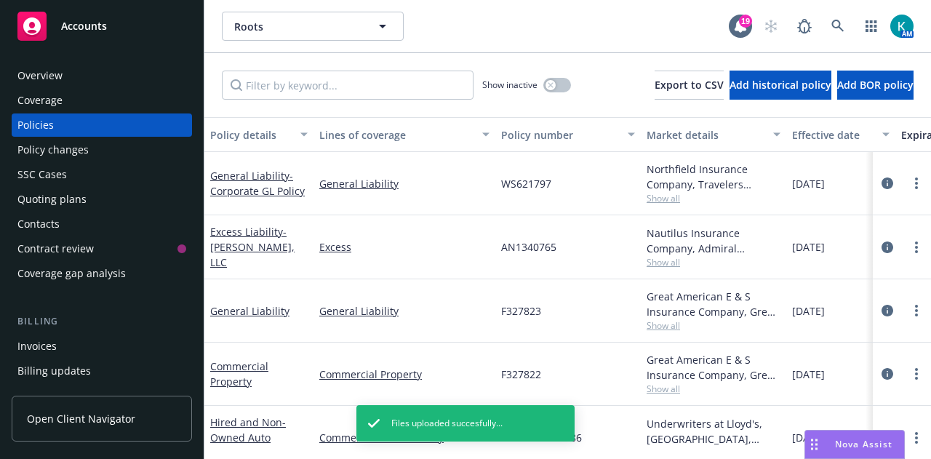
click at [111, 218] on div "Contacts" at bounding box center [101, 223] width 169 height 23
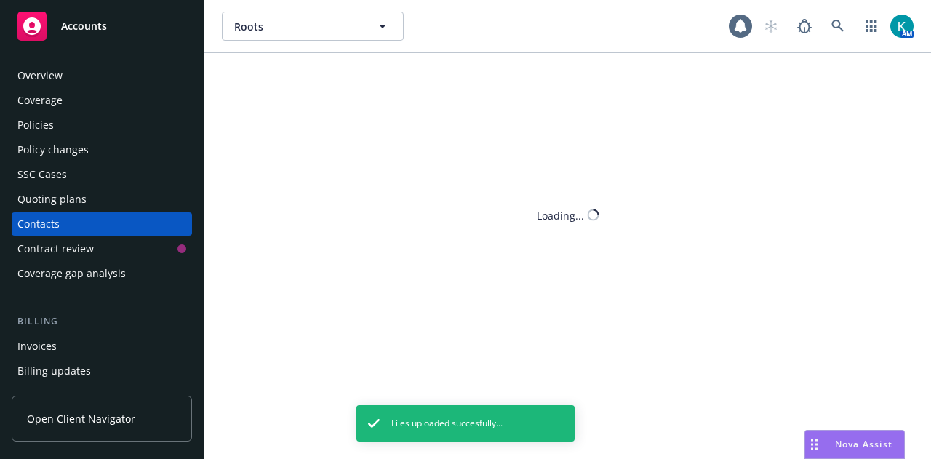
click at [125, 153] on div "Policy changes" at bounding box center [101, 149] width 169 height 23
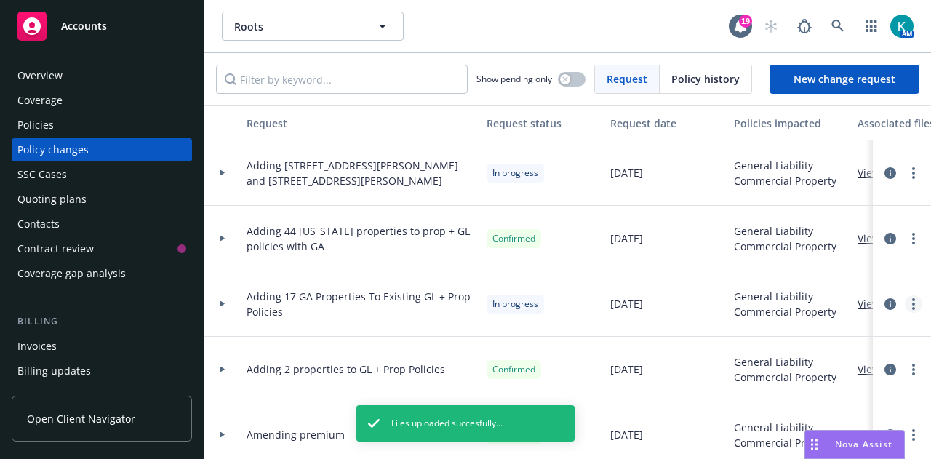
click at [905, 302] on link "more" at bounding box center [913, 303] width 17 height 17
click at [882, 309] on link "circleInformation" at bounding box center [890, 303] width 17 height 17
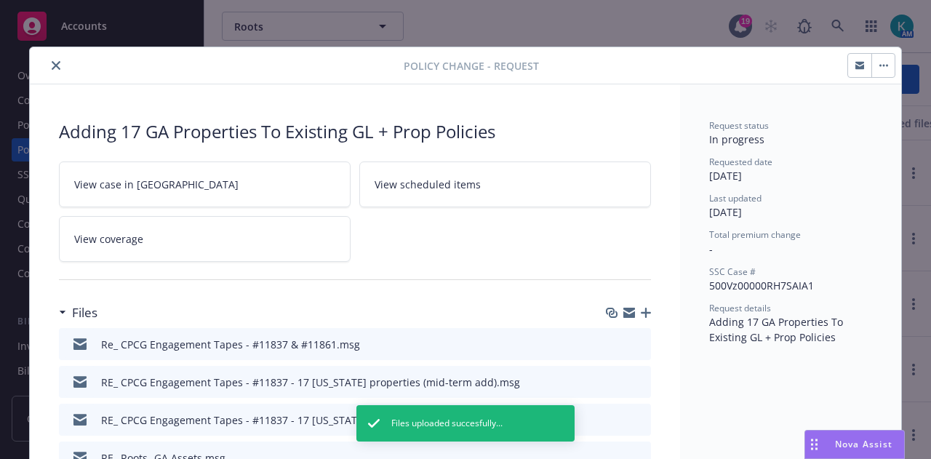
scroll to position [44, 0]
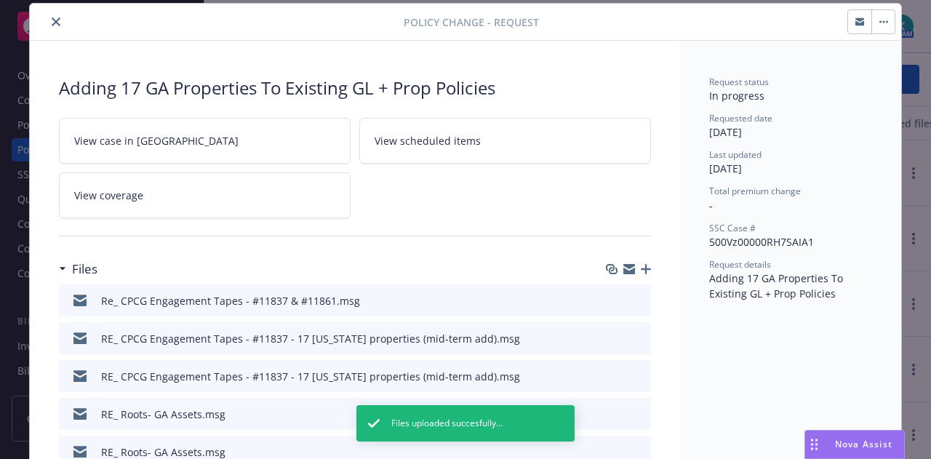
click at [643, 268] on icon "button" at bounding box center [646, 269] width 10 height 10
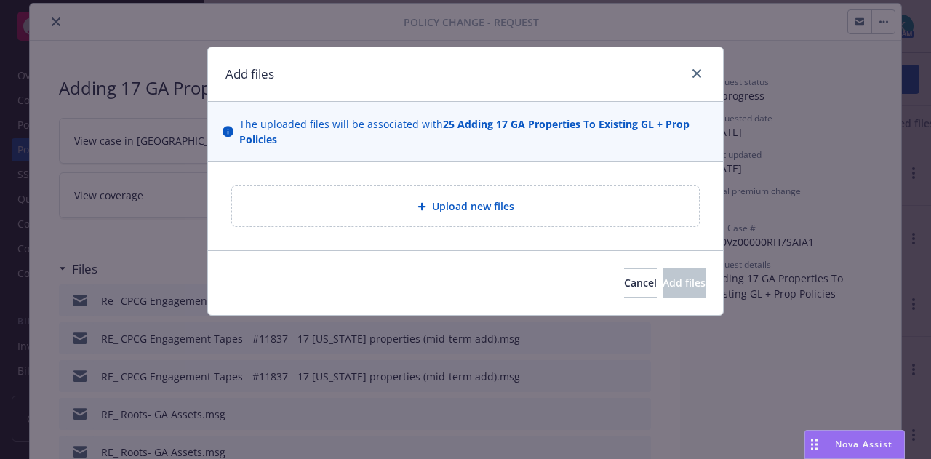
type textarea "x"
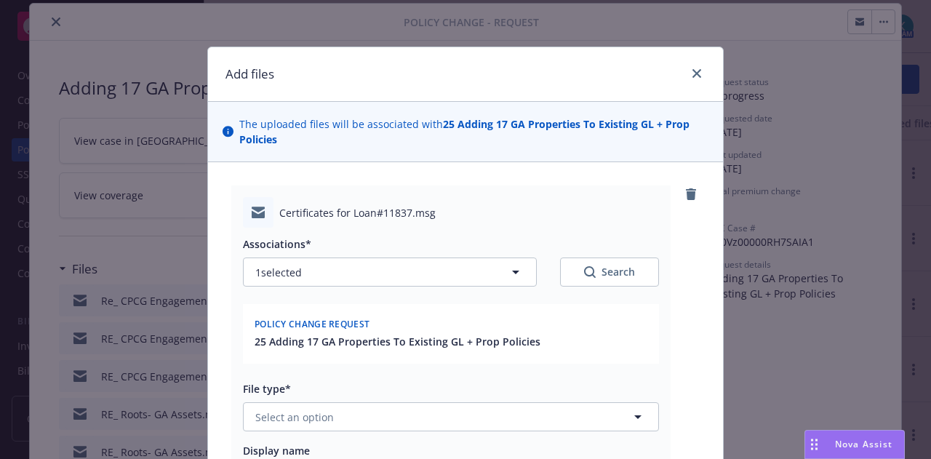
scroll to position [196, 0]
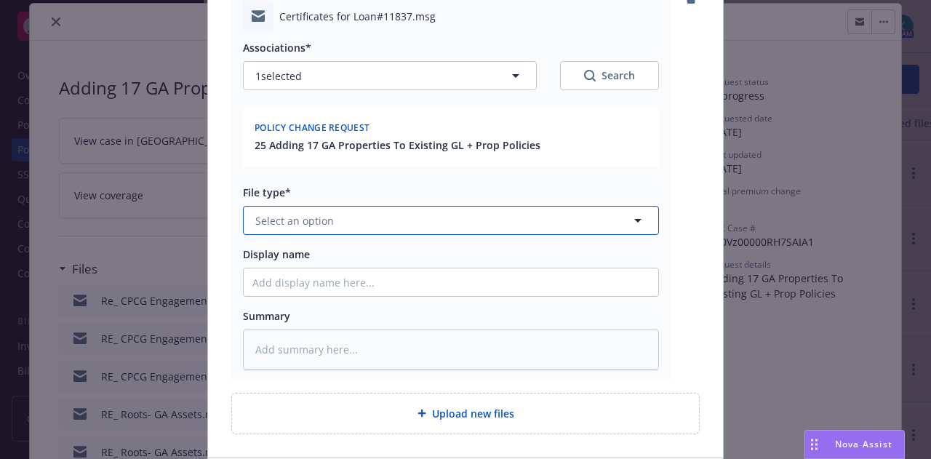
click at [493, 218] on button "Select an option" at bounding box center [451, 220] width 416 height 29
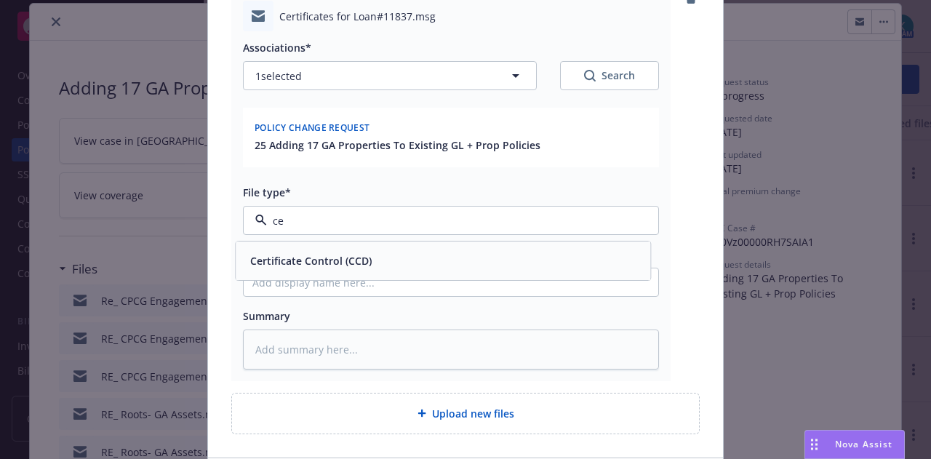
type input "cer"
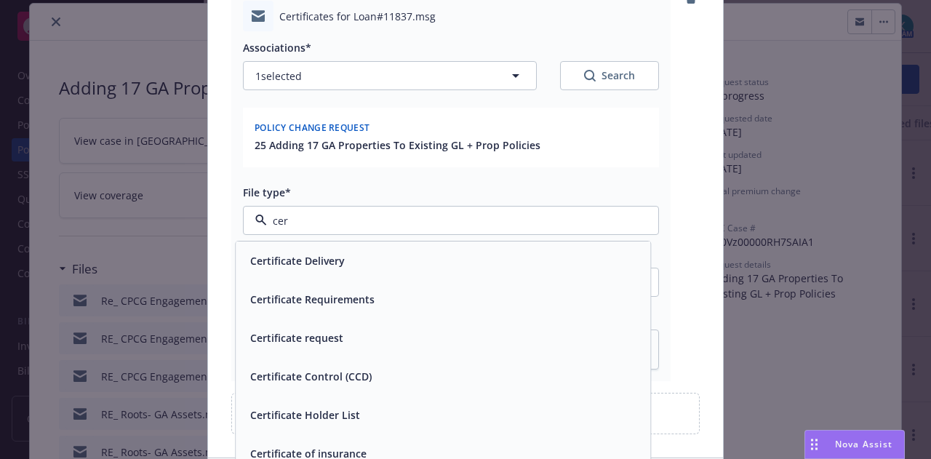
click at [498, 252] on div "Certificate Delivery" at bounding box center [442, 260] width 397 height 21
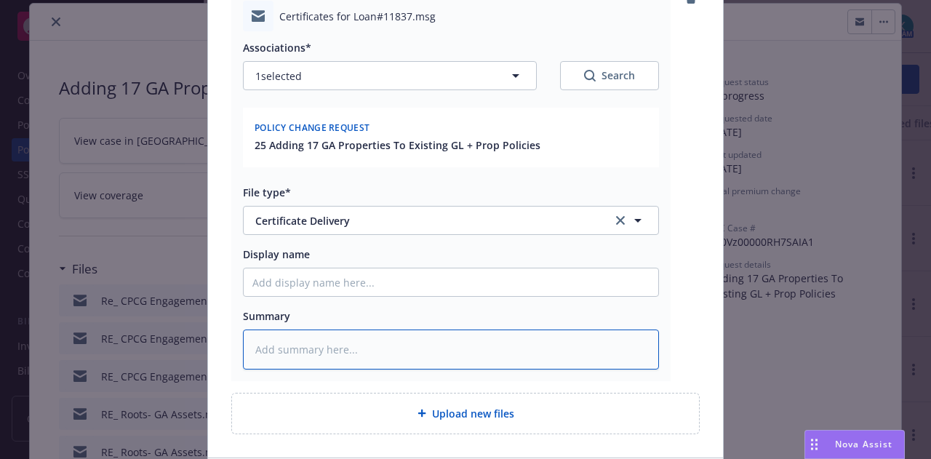
click at [435, 347] on textarea at bounding box center [451, 349] width 416 height 39
paste textarea "EOI and COI EMT lender for 17 GA properties closing 9/3"
type textarea "x"
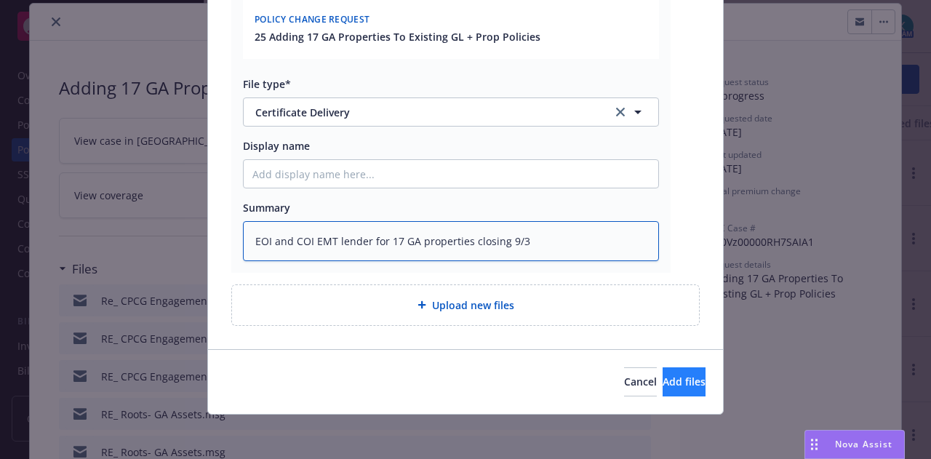
type textarea "EOI and COI EMT lender for 17 GA properties closing 9/3"
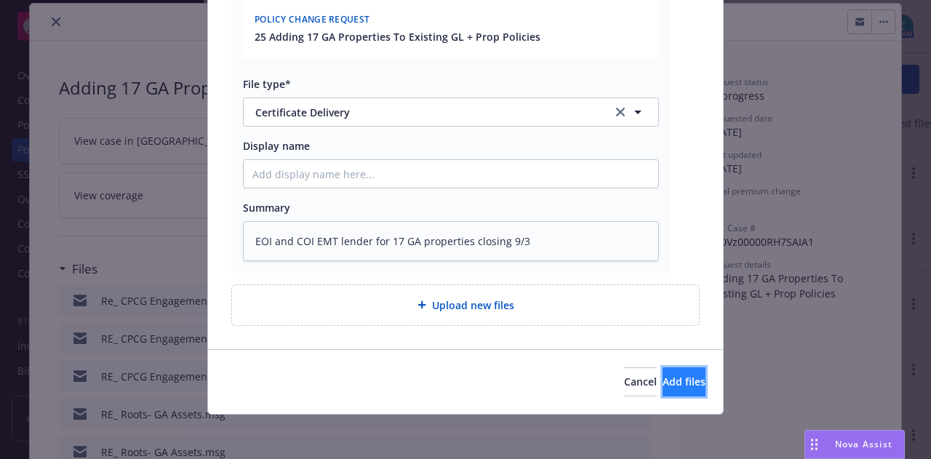
click at [663, 376] on span "Add files" at bounding box center [684, 382] width 43 height 14
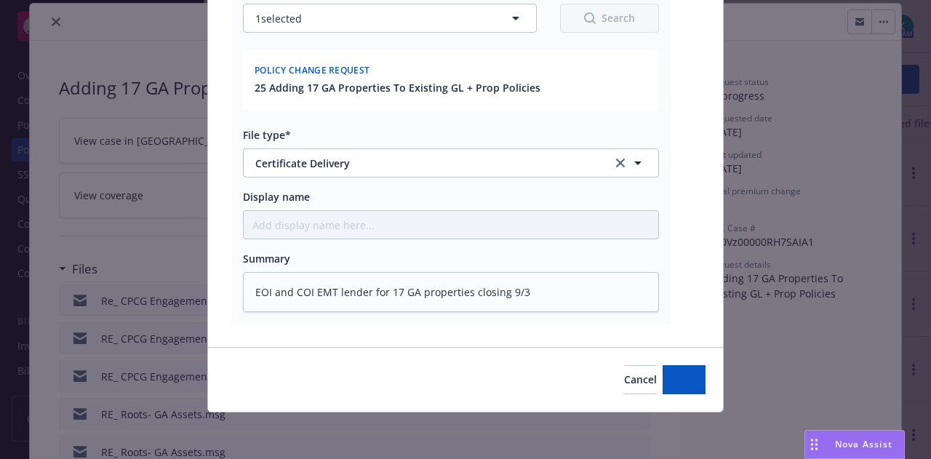
scroll to position [252, 0]
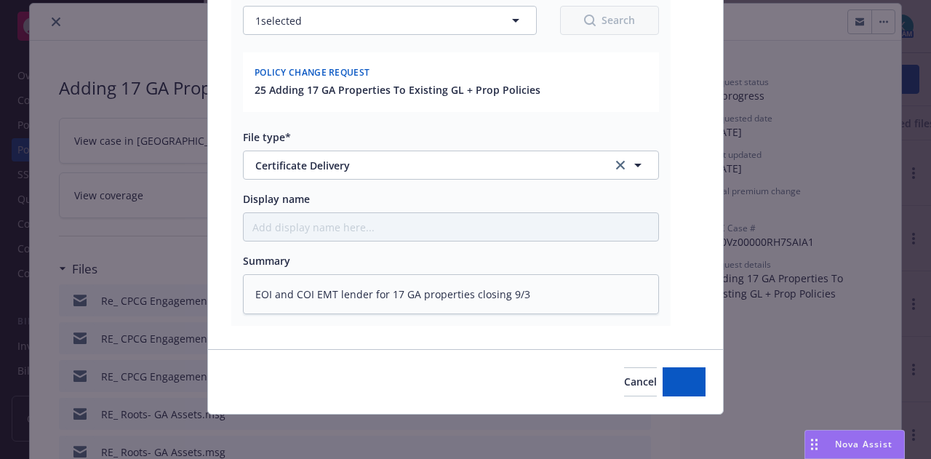
type textarea "x"
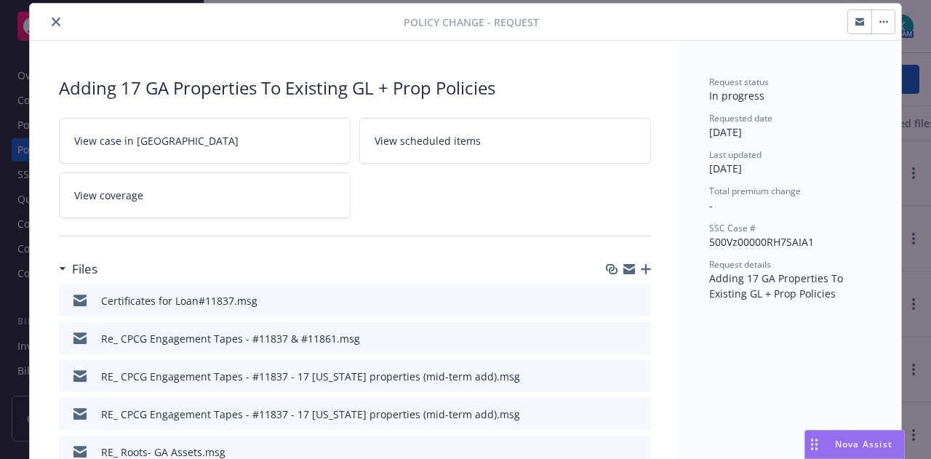
click at [52, 21] on icon "close" at bounding box center [56, 21] width 9 height 9
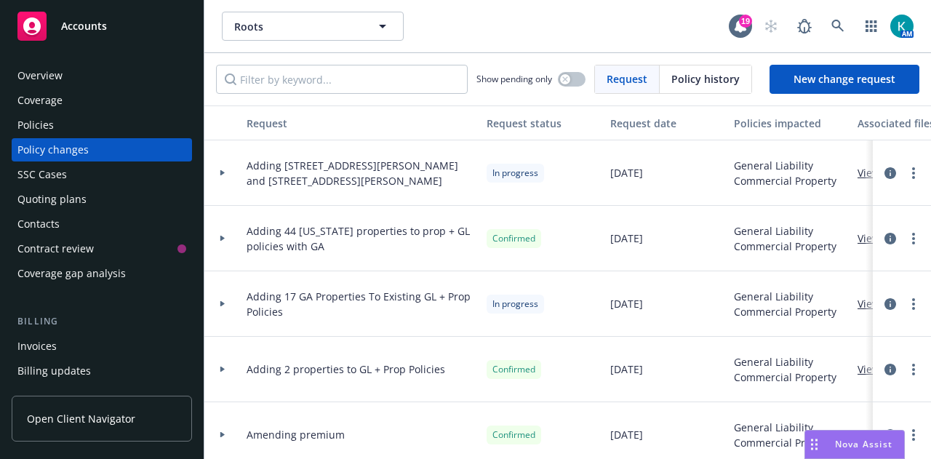
click at [52, 128] on div "Policies" at bounding box center [35, 125] width 36 height 23
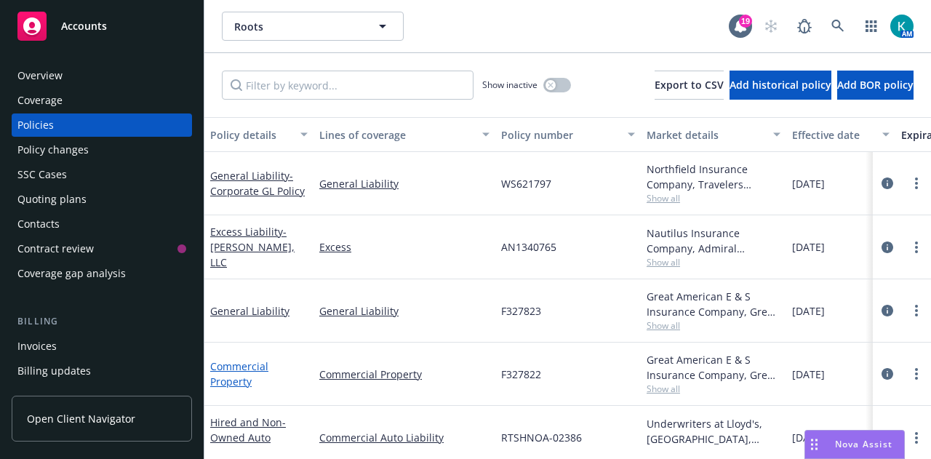
click at [242, 363] on link "Commercial Property" at bounding box center [239, 373] width 58 height 29
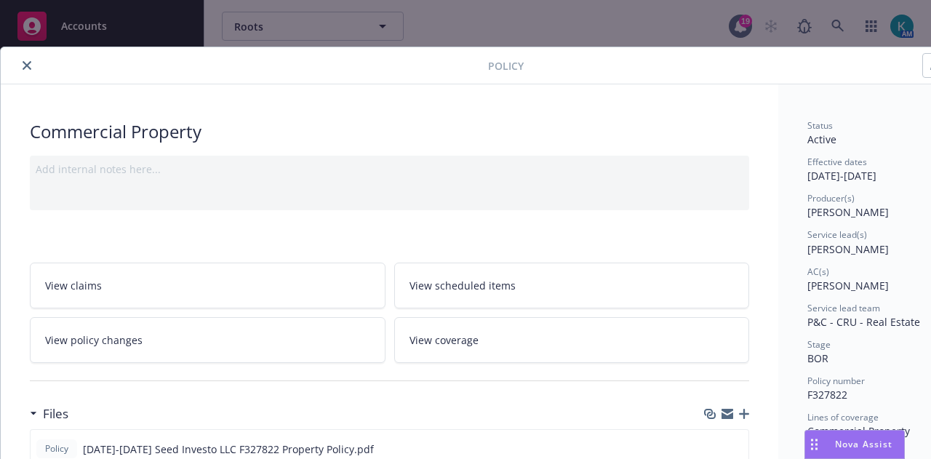
scroll to position [44, 0]
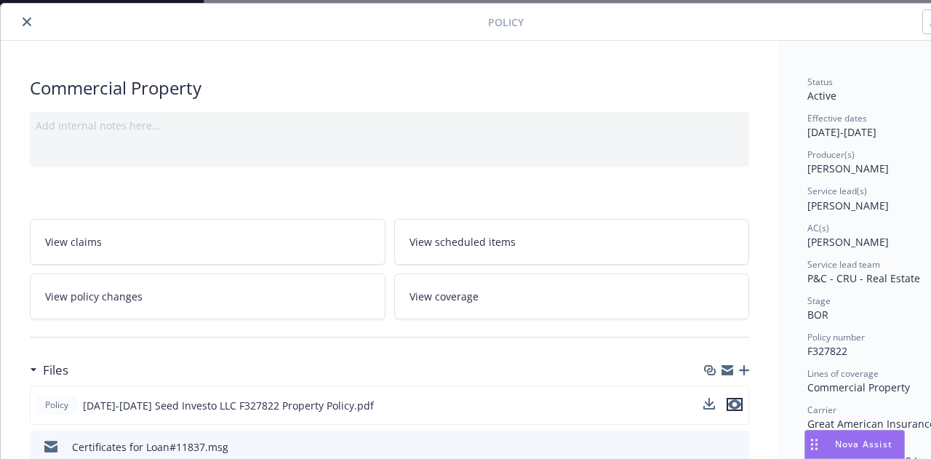
click at [731, 406] on icon "preview file" at bounding box center [734, 404] width 13 height 10
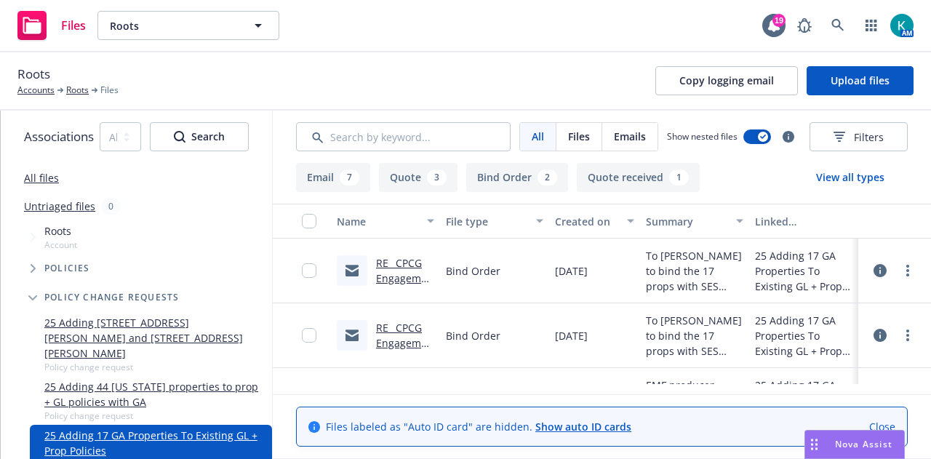
click at [847, 315] on div "25 Adding 17 GA Properties To Existing GL + Prop Policies" at bounding box center [804, 336] width 98 height 46
click at [896, 419] on link "Close" at bounding box center [883, 426] width 26 height 15
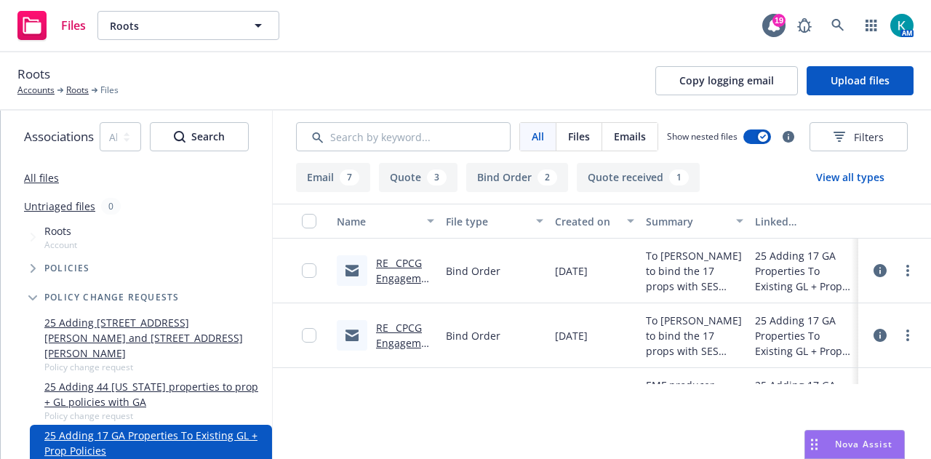
click at [627, 326] on div "[DATE]" at bounding box center [594, 335] width 91 height 65
click at [417, 131] on input "Search by keyword..." at bounding box center [403, 136] width 215 height 29
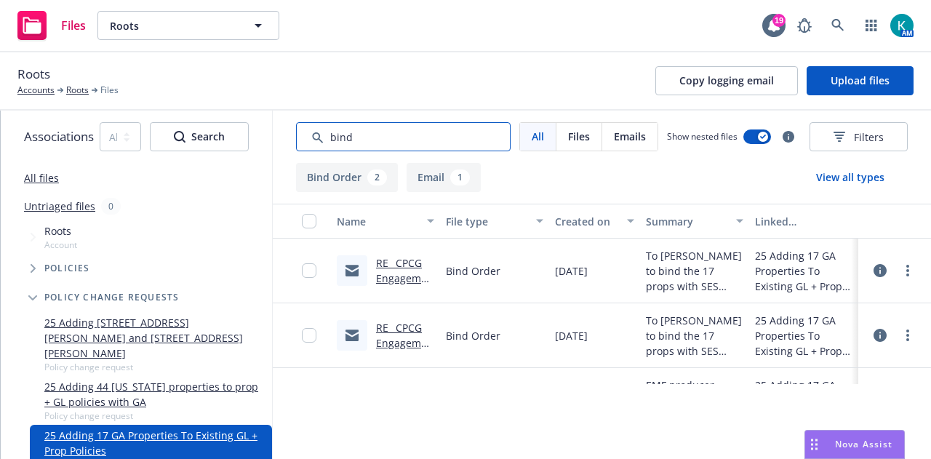
type input "bind"
click at [640, 375] on div "[DATE]" at bounding box center [594, 400] width 91 height 65
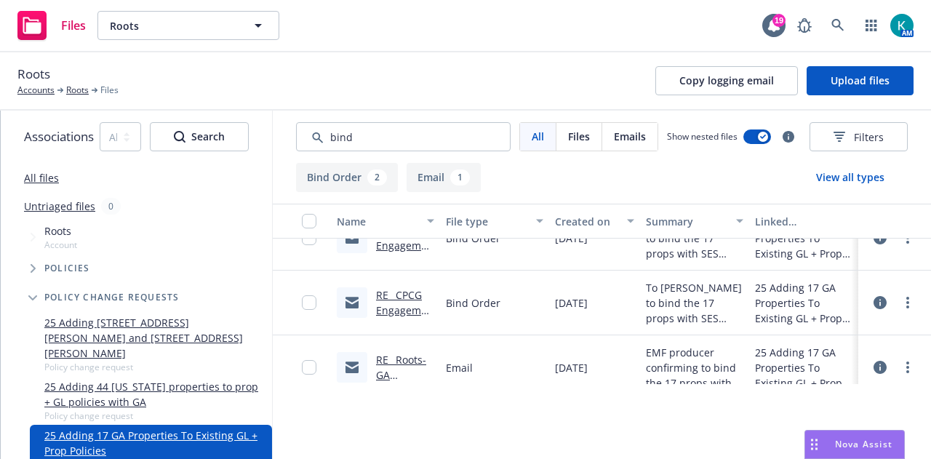
scroll to position [48, 0]
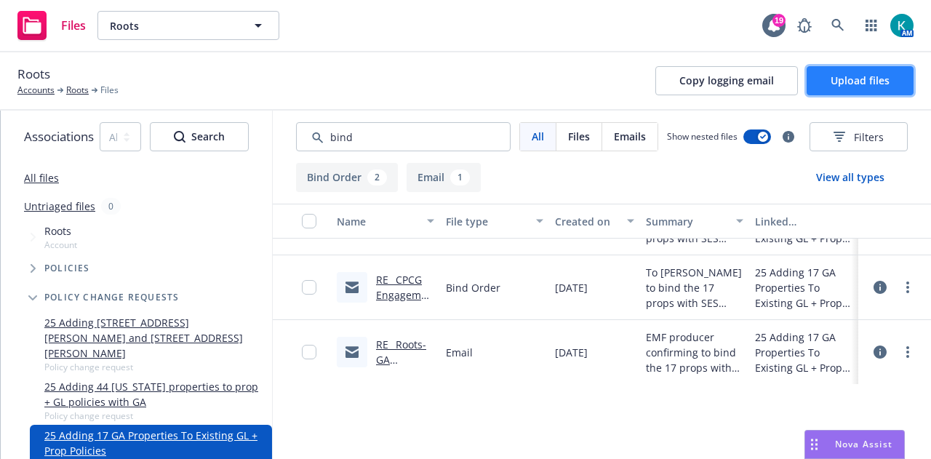
click at [855, 78] on span "Upload files" at bounding box center [860, 80] width 59 height 14
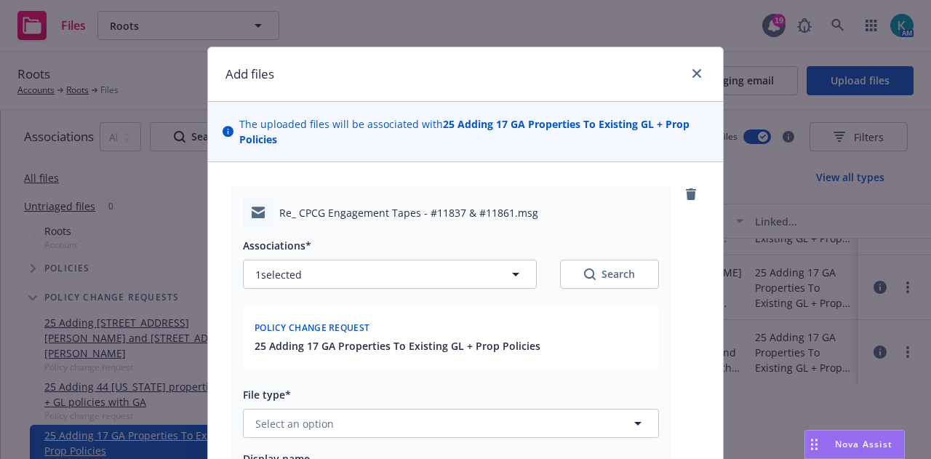
scroll to position [291, 0]
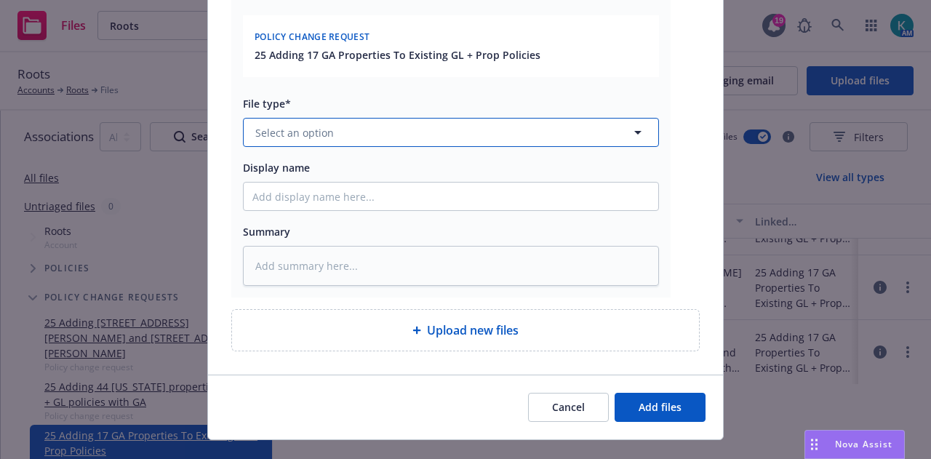
click at [490, 139] on button "Select an option" at bounding box center [451, 132] width 416 height 29
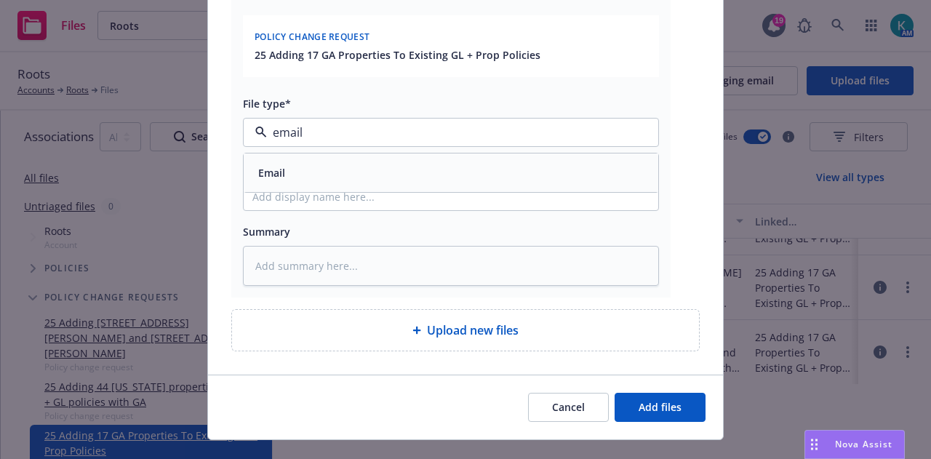
drag, startPoint x: 496, startPoint y: 132, endPoint x: 130, endPoint y: 146, distance: 367.0
click at [130, 146] on div "Add files The uploaded files will be associated with 25 Adding 17 GA Properties…" at bounding box center [465, 229] width 931 height 459
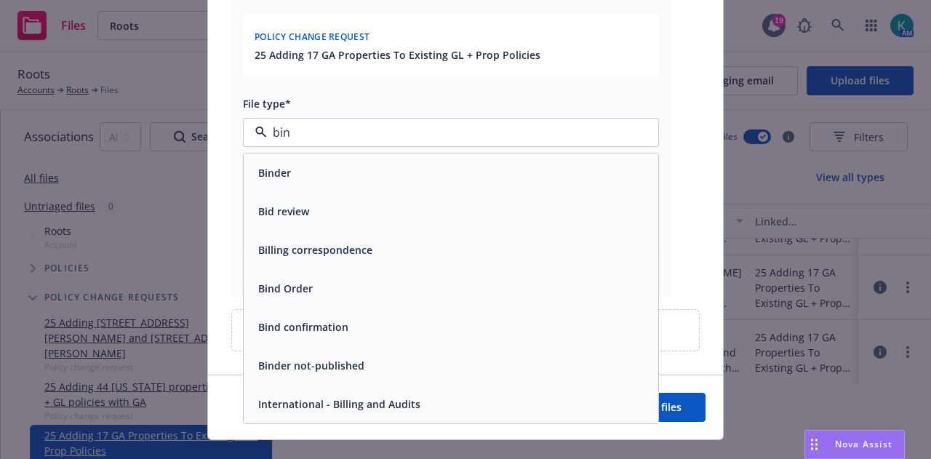
type input "bind"
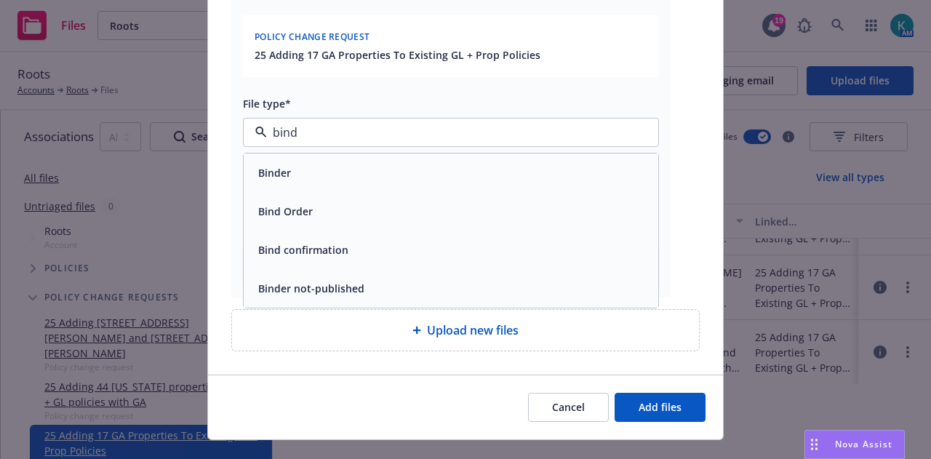
click at [298, 199] on div "Bind Order" at bounding box center [451, 211] width 415 height 39
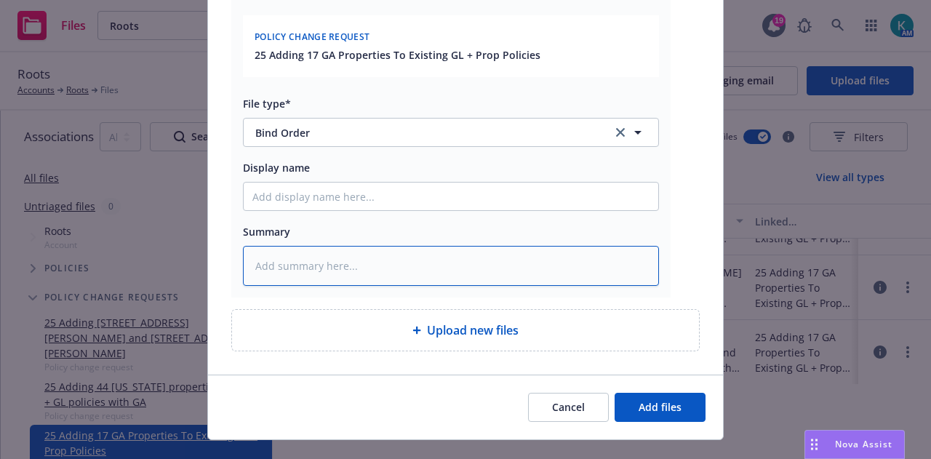
click at [364, 270] on textarea at bounding box center [451, 265] width 416 height 39
type textarea "x"
type textarea "F"
type textarea "x"
type textarea "Fr"
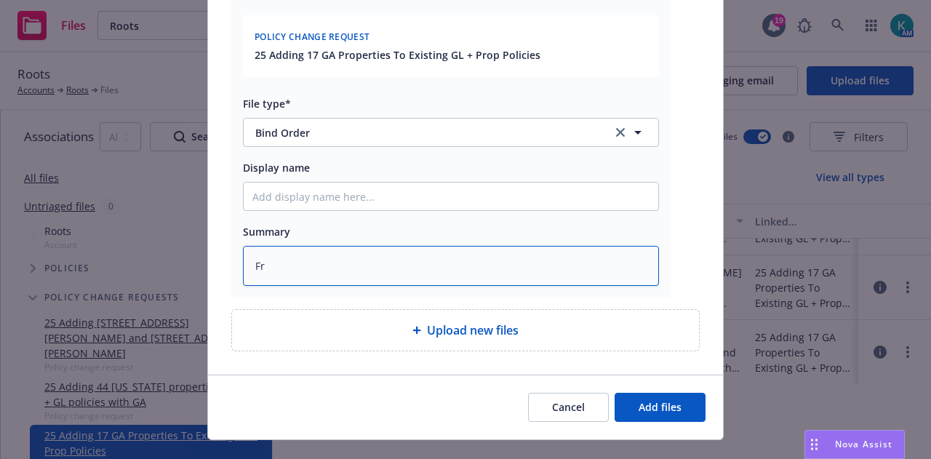
type textarea "x"
type textarea "Fro"
type textarea "x"
type textarea "From"
type textarea "x"
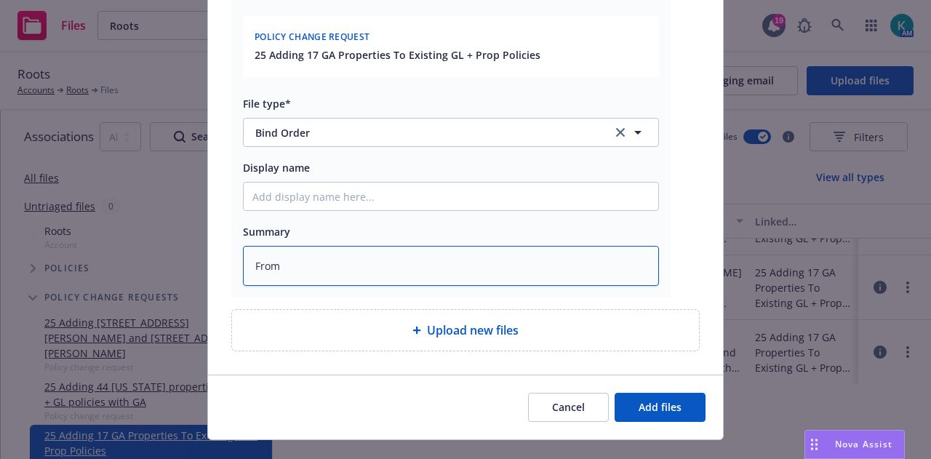
type textarea "From"
type textarea "x"
type textarea "From i"
type textarea "x"
type textarea "From ins"
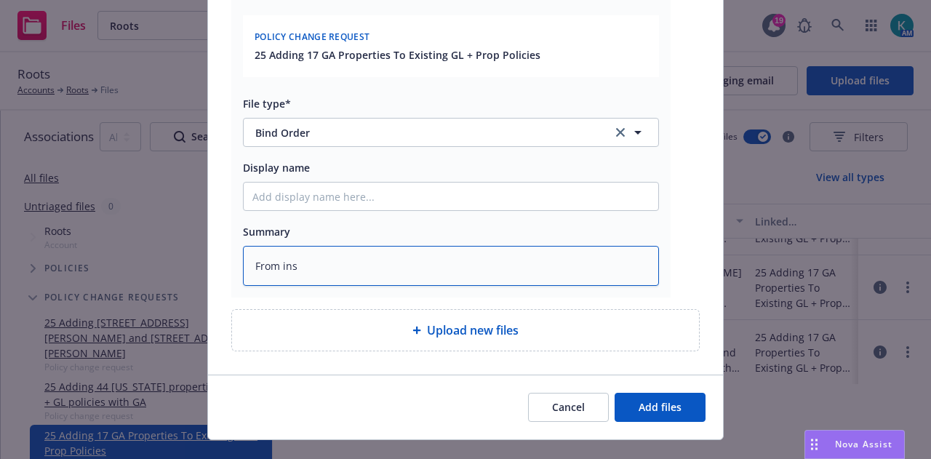
type textarea "x"
type textarea "From insu"
type textarea "x"
type textarea "From insur"
type textarea "x"
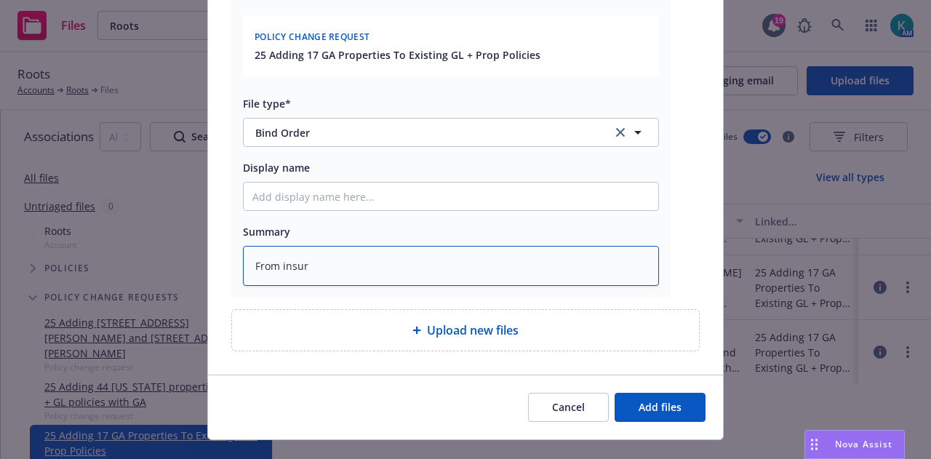
type textarea "From insure"
type textarea "x"
type textarea "From insured"
type textarea "x"
type textarea "From insured fo"
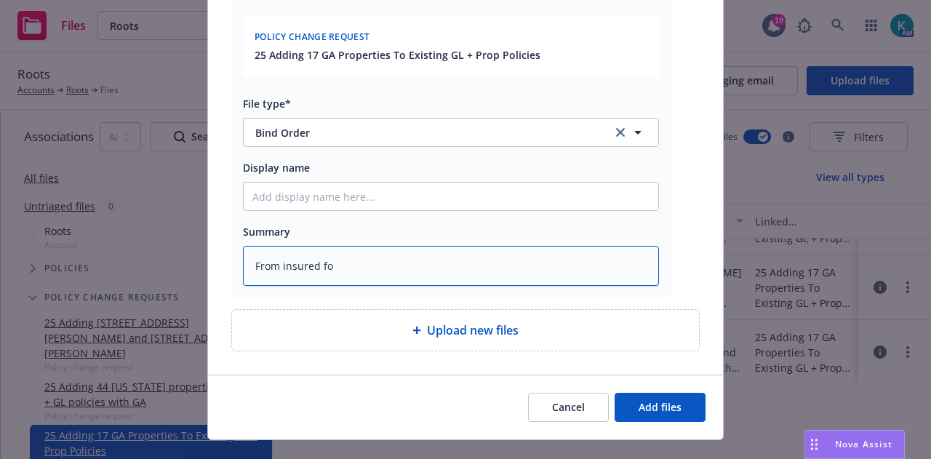
type textarea "x"
type textarea "From insured for"
type textarea "x"
type textarea "From insured for"
type textarea "x"
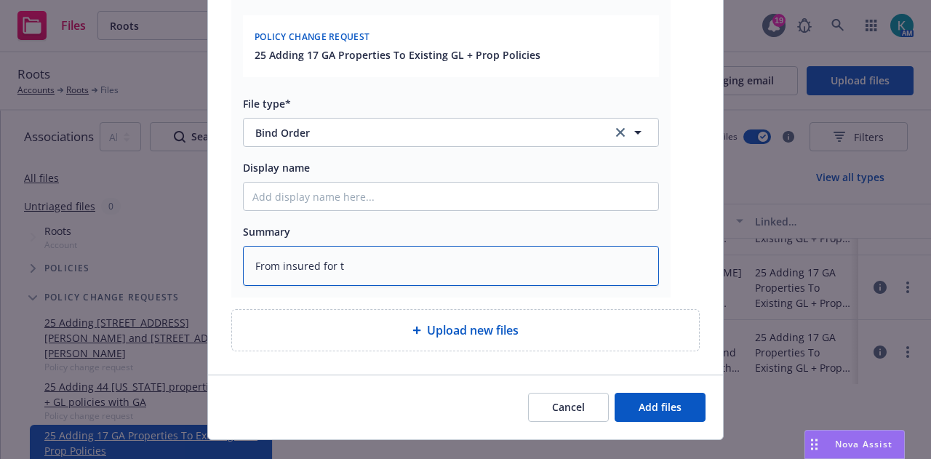
type textarea "From insured for th"
type textarea "x"
type textarea "From insured for the"
type textarea "x"
type textarea "From insured for the 17"
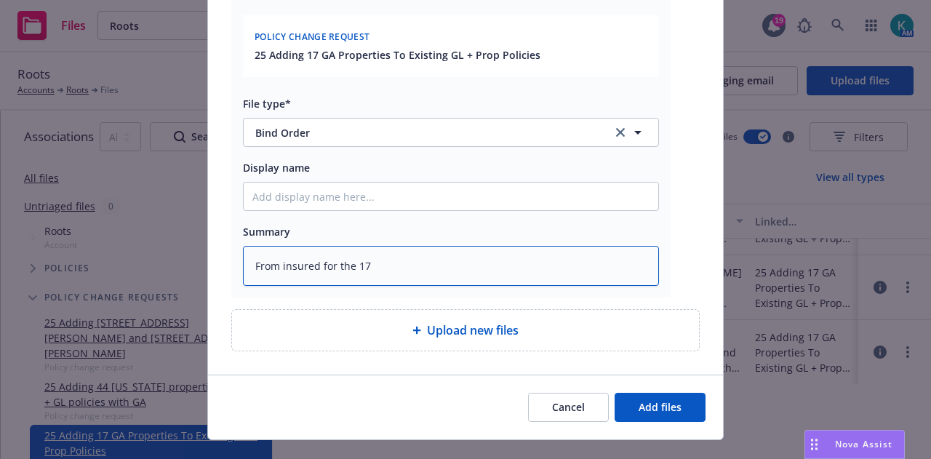
type textarea "x"
type textarea "From insured for the 17"
type textarea "x"
type textarea "From insured for the 17 p"
type textarea "x"
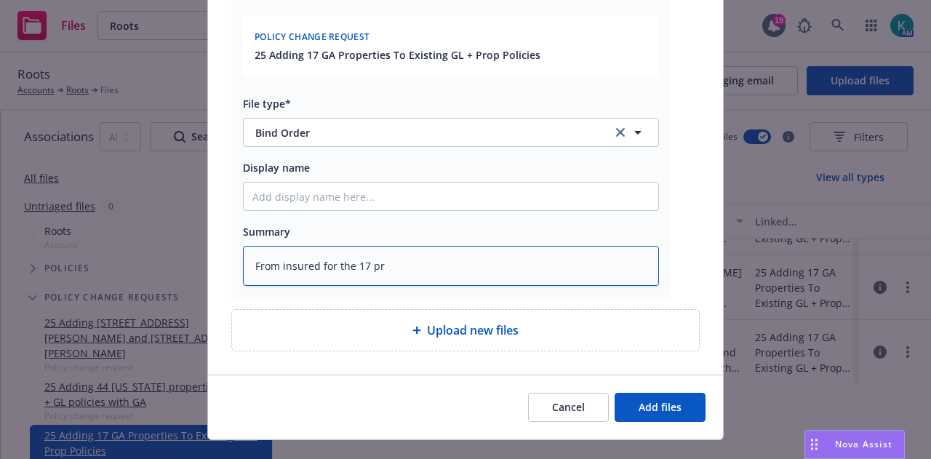
type textarea "From insured for the 17 pro"
type textarea "x"
type textarea "From insured for the 17 prop"
type textarea "x"
type textarea "From insured for the 17 props"
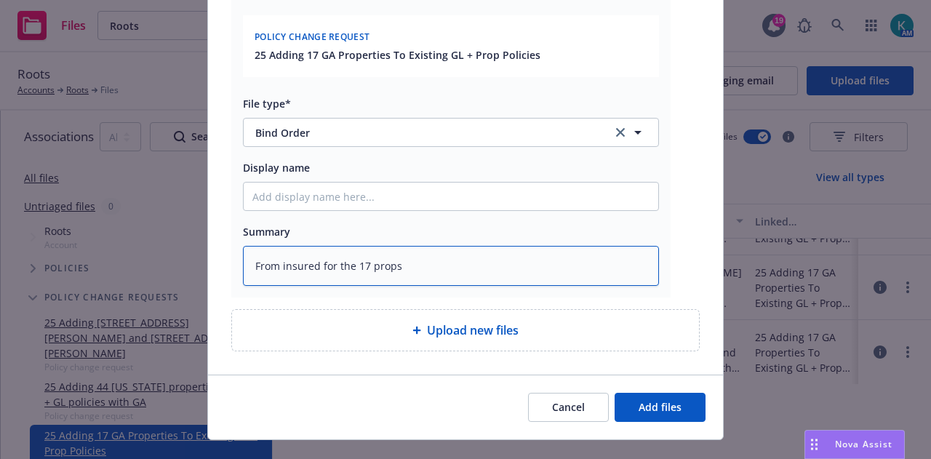
type textarea "x"
type textarea "From insured for the 17 props"
type textarea "x"
type textarea "From insured for the 17 props i"
type textarea "x"
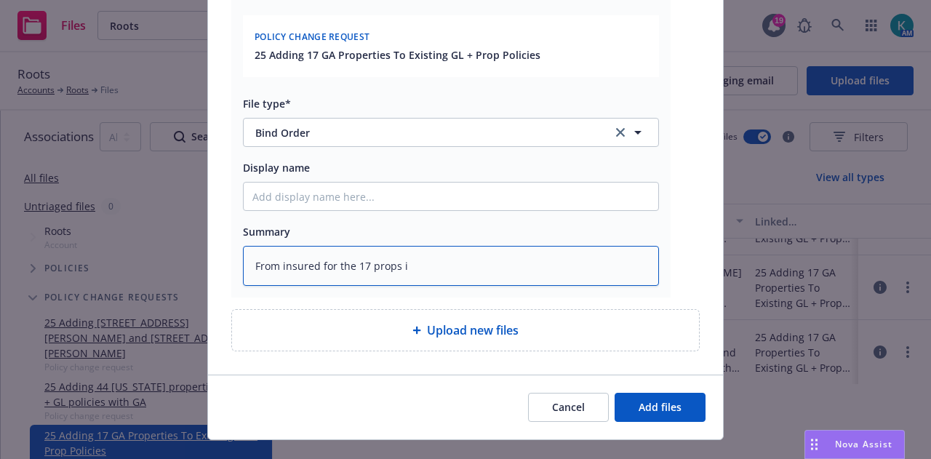
type textarea "From insured for the 17 props in"
type textarea "x"
type textarea "From insured for the 17 props in"
type textarea "x"
type textarea "From insured for the 17 props in G"
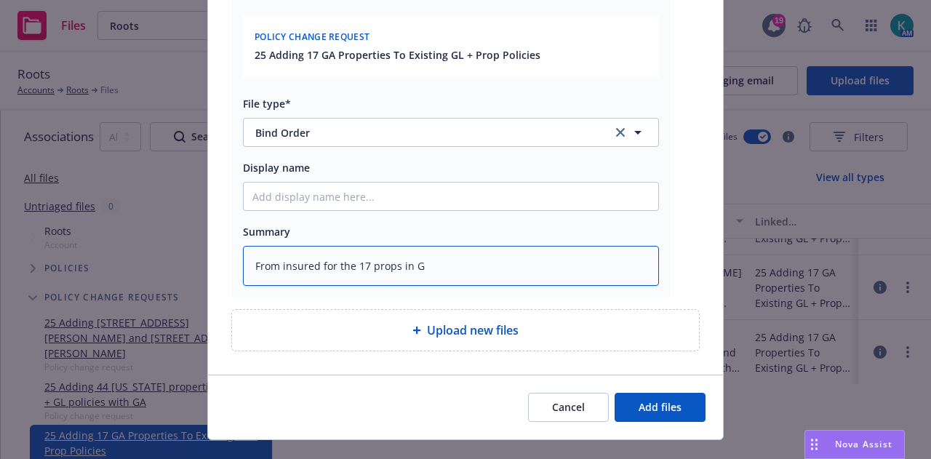
type textarea "x"
type textarea "From insured for the 17 props in [GEOGRAPHIC_DATA]"
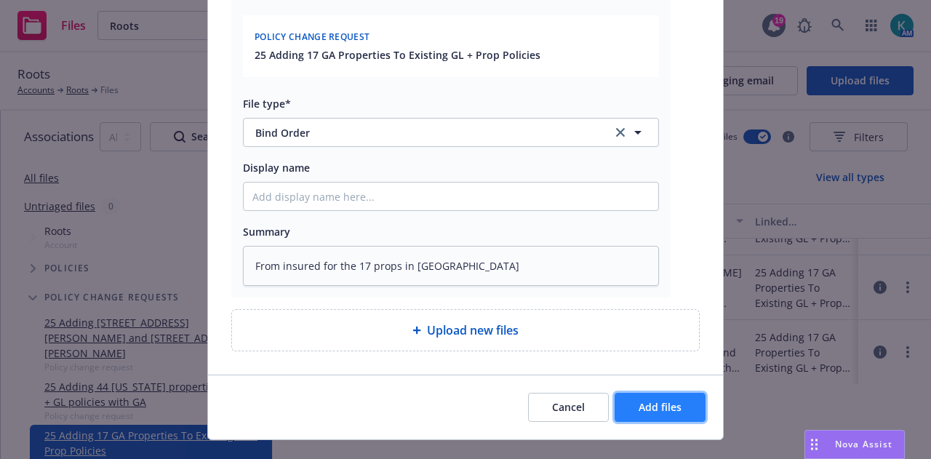
click at [668, 407] on span "Add files" at bounding box center [660, 407] width 43 height 14
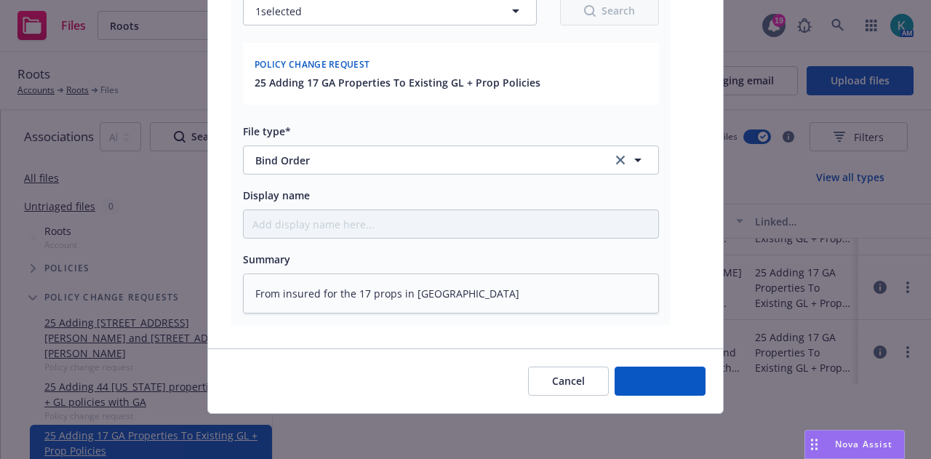
type textarea "x"
